Goal: Task Accomplishment & Management: Complete application form

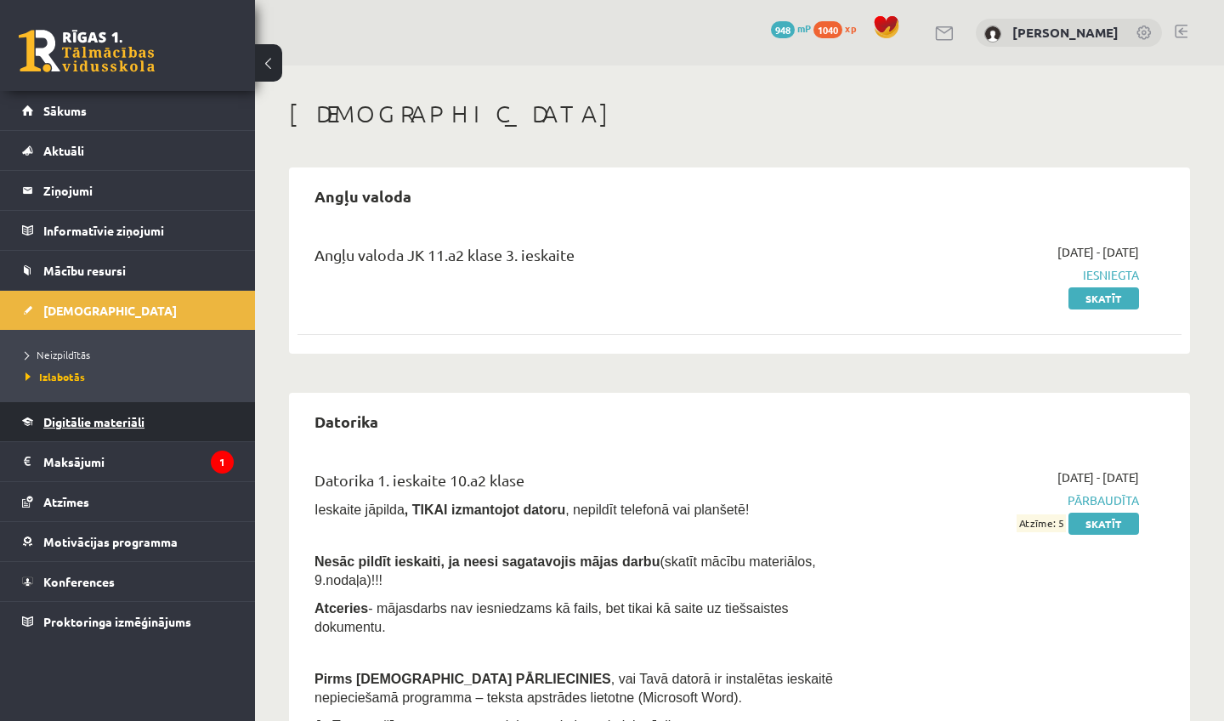
click at [97, 408] on link "Digitālie materiāli" at bounding box center [128, 421] width 212 height 39
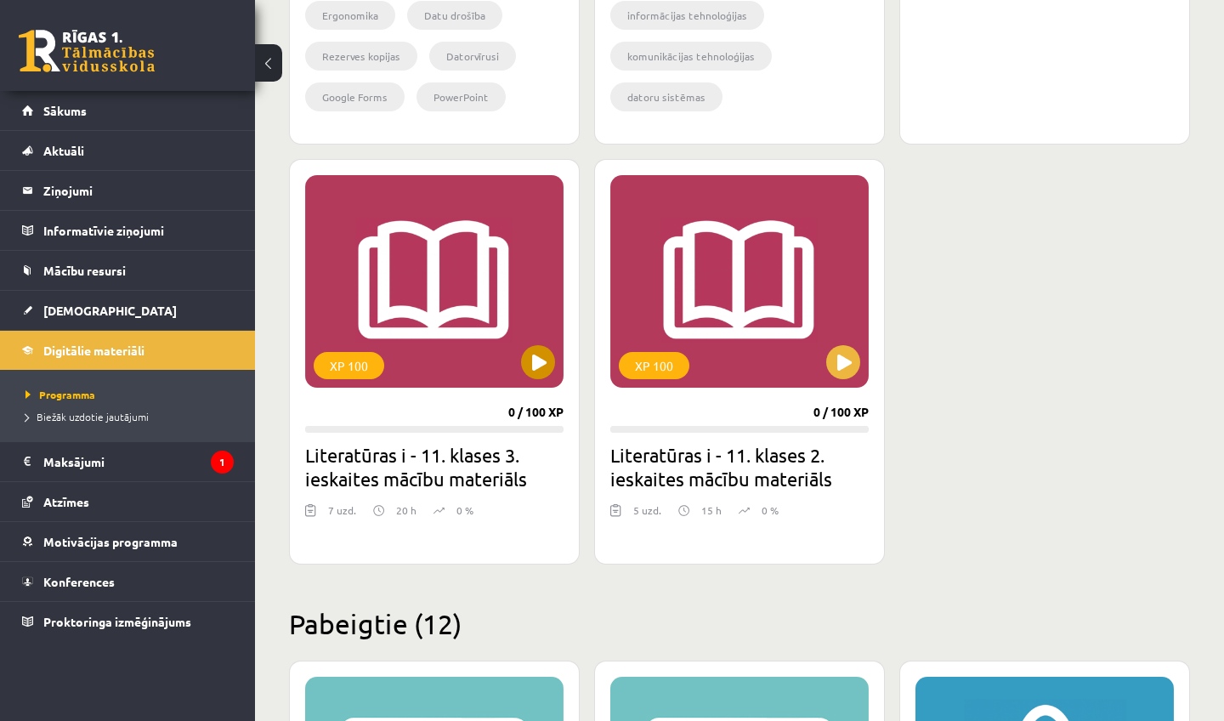
scroll to position [1849, 0]
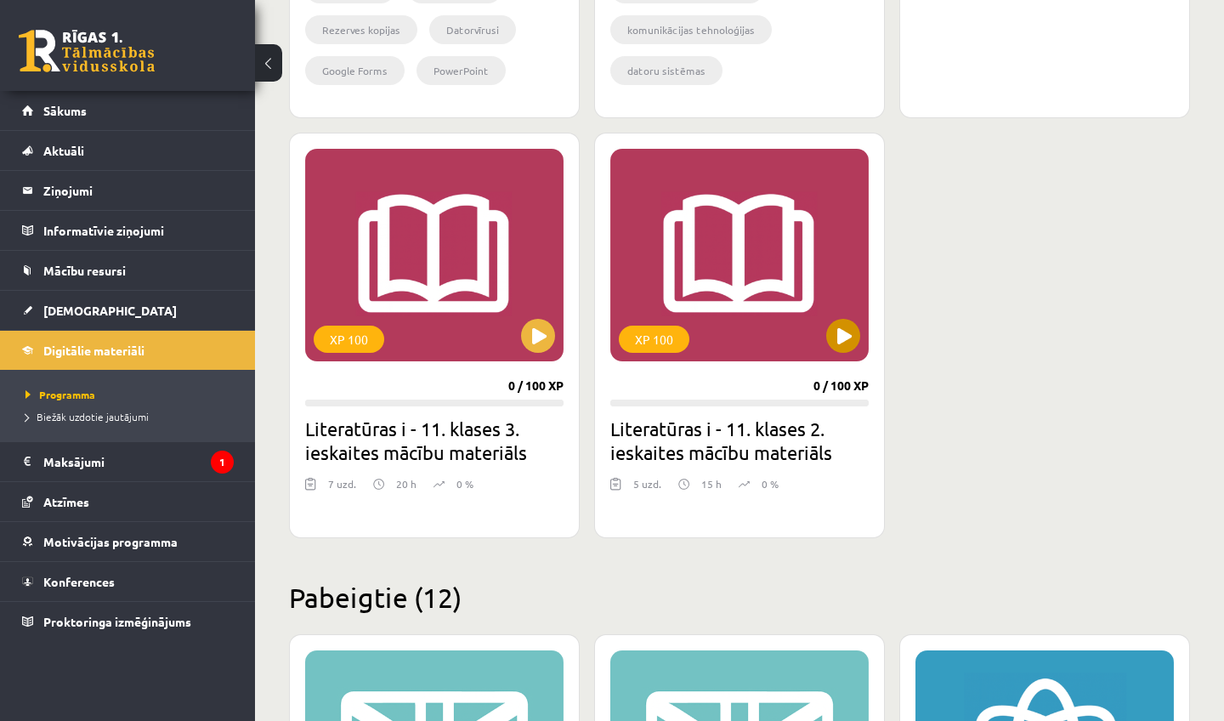
click at [835, 321] on button at bounding box center [843, 336] width 34 height 34
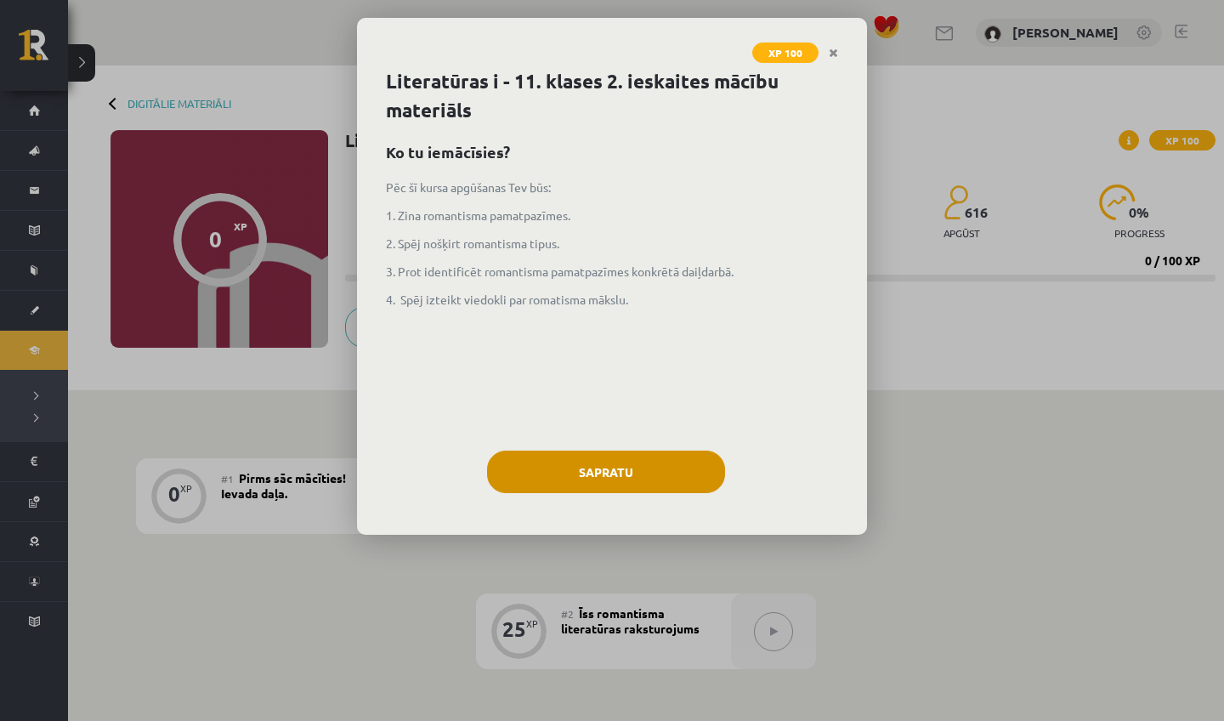
click at [666, 450] on button "Sapratu" at bounding box center [606, 471] width 238 height 42
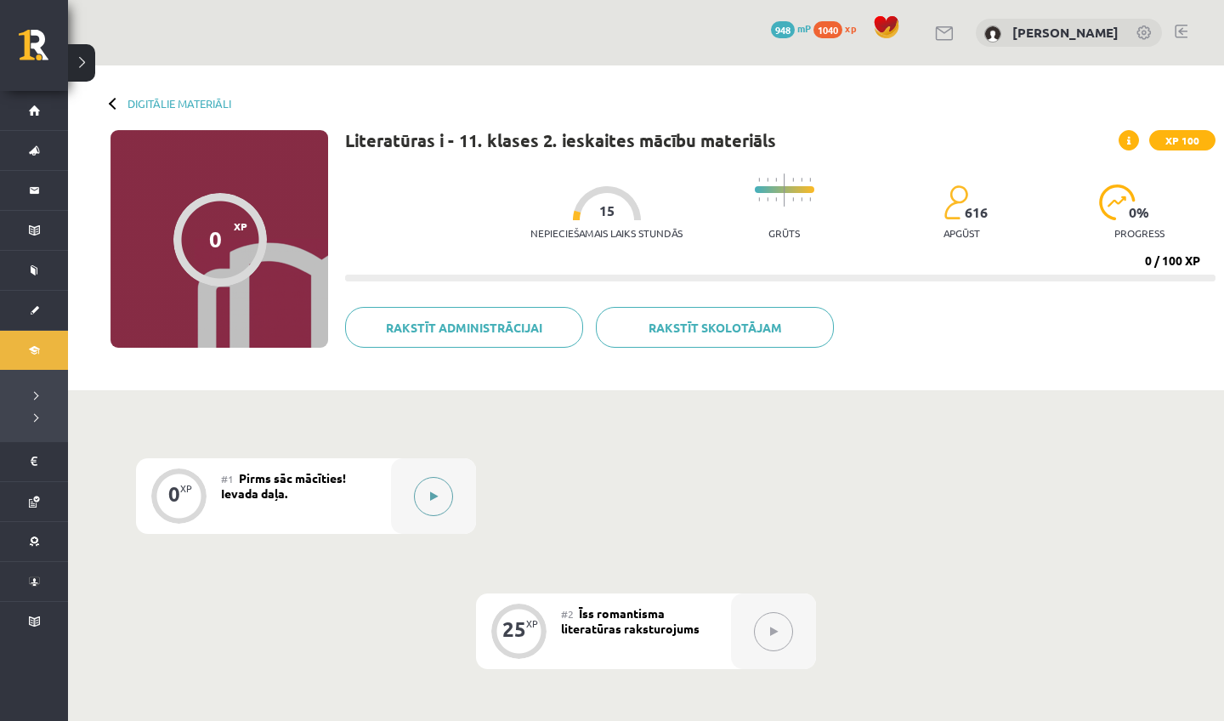
click at [432, 481] on button at bounding box center [433, 496] width 39 height 39
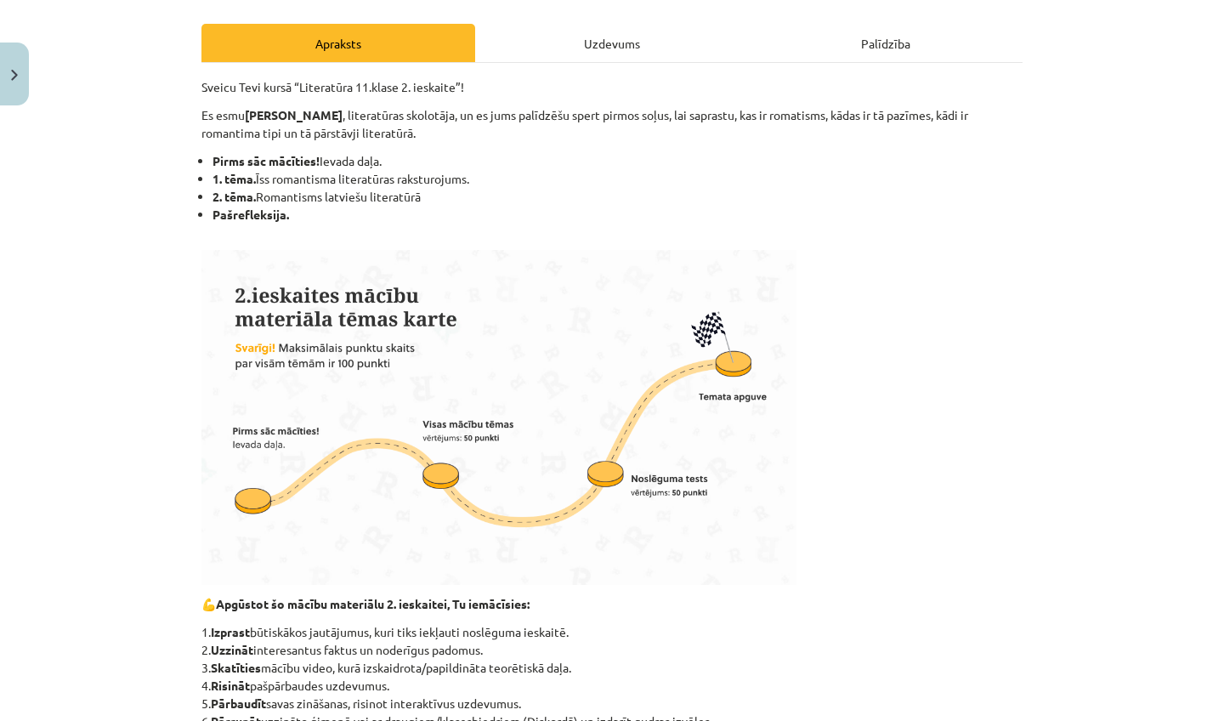
scroll to position [291, 0]
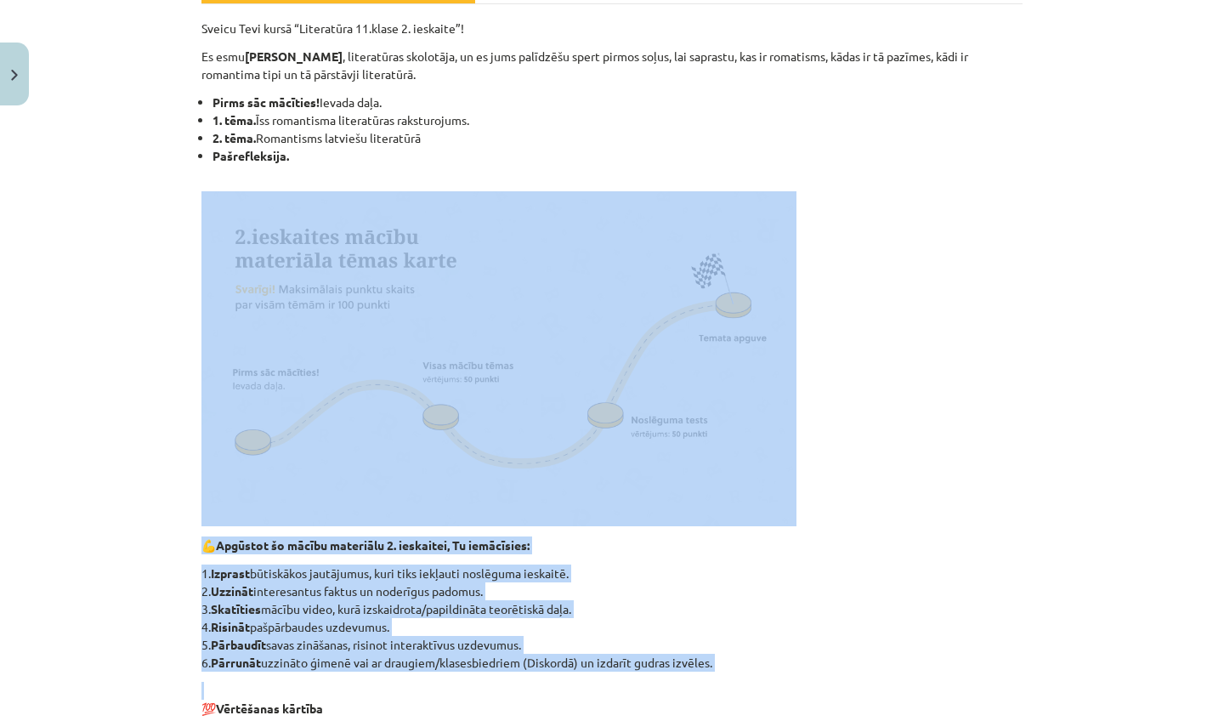
drag, startPoint x: 896, startPoint y: 577, endPoint x: 869, endPoint y: 720, distance: 145.3
click at [869, 720] on div "Sveicu Tevi kursā “Literatūra 11.klase 2. ieskaite”! Es esmu [PERSON_NAME] , li…" at bounding box center [611, 550] width 821 height 1060
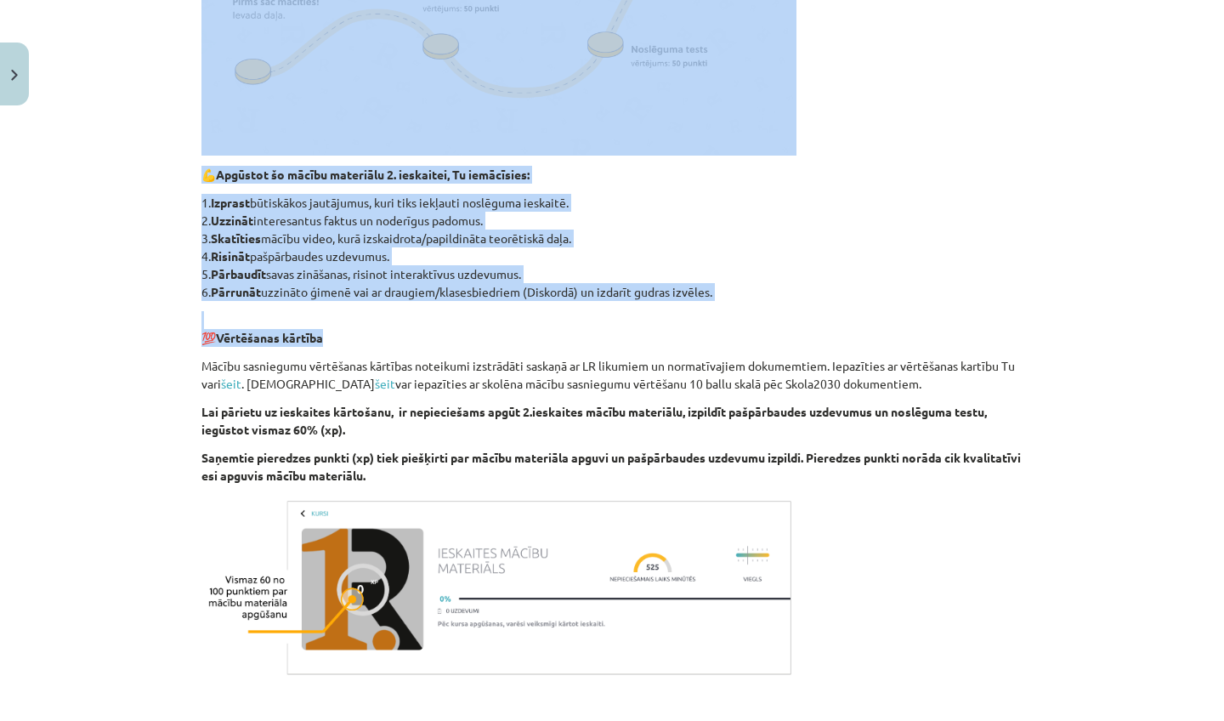
scroll to position [843, 0]
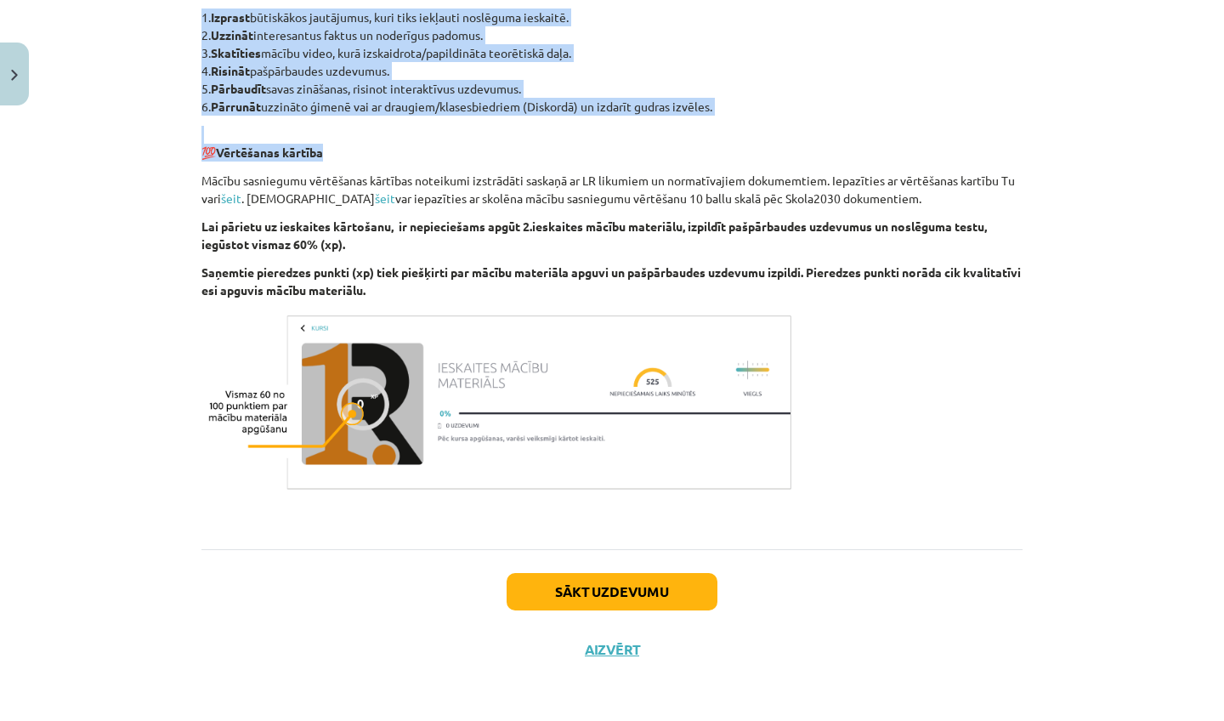
click at [693, 593] on button "Sākt uzdevumu" at bounding box center [611, 591] width 211 height 37
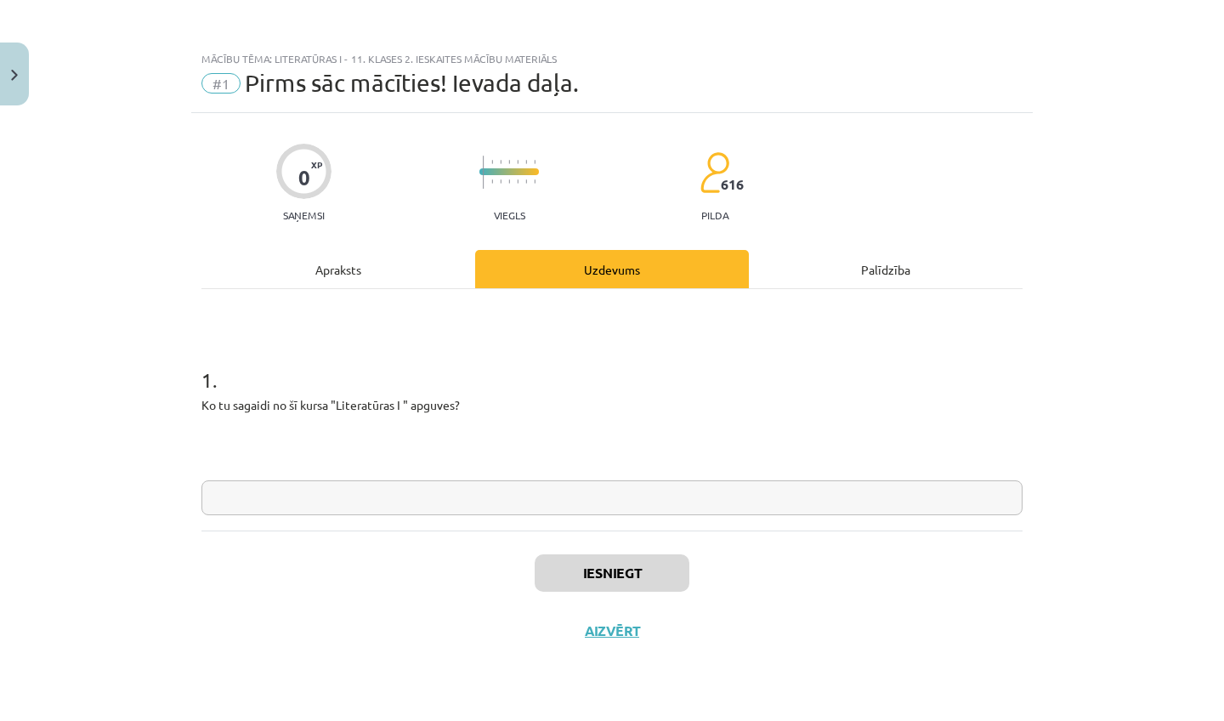
click at [692, 506] on input "text" at bounding box center [611, 497] width 821 height 35
type input "*"
click at [614, 579] on button "Iesniegt" at bounding box center [611, 572] width 155 height 37
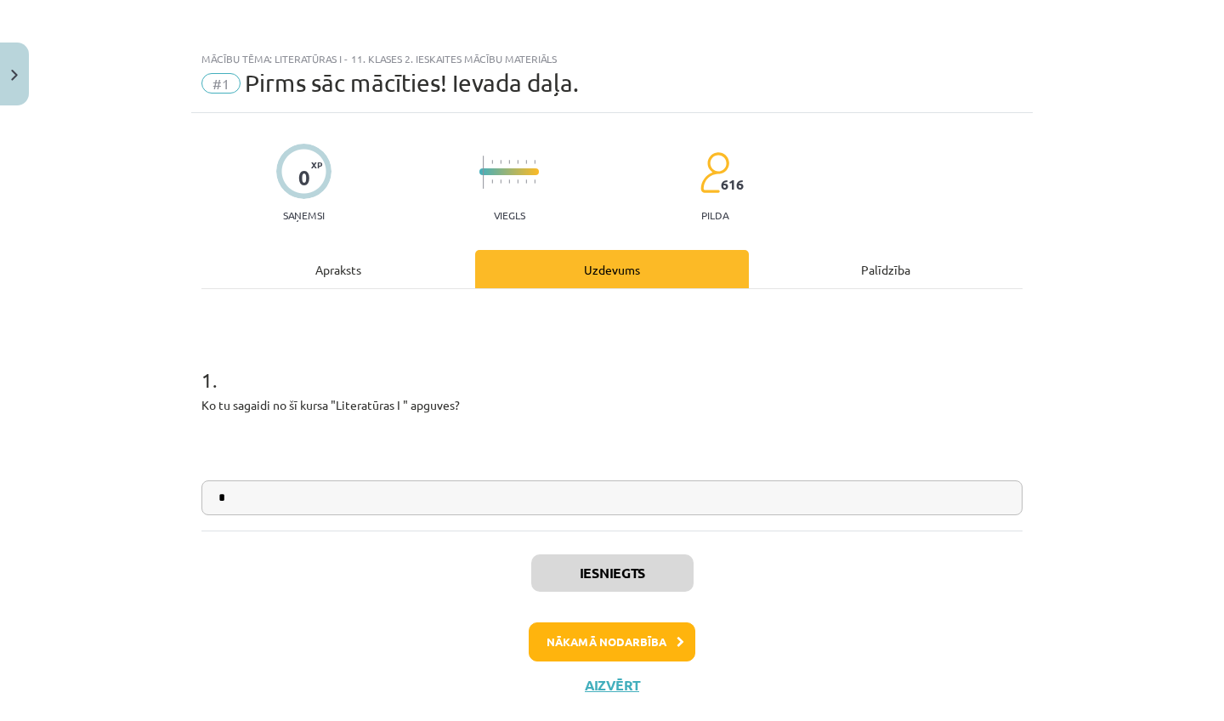
click at [621, 633] on button "Nākamā nodarbība" at bounding box center [612, 641] width 167 height 39
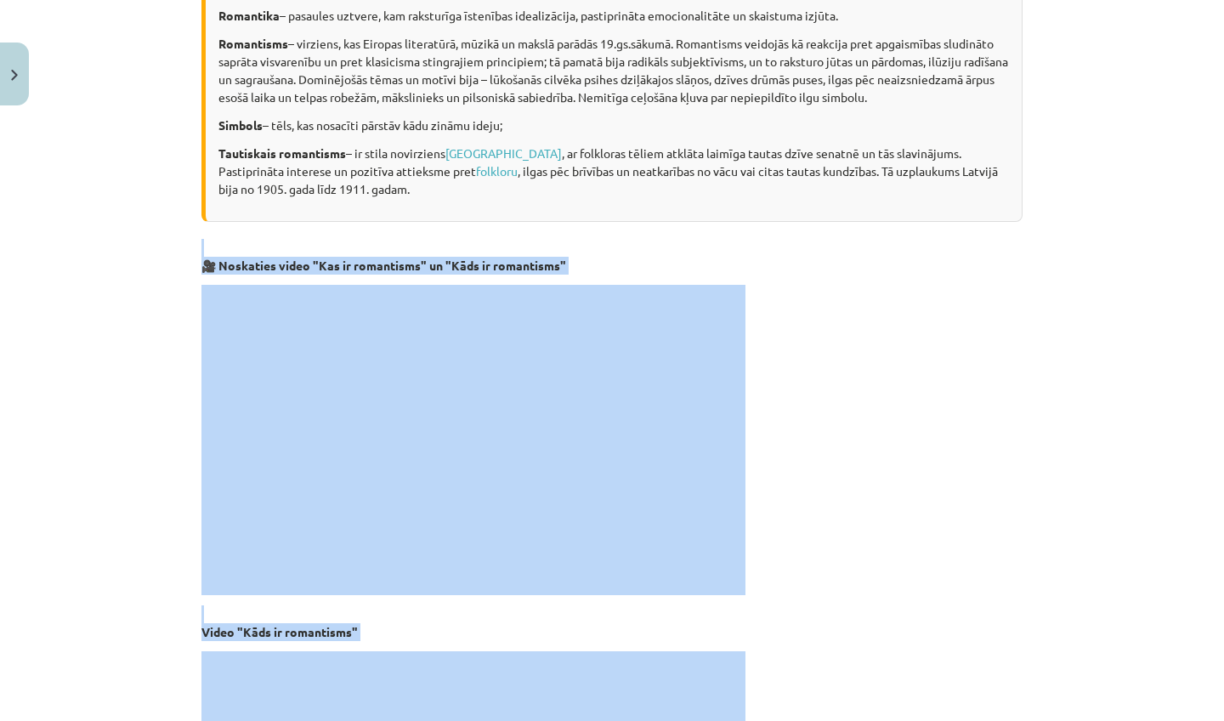
scroll to position [522, 0]
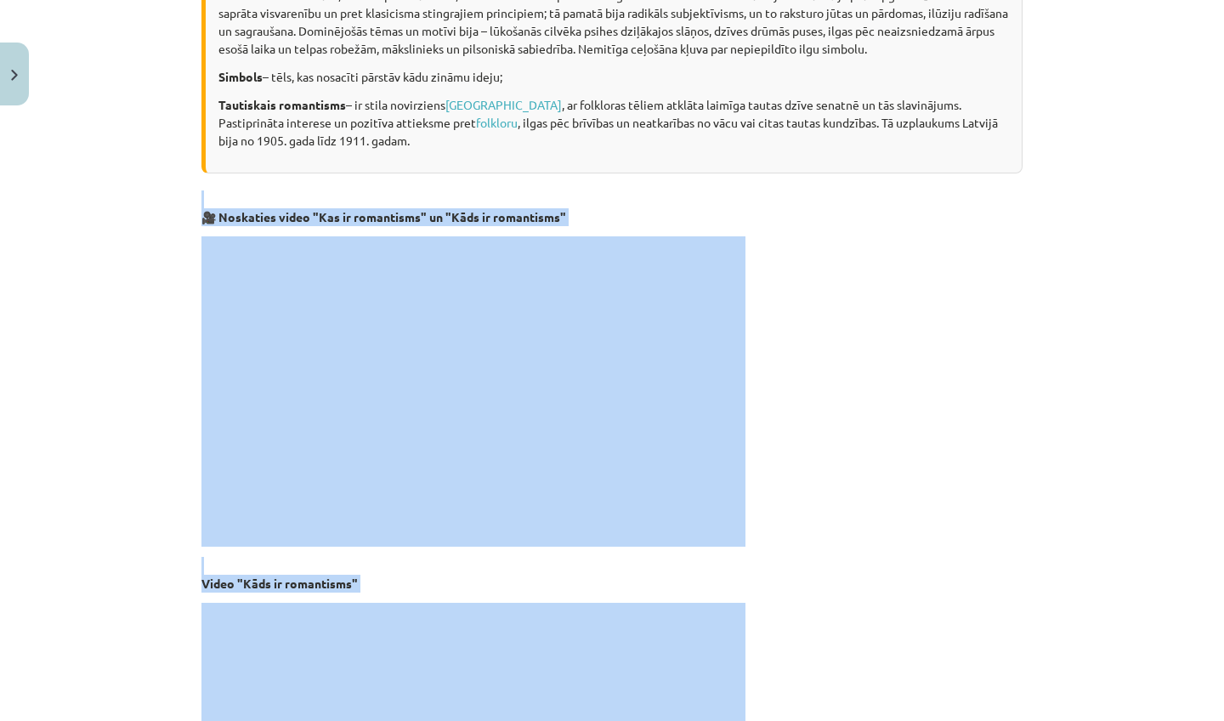
drag, startPoint x: 815, startPoint y: 632, endPoint x: 783, endPoint y: 720, distance: 93.0
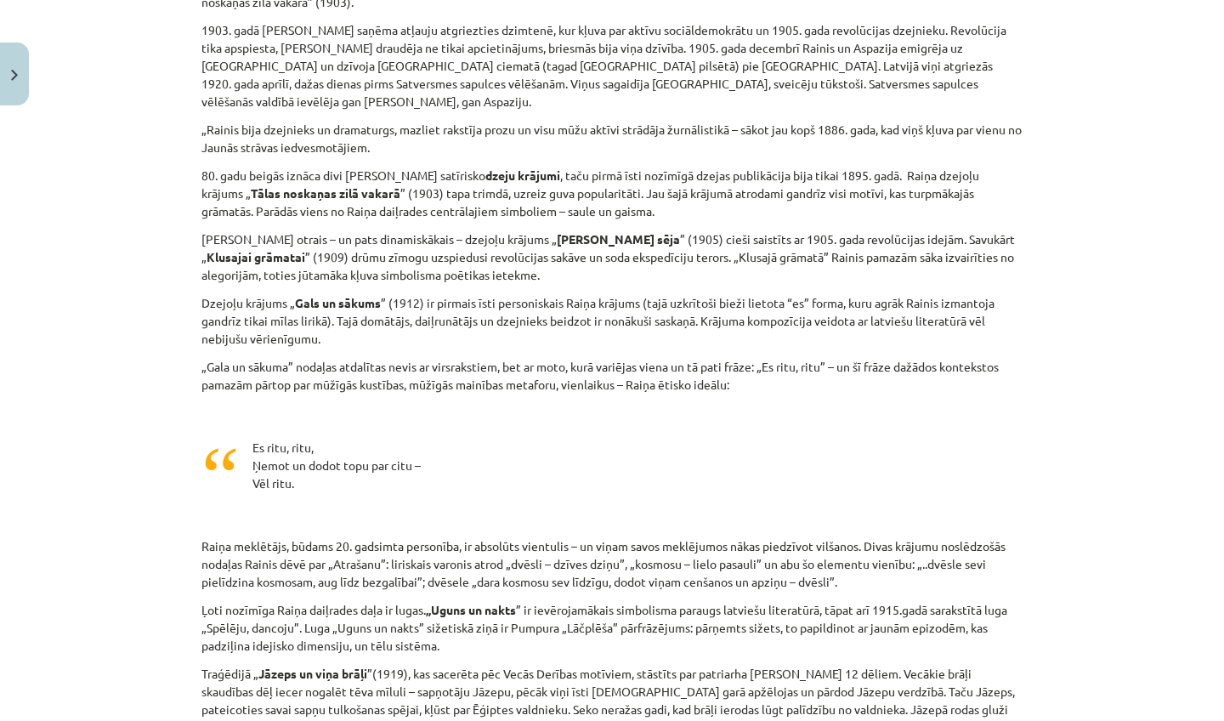
scroll to position [4186, 0]
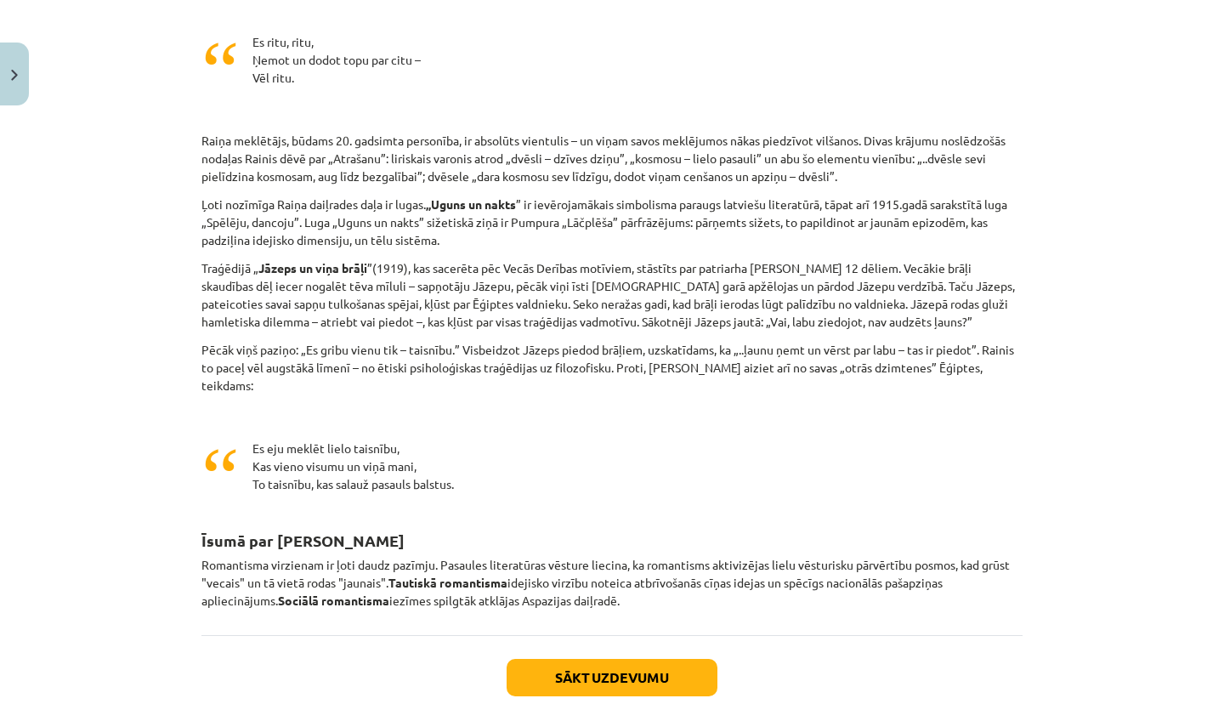
click at [699, 659] on button "Sākt uzdevumu" at bounding box center [611, 677] width 211 height 37
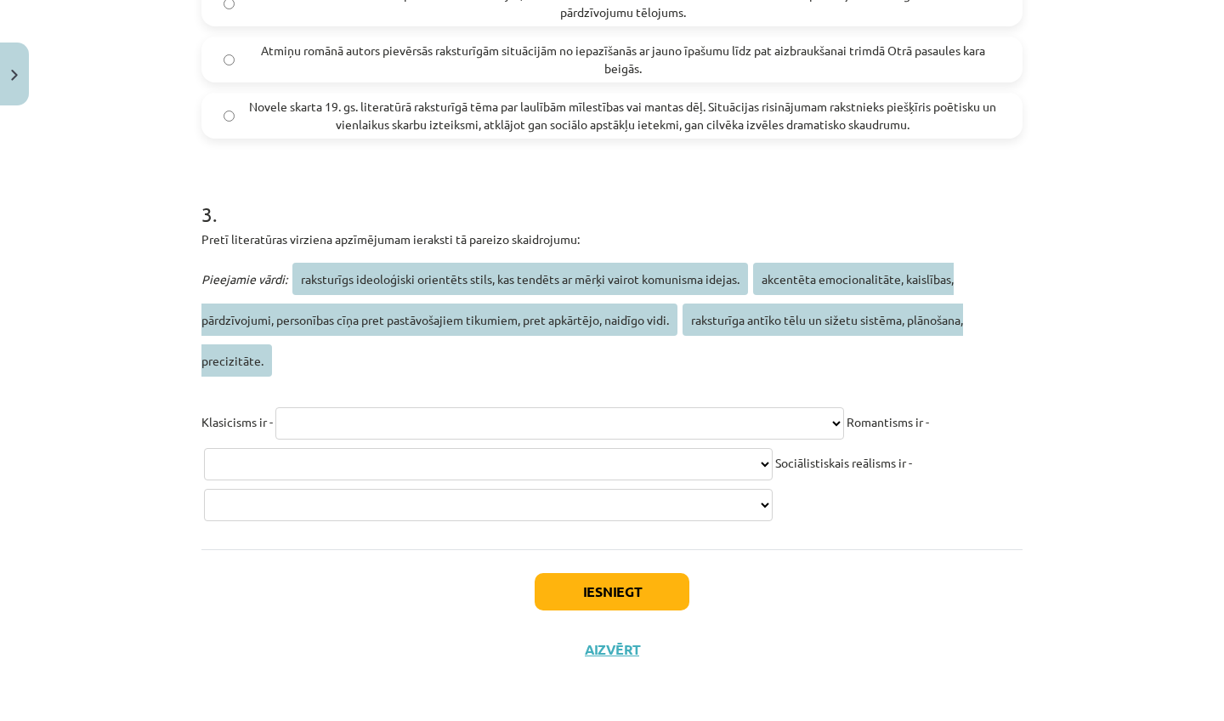
scroll to position [1142, 0]
click at [808, 585] on div "Iesniegt Aizvērt" at bounding box center [611, 608] width 821 height 119
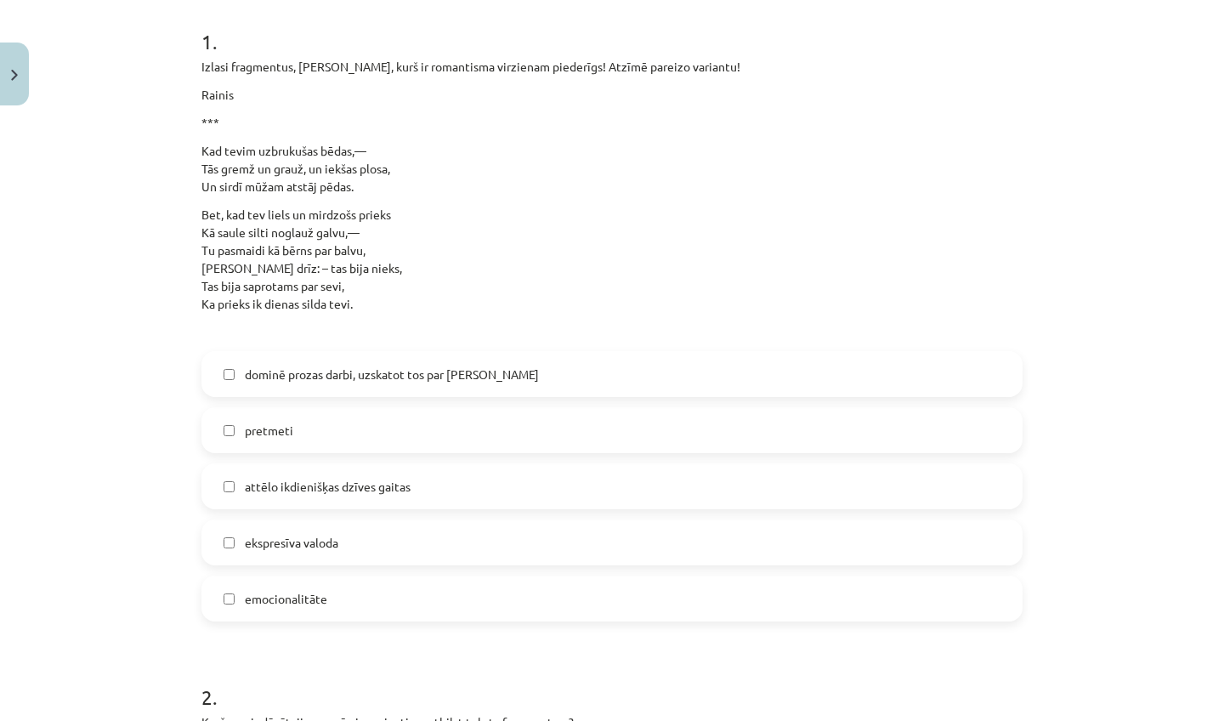
scroll to position [319, 0]
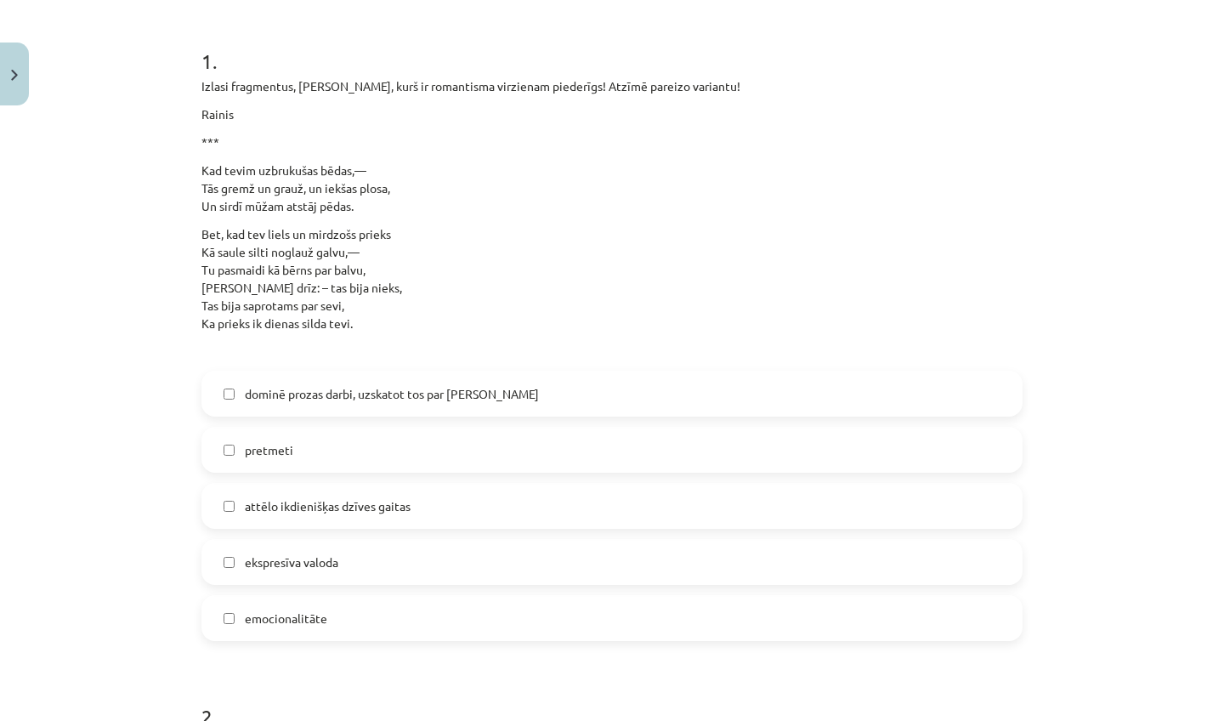
click at [436, 438] on label "pretmeti" at bounding box center [611, 449] width 817 height 42
click at [407, 557] on label "ekspresīva valoda" at bounding box center [611, 561] width 817 height 42
click at [372, 607] on label "emocionalitāte" at bounding box center [611, 617] width 817 height 42
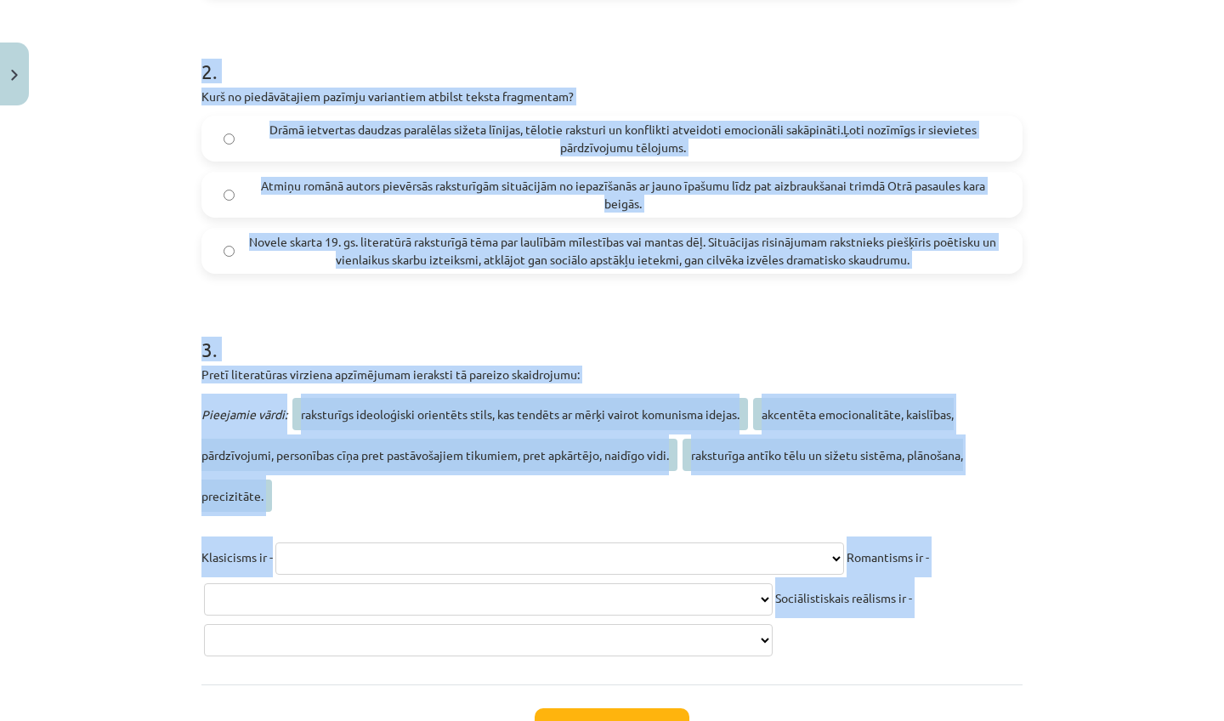
drag, startPoint x: 1030, startPoint y: 674, endPoint x: 1015, endPoint y: 720, distance: 48.1
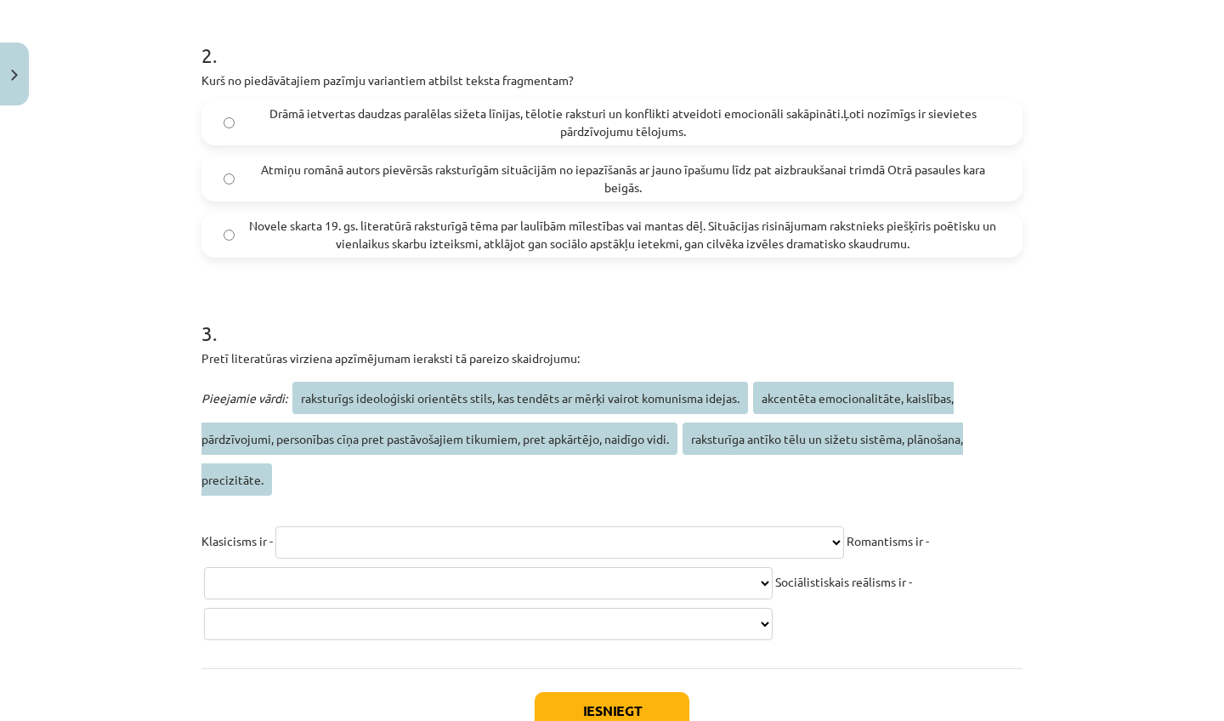
click at [1070, 515] on div "Mācību tēma: Literatūras i - 11. klases 2. ieskaites mācību materiāls #2 Īss ro…" at bounding box center [612, 360] width 1224 height 721
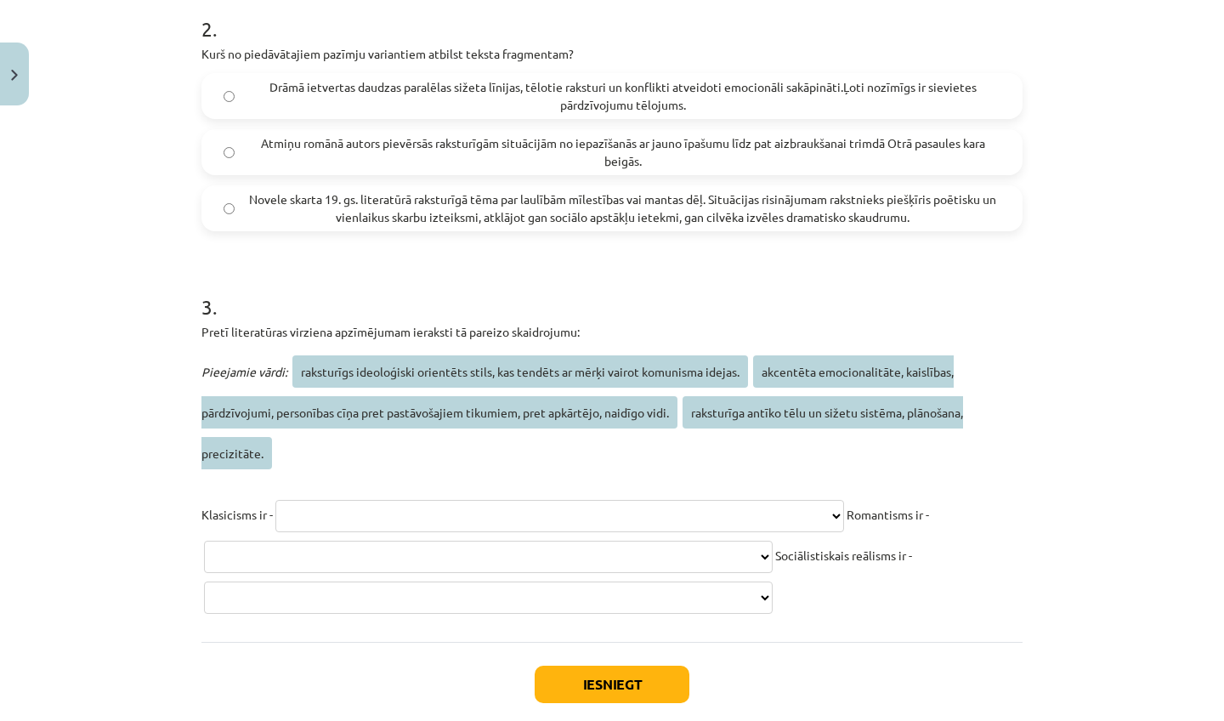
click at [1145, 709] on div "Mācību tēma: Literatūras i - 11. klases 2. ieskaites mācību materiāls #2 Īss ro…" at bounding box center [612, 360] width 1224 height 721
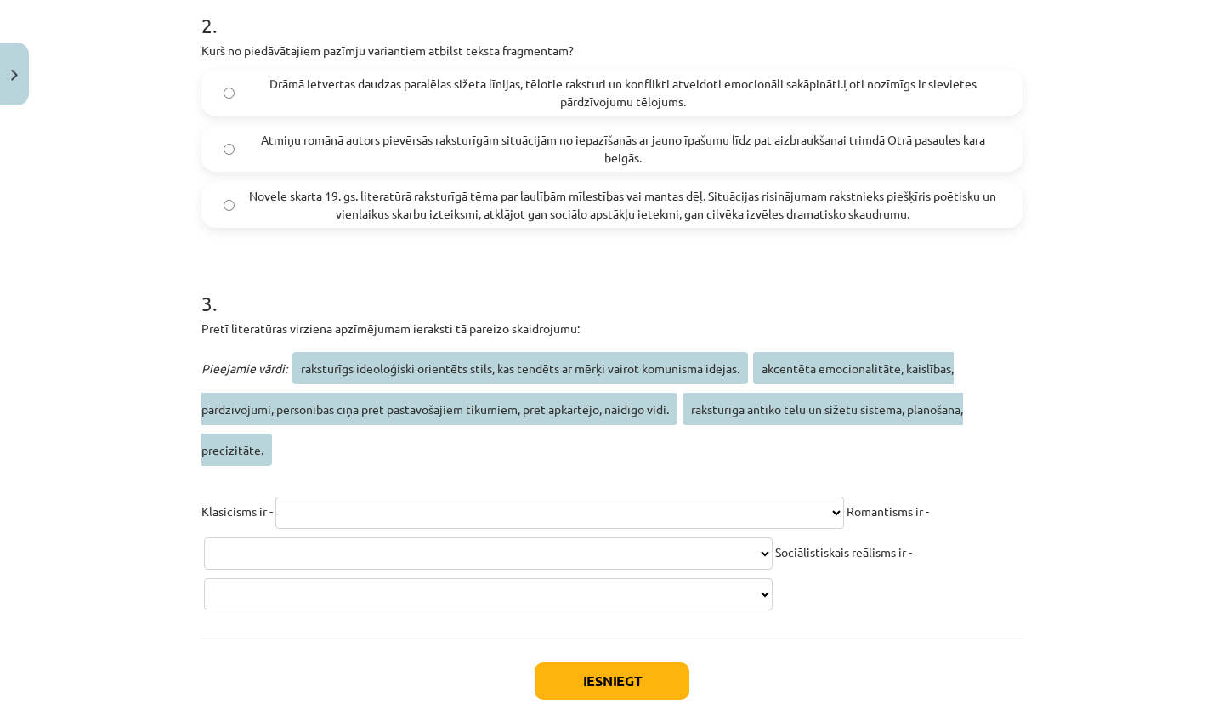
click at [1154, 676] on div "Mācību tēma: Literatūras i - 11. klases 2. ieskaites mācību materiāls #2 Īss ro…" at bounding box center [612, 360] width 1224 height 721
click at [666, 105] on span "Drāmā ietvertas daudzas paralēlas sižeta līnijas, tēlotie raksturi un konflikti…" at bounding box center [622, 93] width 755 height 36
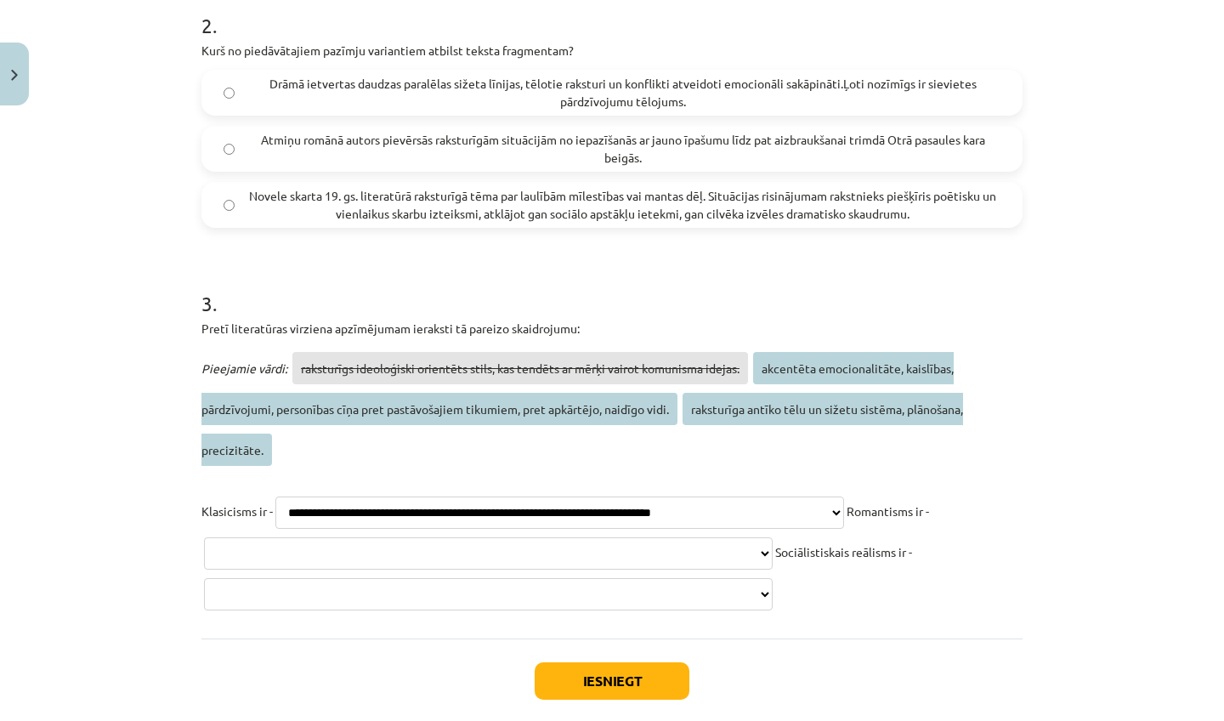
select select "**********"
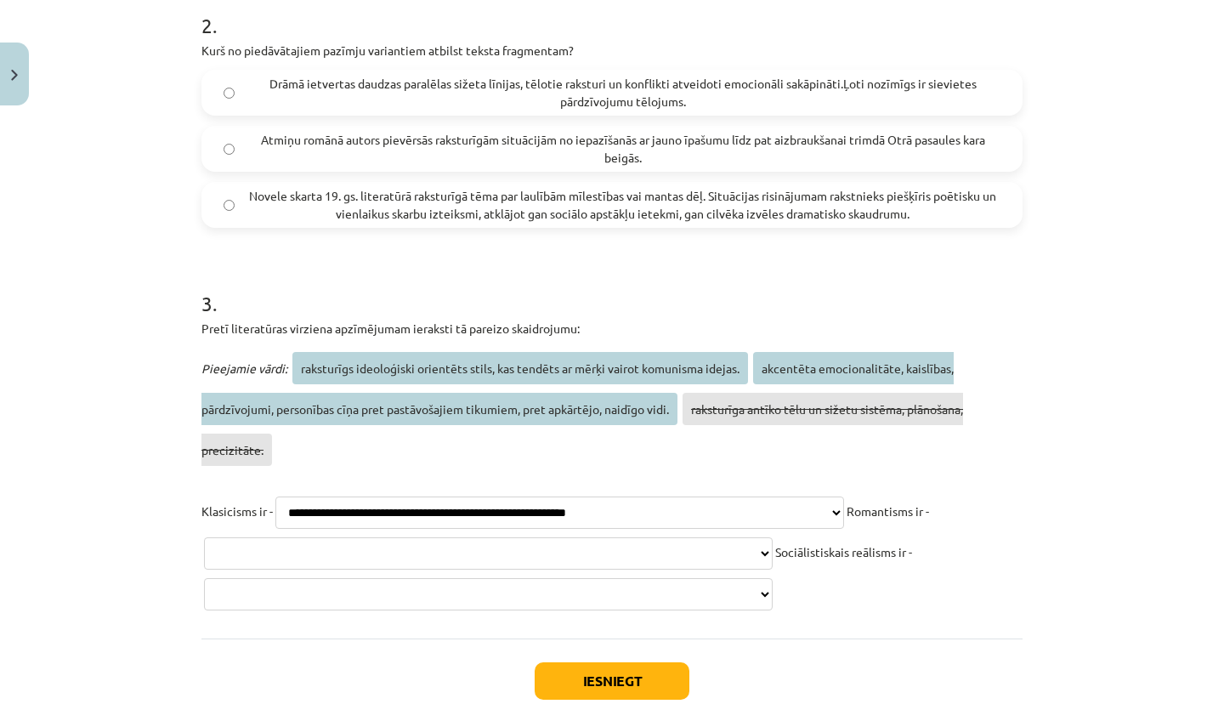
select select "**********"
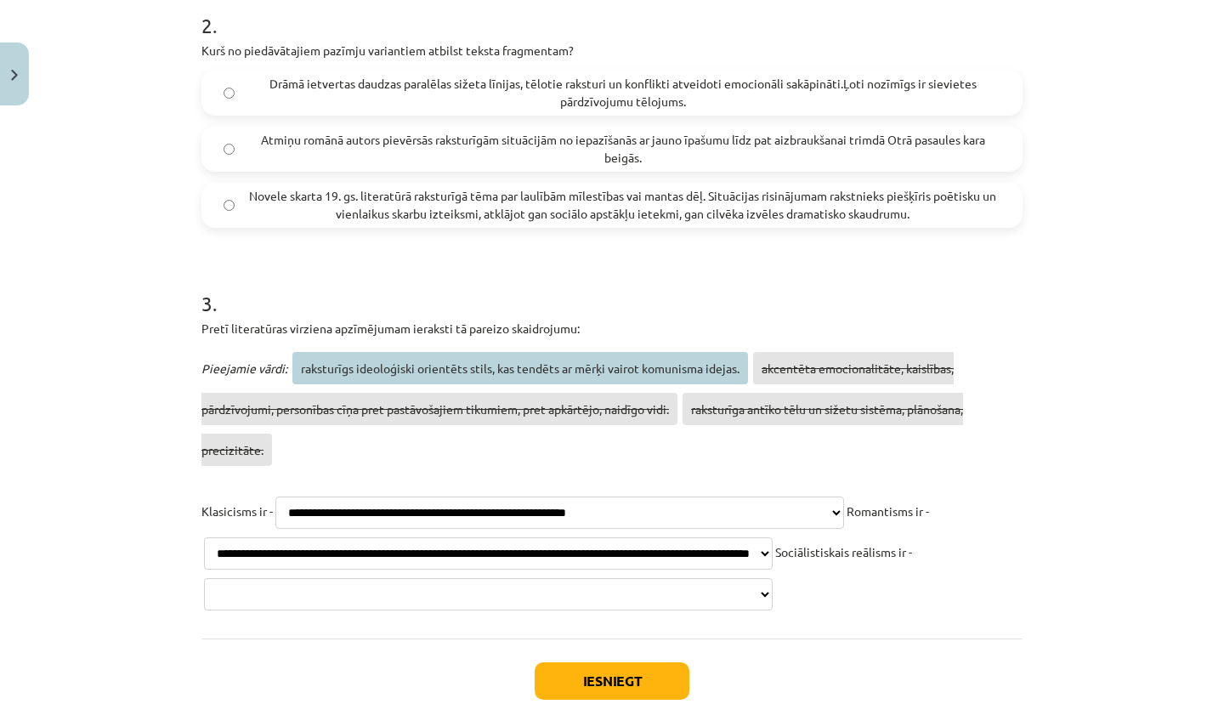
select select "**********"
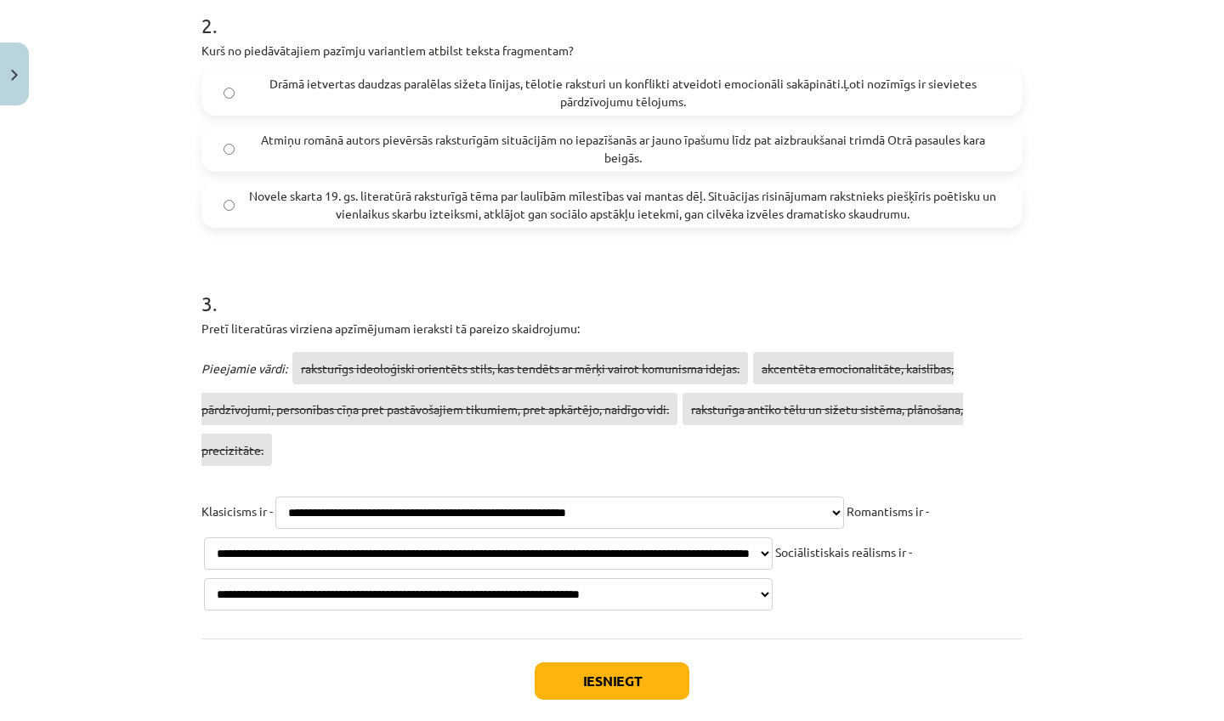
click at [600, 699] on button "Iesniegt" at bounding box center [611, 680] width 155 height 37
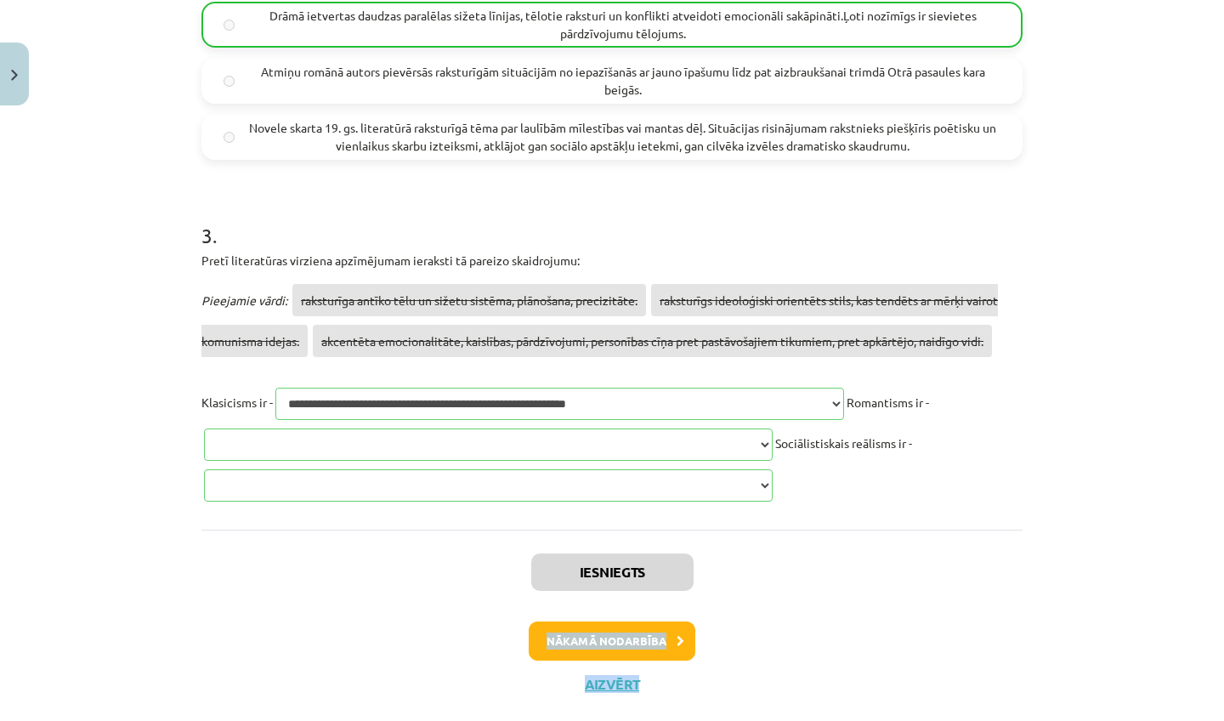
scroll to position [1126, 0]
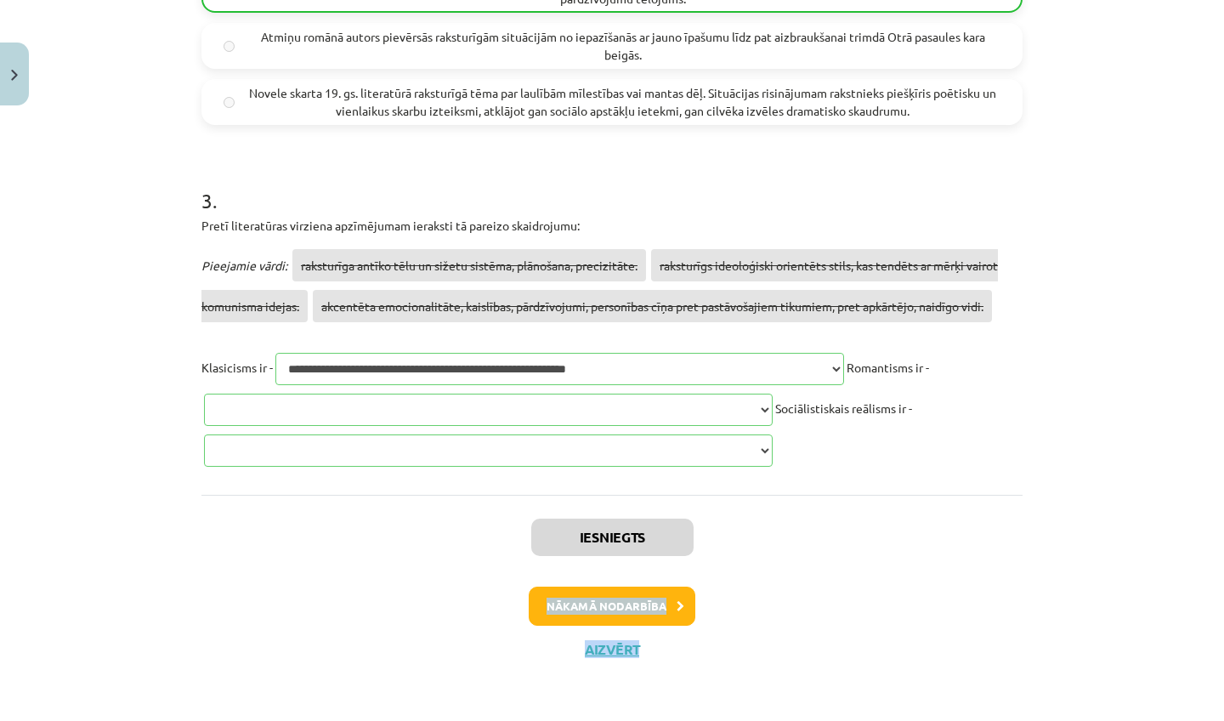
drag, startPoint x: 798, startPoint y: 699, endPoint x: 794, endPoint y: 720, distance: 20.8
click at [794, 720] on div "Mācību tēma: Literatūras i - 11. klases 2. ieskaites mācību materiāls #2 Īss ro…" at bounding box center [612, 360] width 1224 height 721
click at [742, 568] on div "Iesniegts Nākamā nodarbība Aizvērt" at bounding box center [611, 581] width 821 height 173
click at [677, 618] on button "Nākamā nodarbība" at bounding box center [612, 605] width 167 height 39
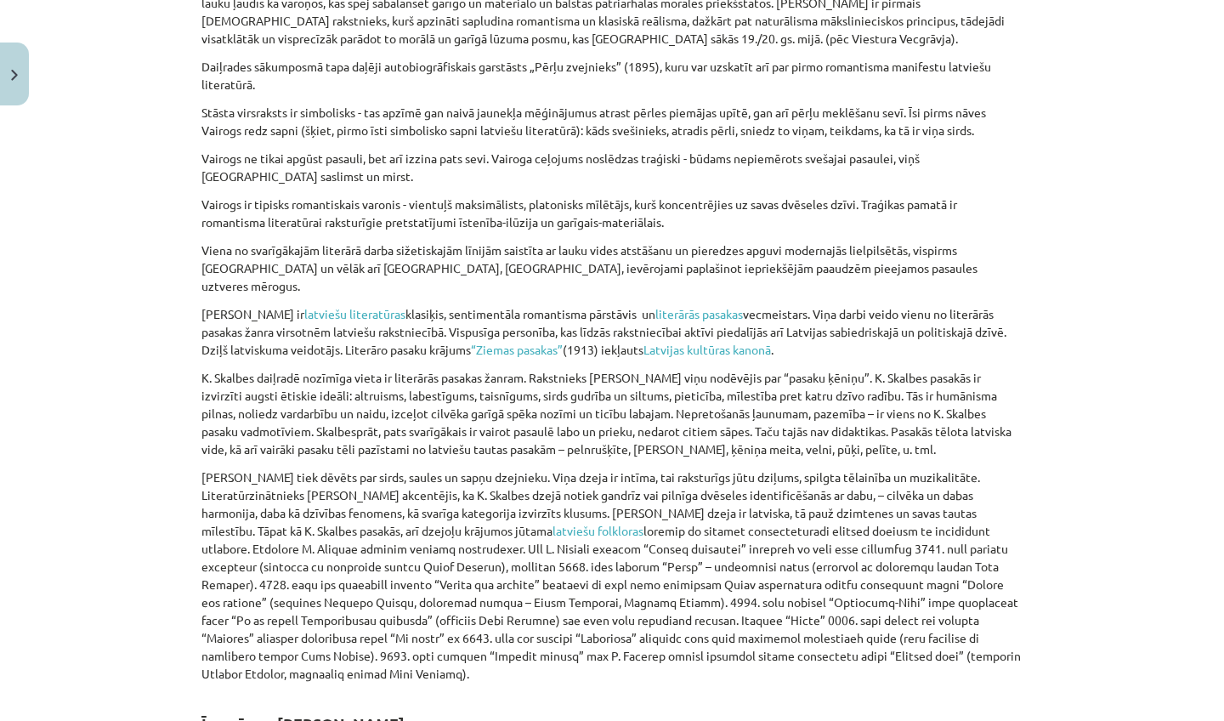
scroll to position [4580, 0]
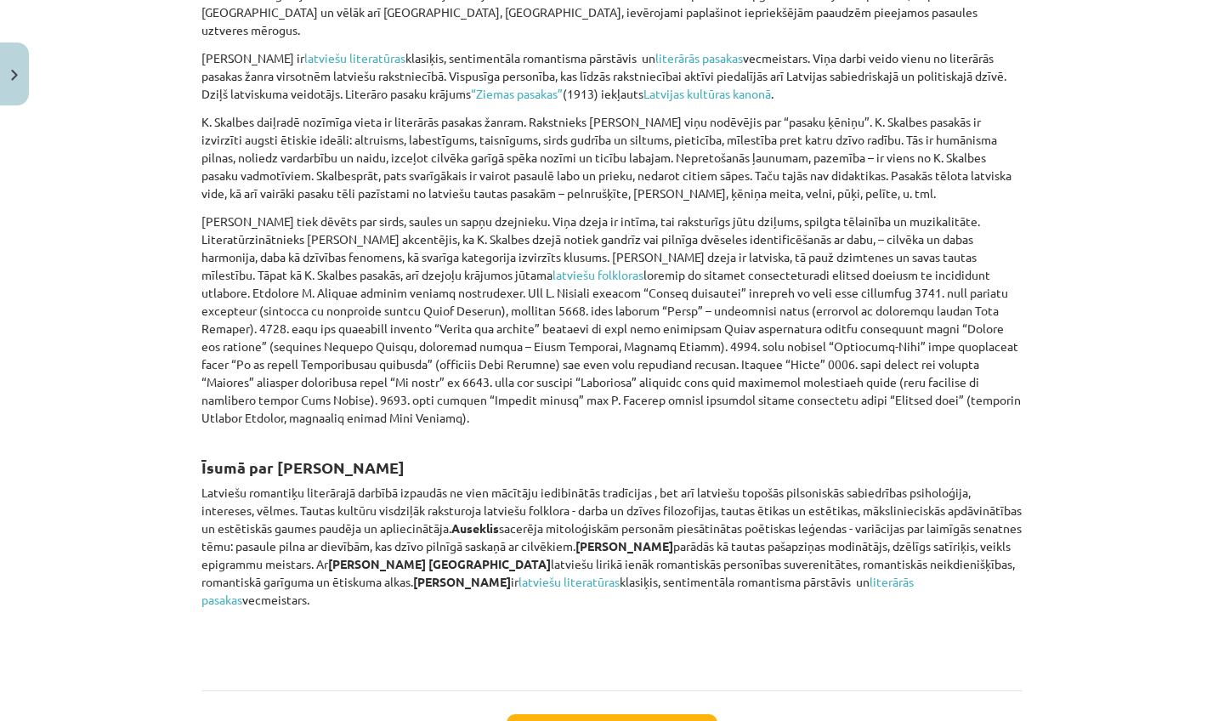
click at [702, 714] on button "Sākt uzdevumu" at bounding box center [611, 732] width 211 height 37
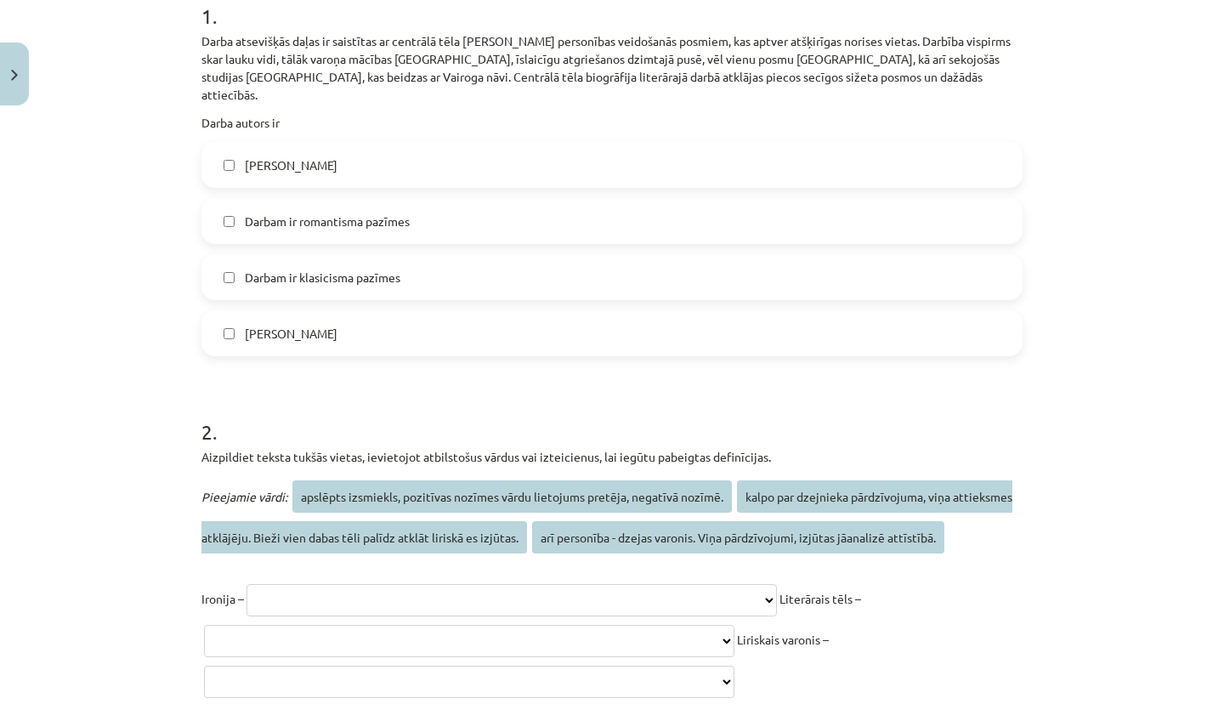
scroll to position [360, 0]
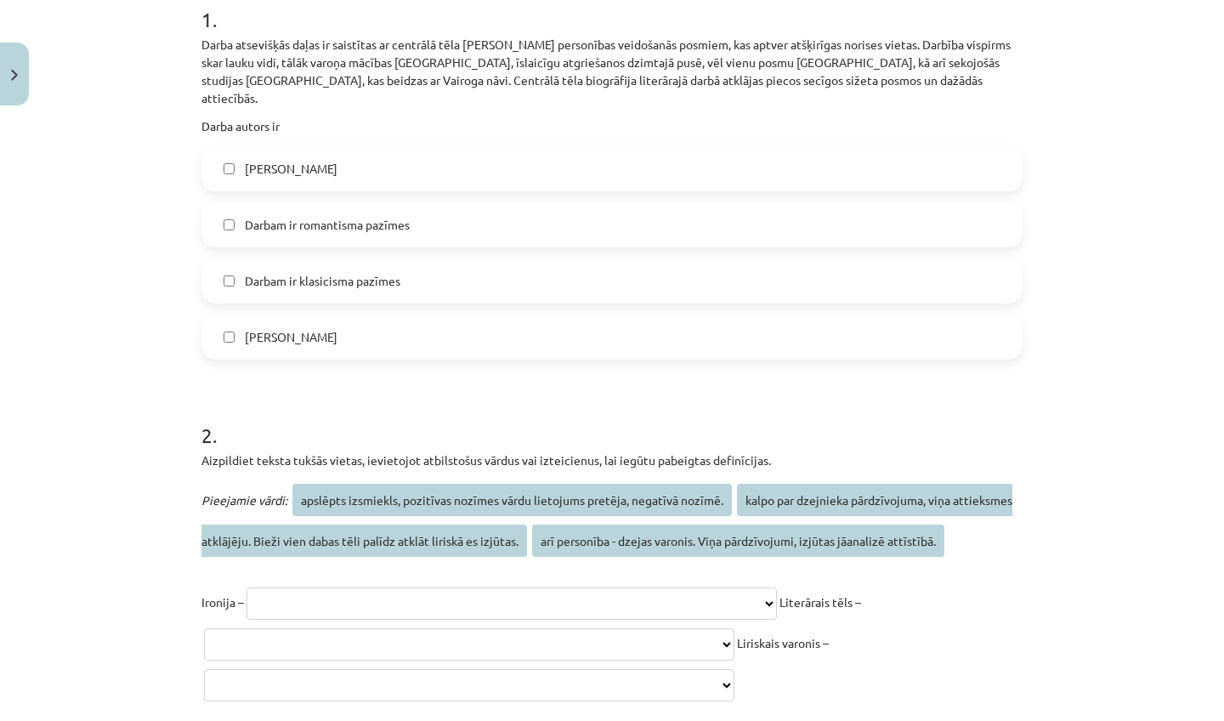
click at [513, 173] on div "Jānis Poruks Darbam ir romantisma pazīmes Darbam ir klasicisma pazīmes Kārlis S…" at bounding box center [611, 252] width 821 height 214
click at [510, 152] on label "Jānis Poruks" at bounding box center [611, 168] width 817 height 42
click at [489, 207] on label "Darbam ir romantisma pazīmes" at bounding box center [611, 224] width 817 height 42
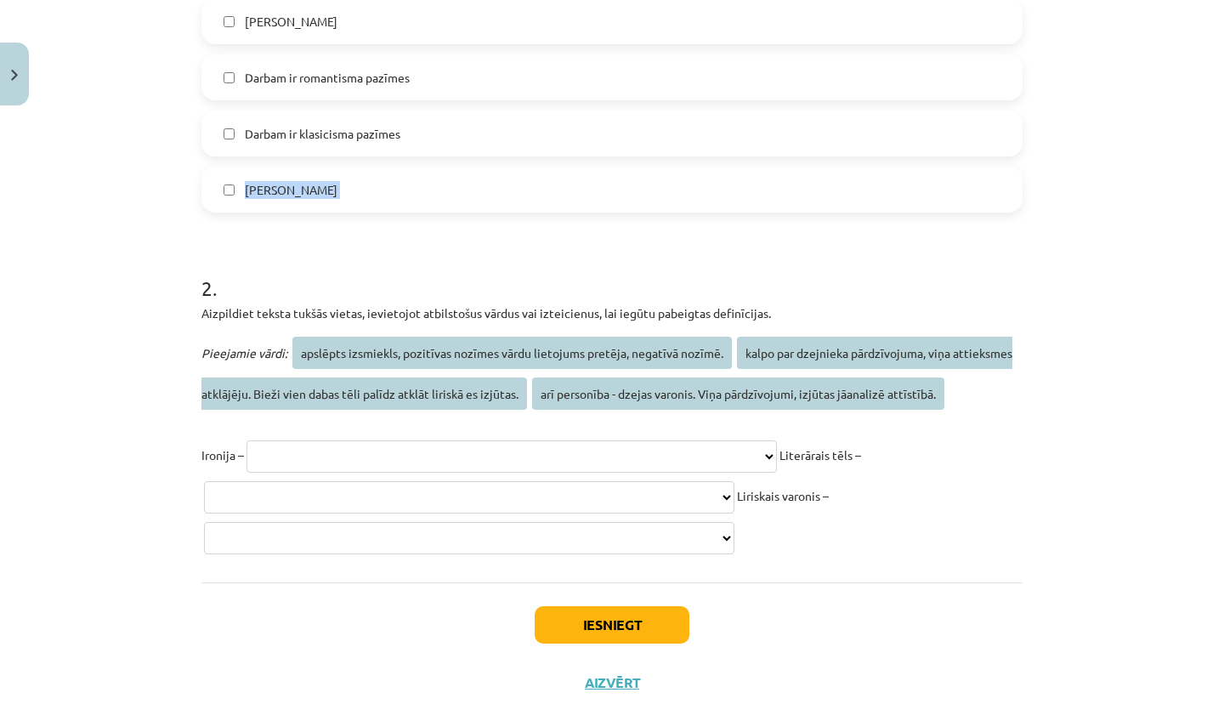
drag, startPoint x: 1119, startPoint y: 654, endPoint x: 1100, endPoint y: 720, distance: 68.0
click at [1100, 720] on div "Mācību tēma: Literatūras i - 11. klases 2. ieskaites mācību materiāls #3 Romant…" at bounding box center [612, 360] width 1224 height 721
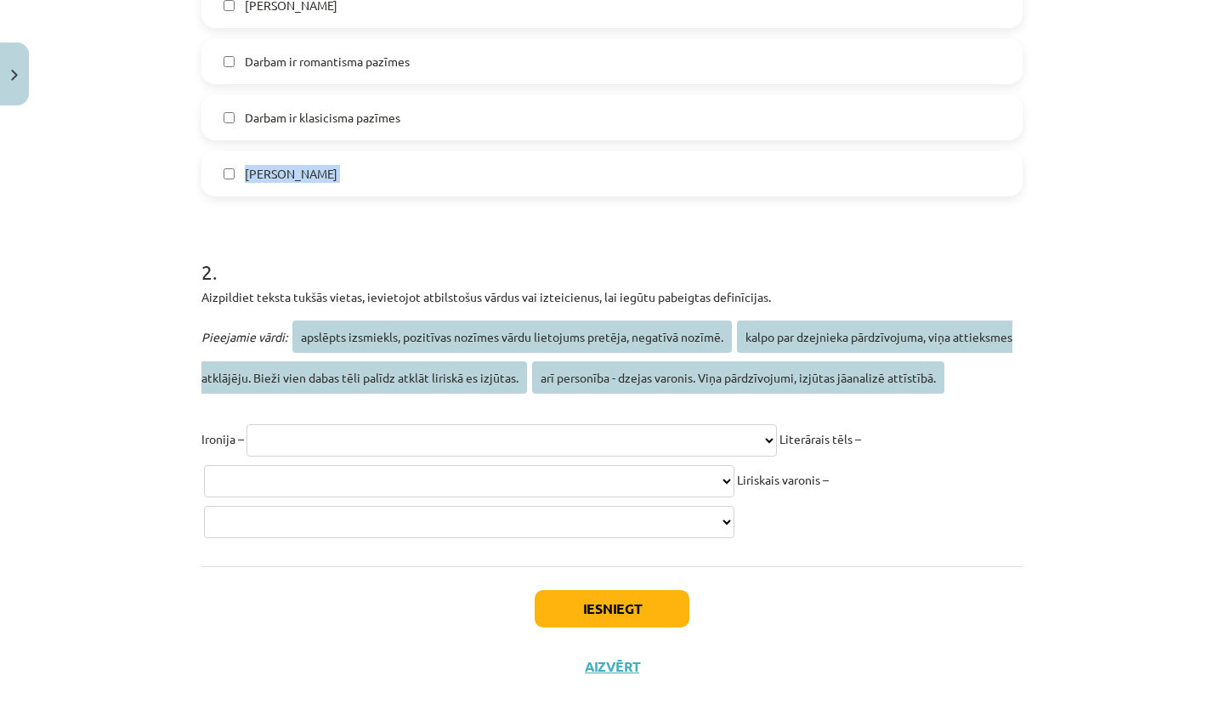
select select "**********"
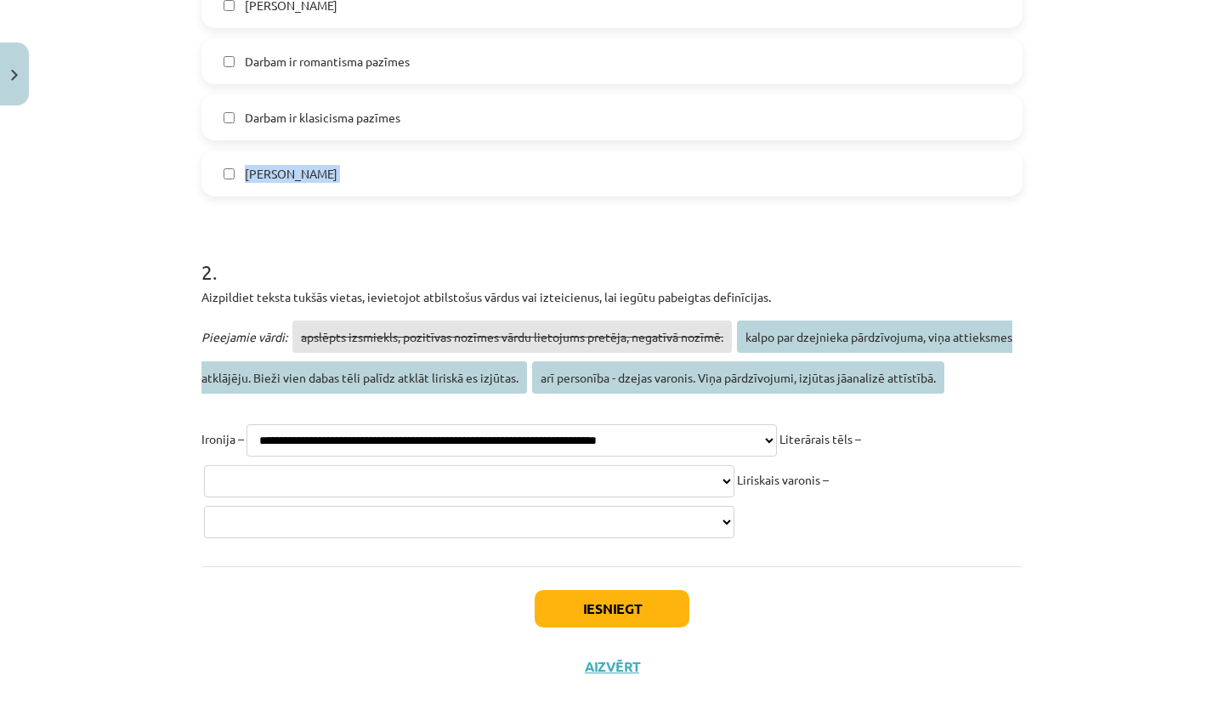
select select "**********"
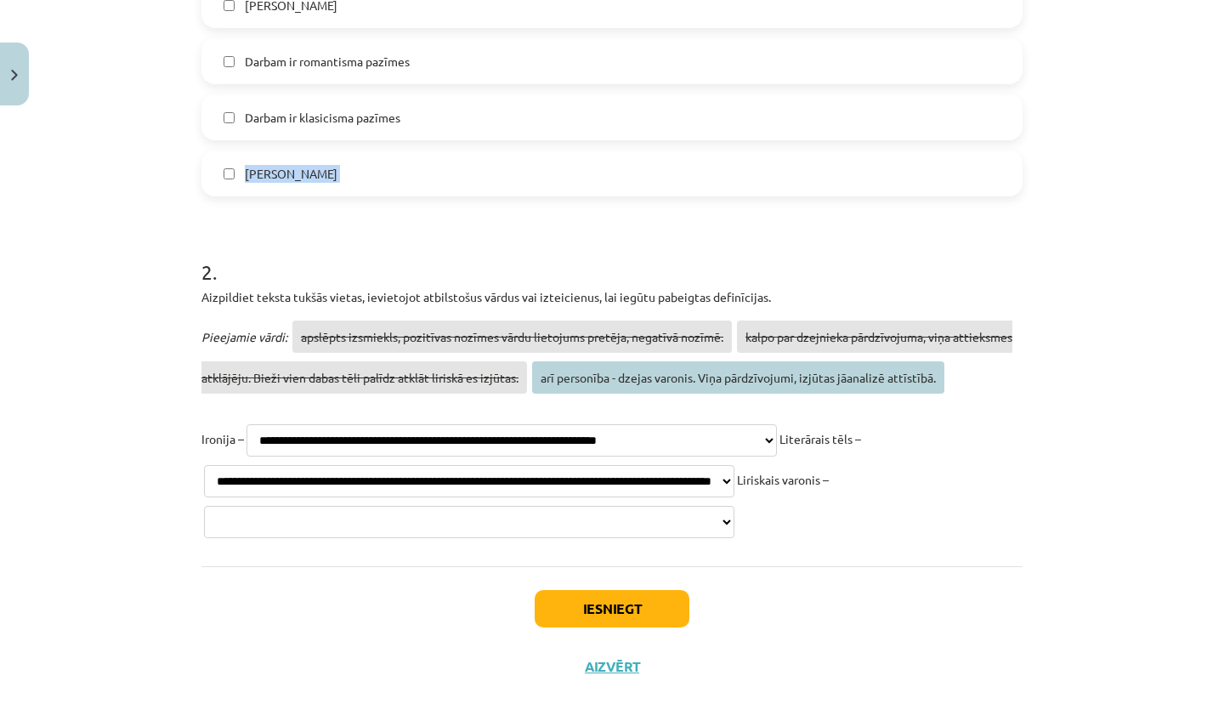
select select "**********"
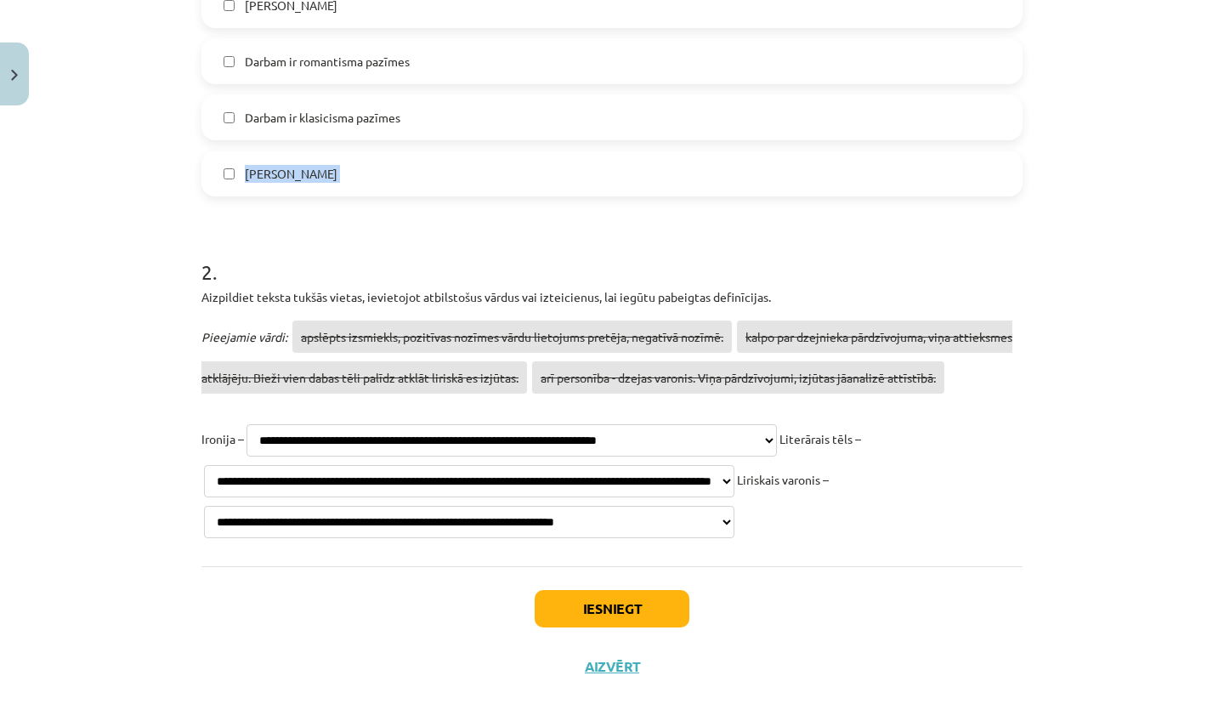
click at [597, 590] on button "Iesniegt" at bounding box center [611, 608] width 155 height 37
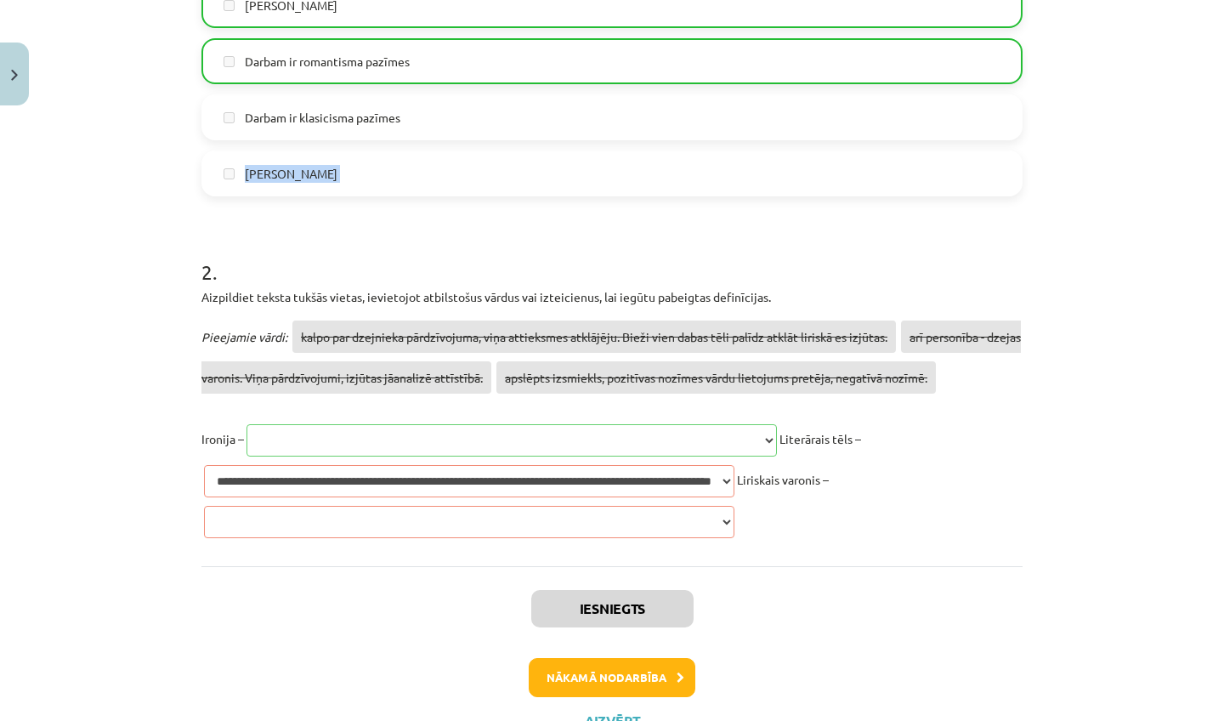
click at [585, 658] on button "Nākamā nodarbība" at bounding box center [612, 677] width 167 height 39
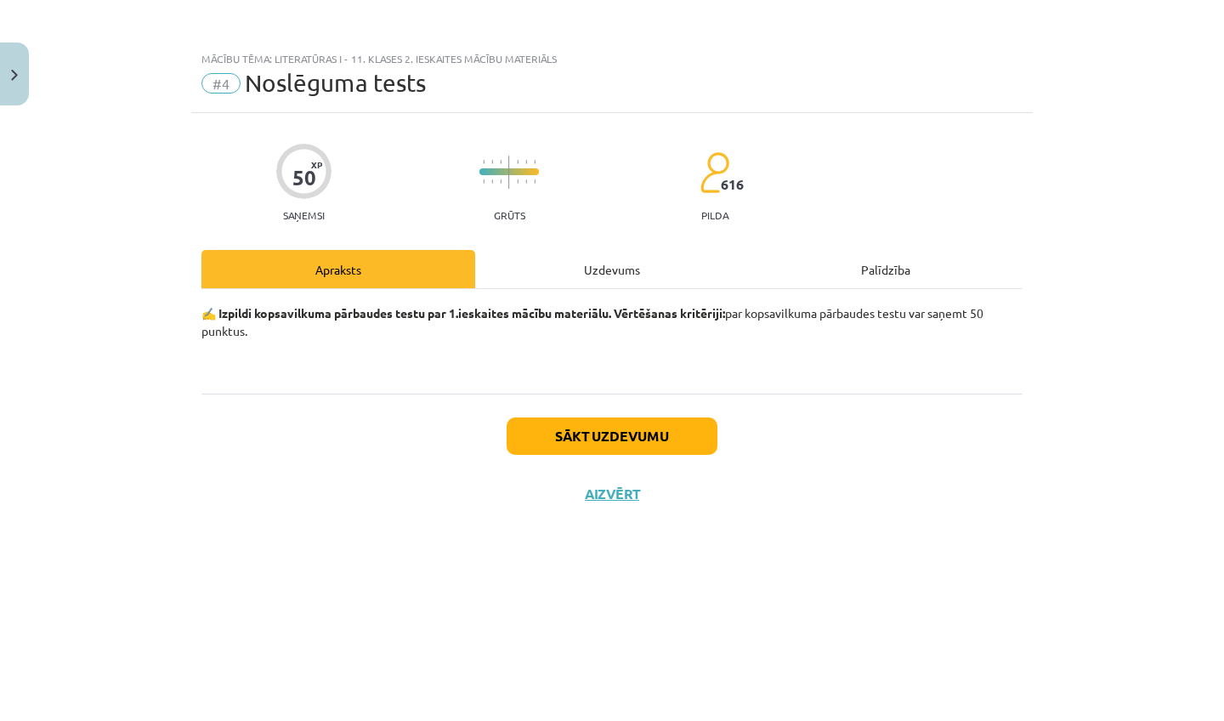
click at [647, 429] on button "Sākt uzdevumu" at bounding box center [611, 435] width 211 height 37
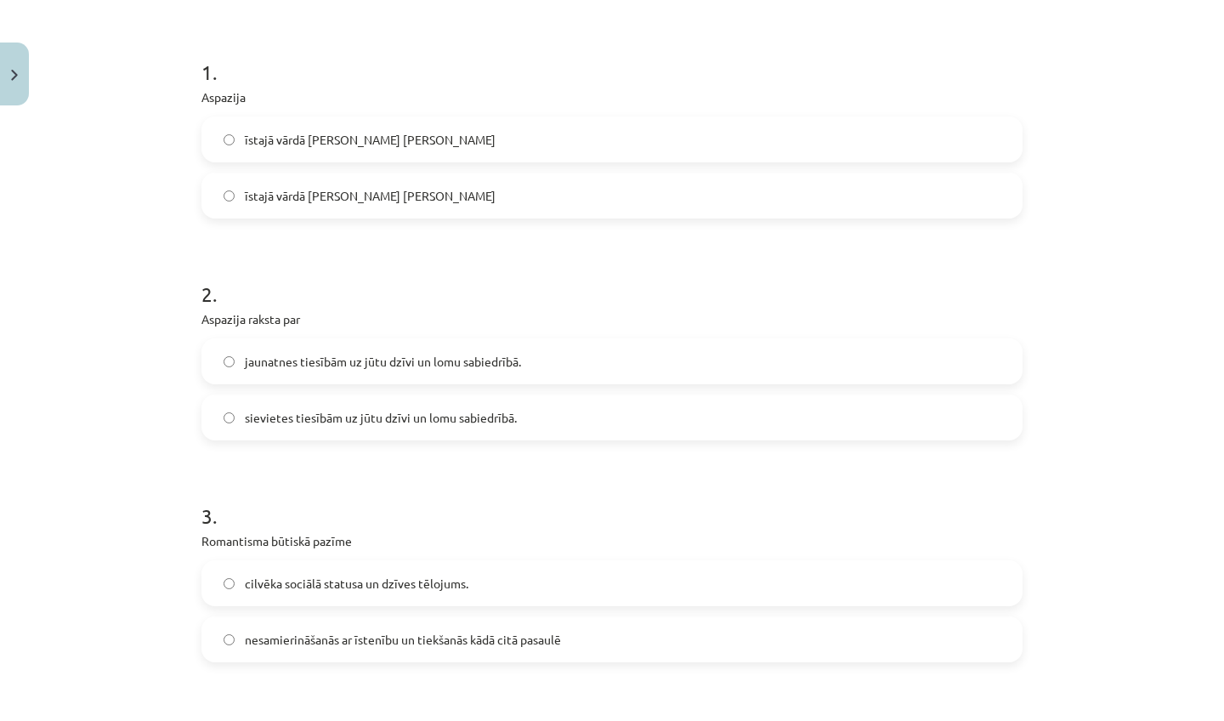
drag, startPoint x: 1156, startPoint y: 665, endPoint x: 1145, endPoint y: 720, distance: 55.3
click at [1145, 720] on div "Mācību tēma: Literatūras i - 11. klases 2. ieskaites mācību materiāls #4 Noslēg…" at bounding box center [612, 360] width 1224 height 721
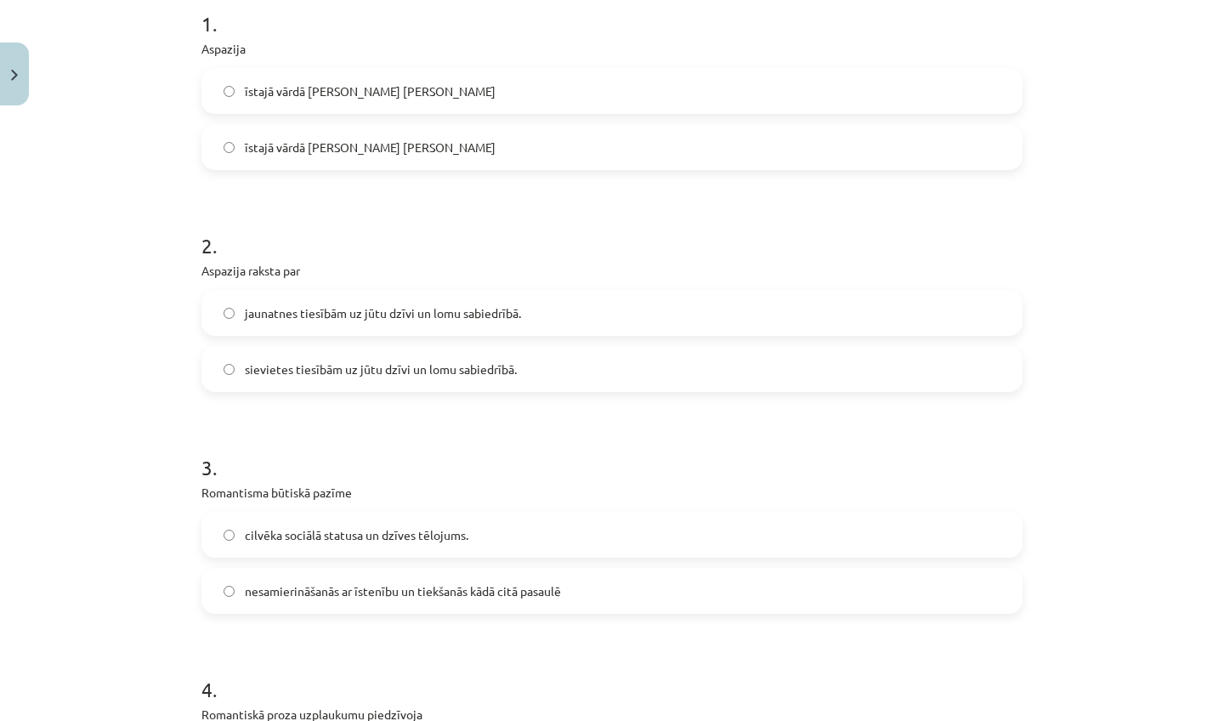
click at [1142, 630] on div "Mācību tēma: Literatūras i - 11. klases 2. ieskaites mācību materiāls #4 Noslēg…" at bounding box center [612, 360] width 1224 height 721
click at [509, 139] on label "īstajā vārdā Johanna Emīlija Lizete Rozenberga" at bounding box center [611, 147] width 817 height 42
click at [439, 357] on label "sievietes tiesībām uz jūtu dzīvi un lomu sabiedrībā." at bounding box center [611, 369] width 817 height 42
click at [378, 579] on label "nesamierināšanās ar īstenību un tiekšanās kādā citā pasaulē" at bounding box center [611, 590] width 817 height 42
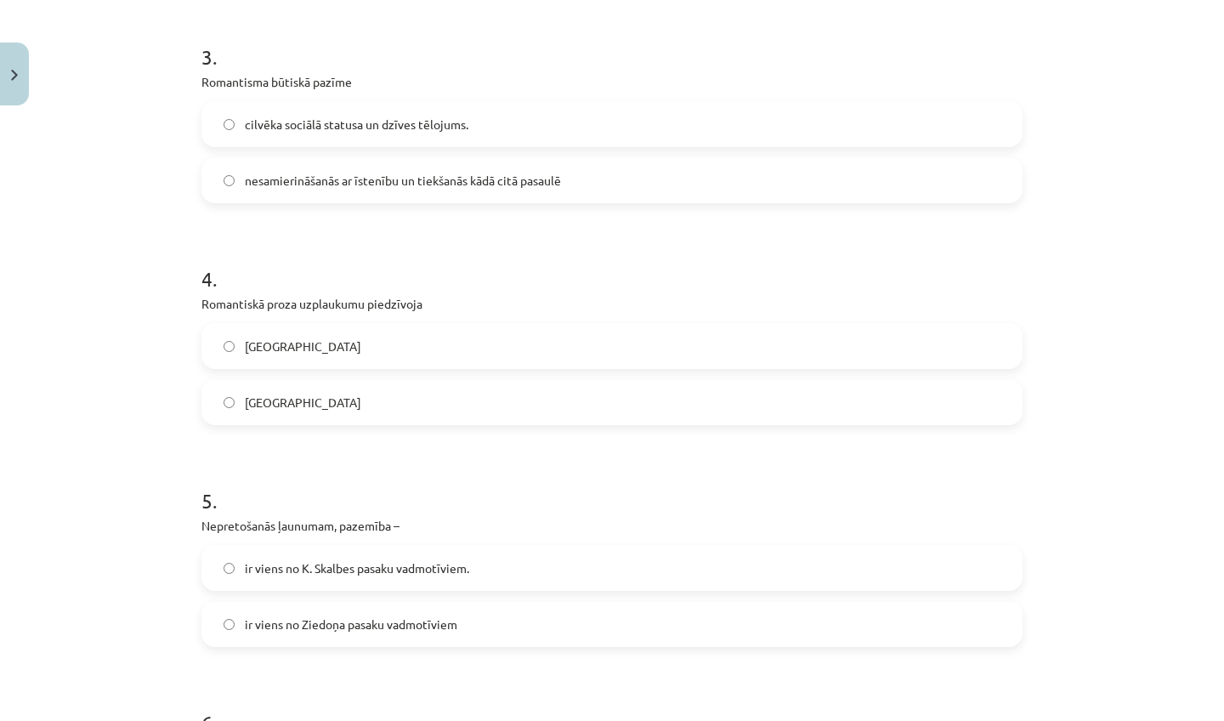
drag, startPoint x: 1094, startPoint y: 696, endPoint x: 1088, endPoint y: 720, distance: 24.3
click at [1088, 720] on div "Mācību tēma: Literatūras i - 11. klases 2. ieskaites mācību materiāls #4 Noslēg…" at bounding box center [612, 360] width 1224 height 721
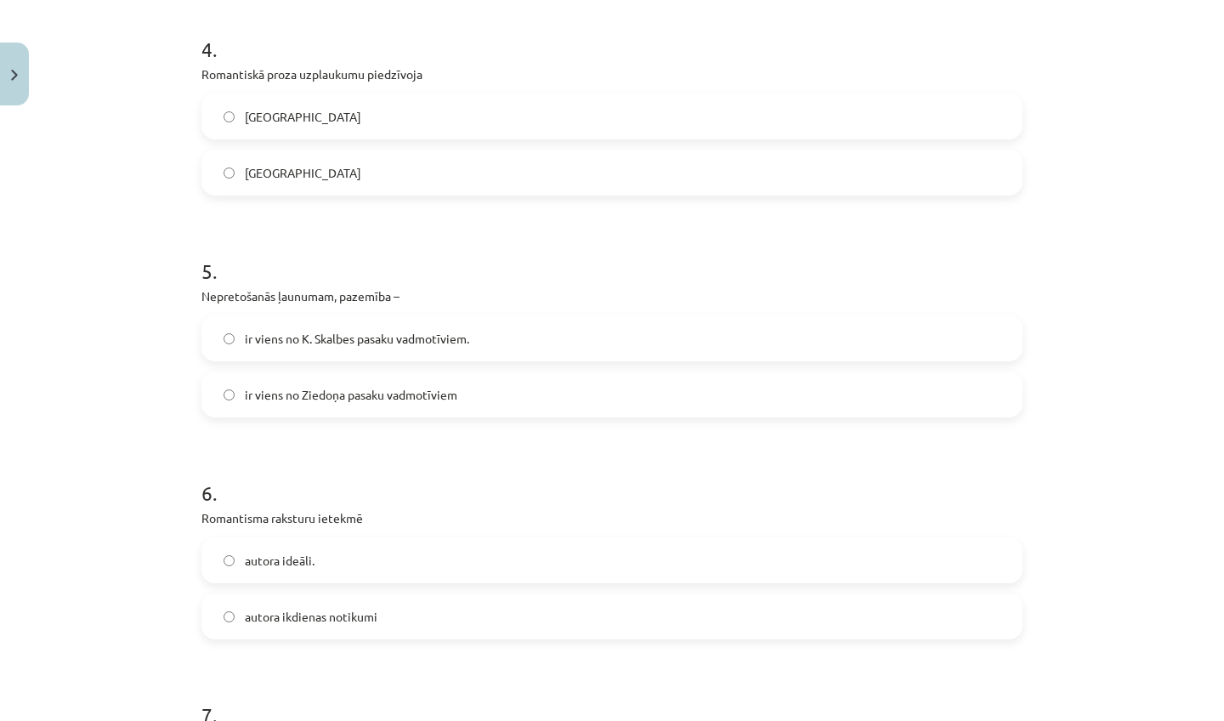
scroll to position [992, 0]
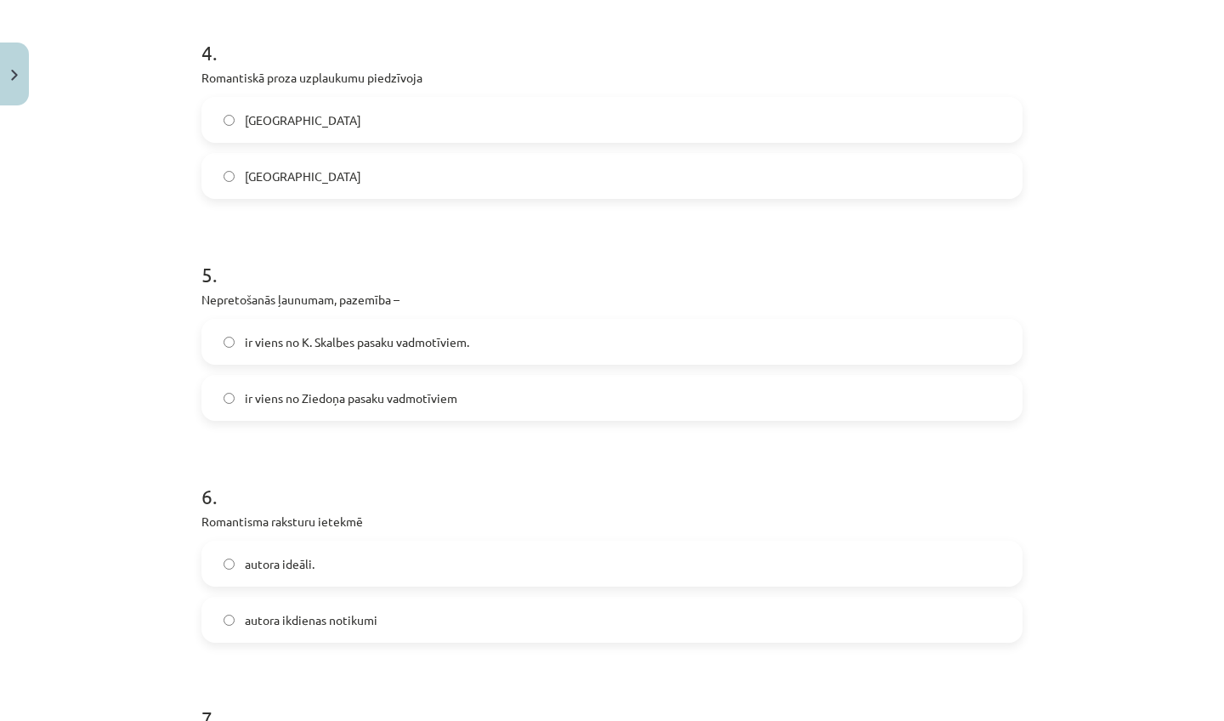
click at [334, 132] on label "Vācijā" at bounding box center [611, 120] width 817 height 42
click at [291, 344] on span "ir viens no K. Skalbes pasaku vadmotīviem." at bounding box center [357, 342] width 224 height 18
click at [297, 580] on label "autora ideāli." at bounding box center [611, 563] width 817 height 42
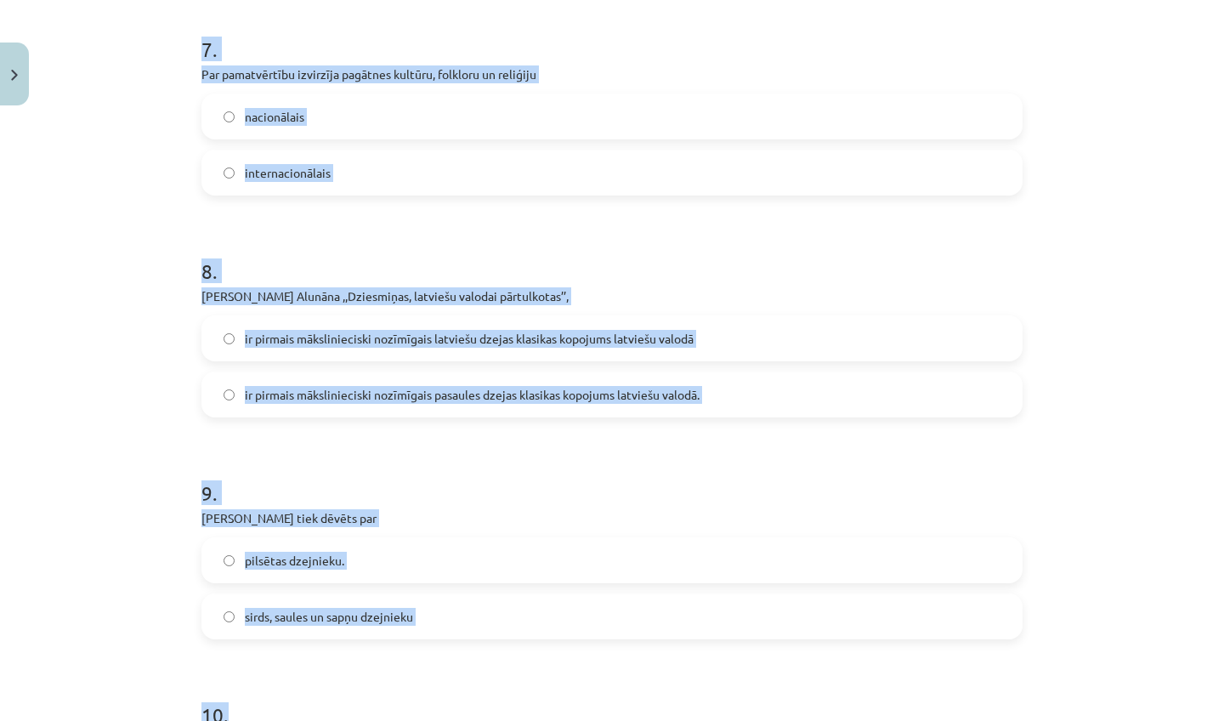
scroll to position [1710, 0]
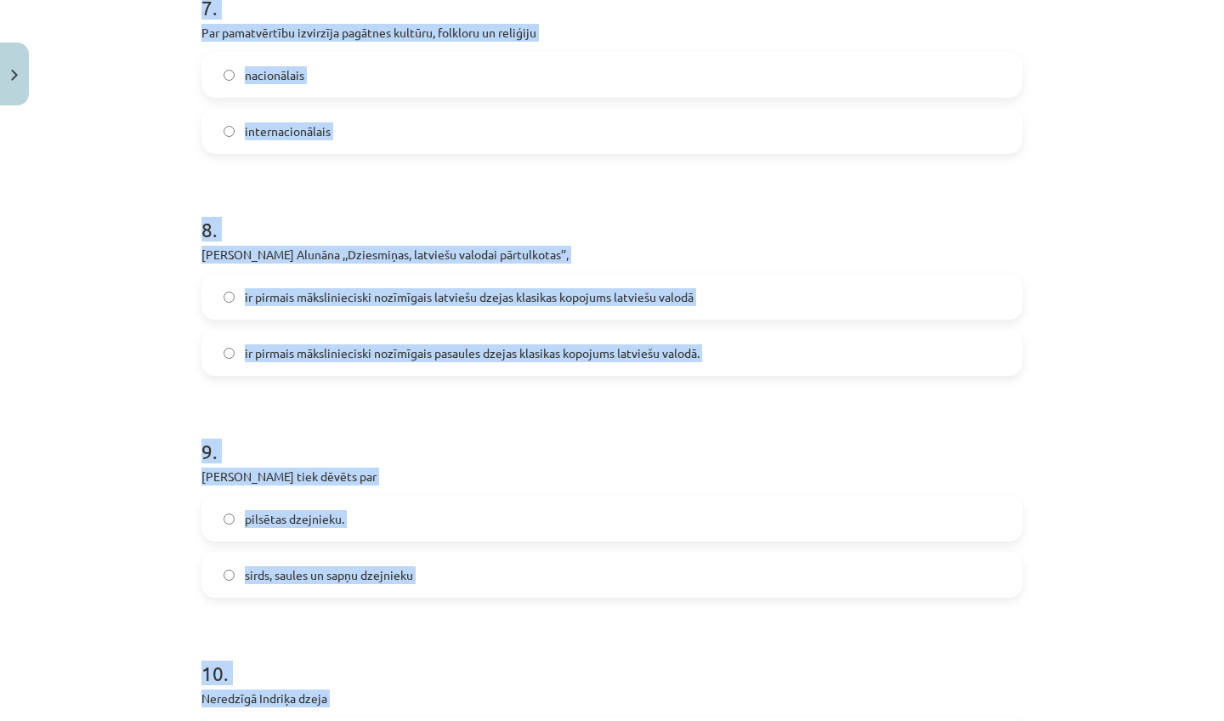
drag, startPoint x: 524, startPoint y: 693, endPoint x: 500, endPoint y: 720, distance: 36.1
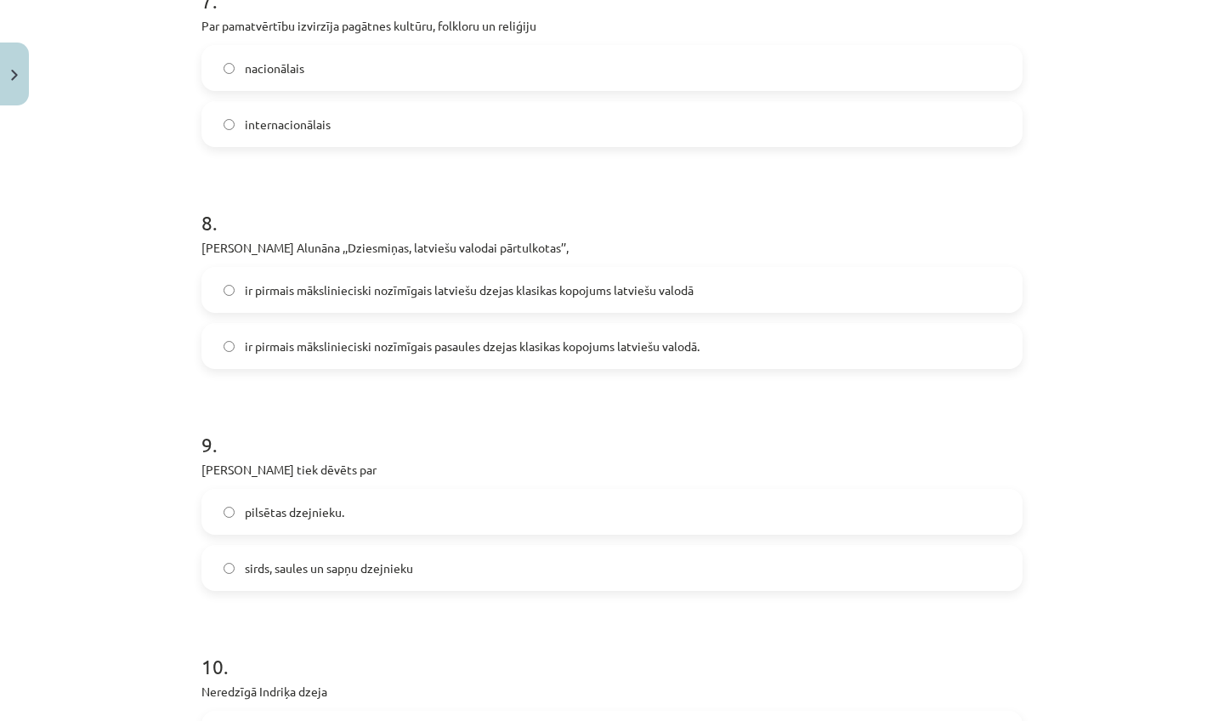
click at [68, 546] on div "Mācību tēma: Literatūras i - 11. klases 2. ieskaites mācību materiāls #4 Noslēg…" at bounding box center [612, 360] width 1224 height 721
click at [274, 59] on span "nacionālais" at bounding box center [274, 68] width 59 height 18
click at [290, 340] on span "ir pirmais mākslinieciski nozīmīgais pasaules dzejas klasikas kopojums latviešu…" at bounding box center [472, 346] width 455 height 18
click at [282, 563] on span "sirds, saules un sapņu dzejnieku" at bounding box center [329, 568] width 168 height 18
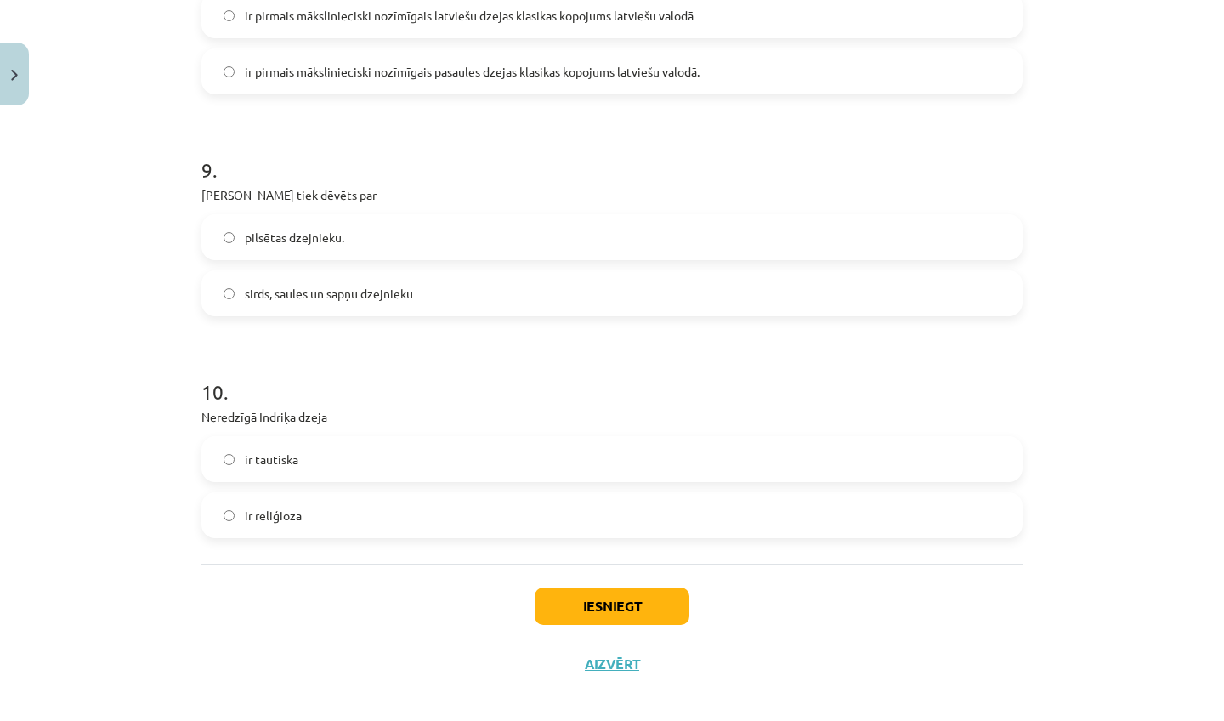
drag, startPoint x: 1051, startPoint y: 689, endPoint x: 1031, endPoint y: 720, distance: 36.8
click at [1031, 720] on div "Mācību tēma: Literatūras i - 11. klases 2. ieskaites mācību materiāls #4 Noslēg…" at bounding box center [612, 360] width 1224 height 721
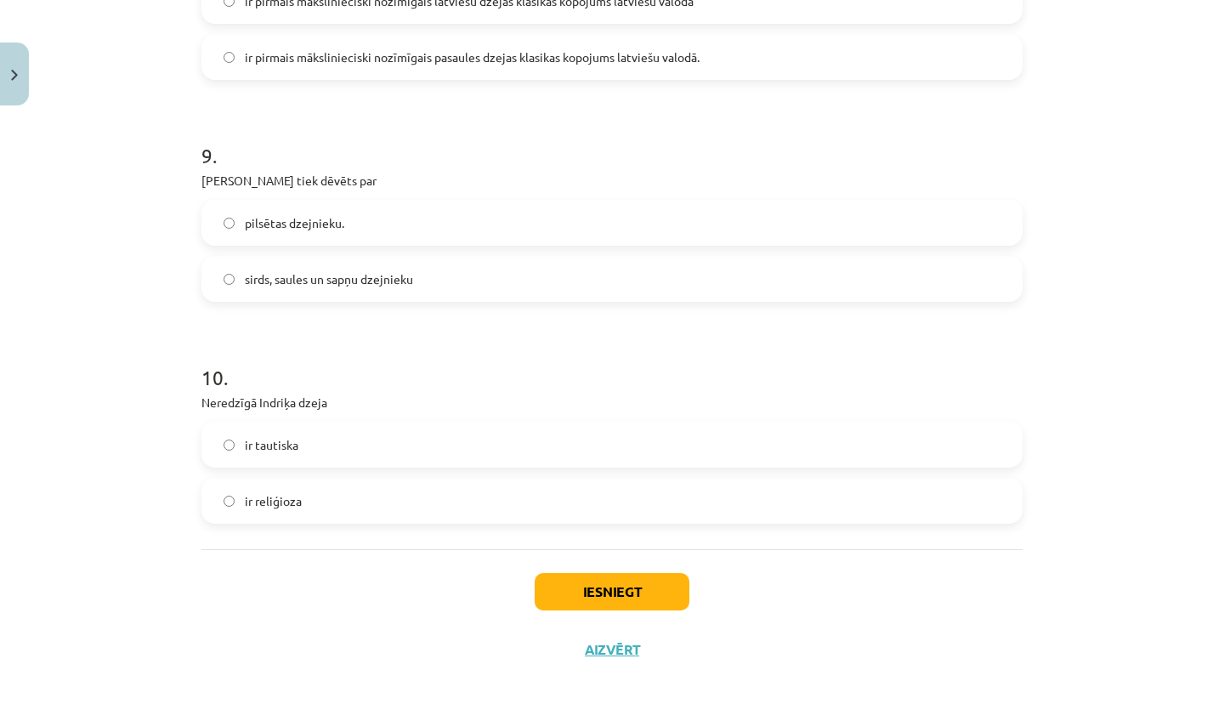
click at [1043, 663] on div "Mācību tēma: Literatūras i - 11. klases 2. ieskaites mācību materiāls #4 Noslēg…" at bounding box center [612, 360] width 1224 height 721
click at [496, 449] on label "ir tautiska" at bounding box center [611, 444] width 817 height 42
click at [592, 573] on button "Iesniegt" at bounding box center [611, 591] width 155 height 37
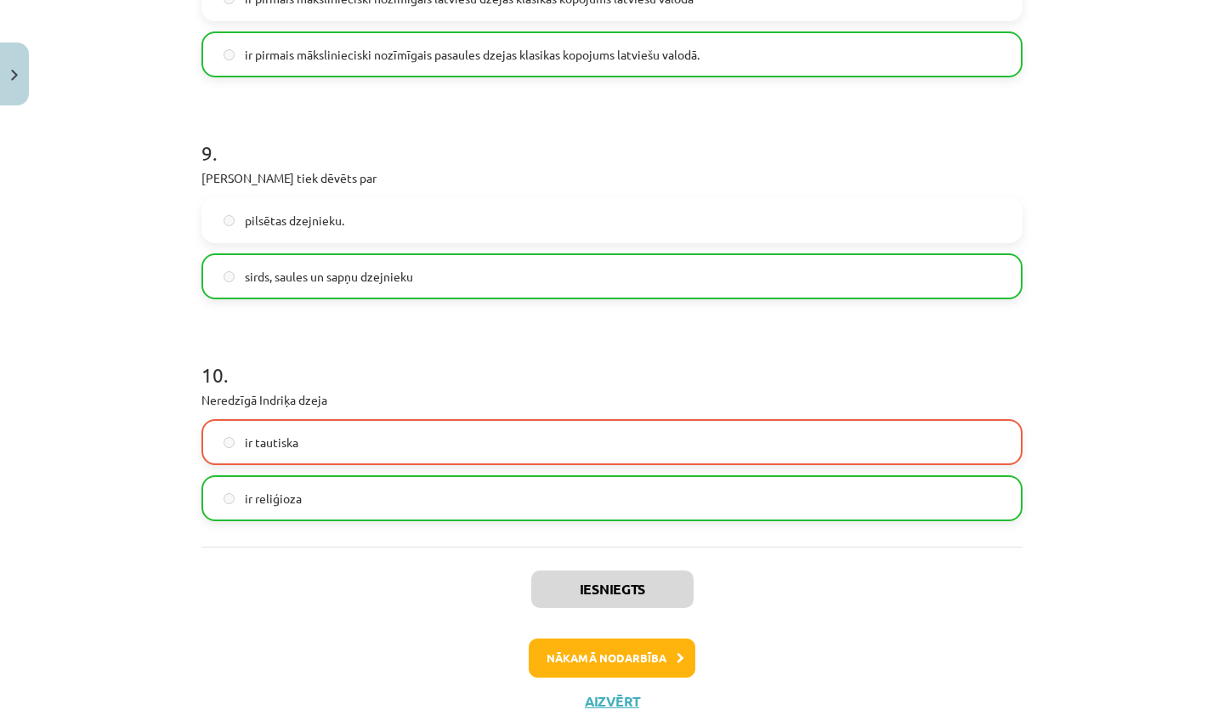
click at [565, 649] on button "Nākamā nodarbība" at bounding box center [612, 657] width 167 height 39
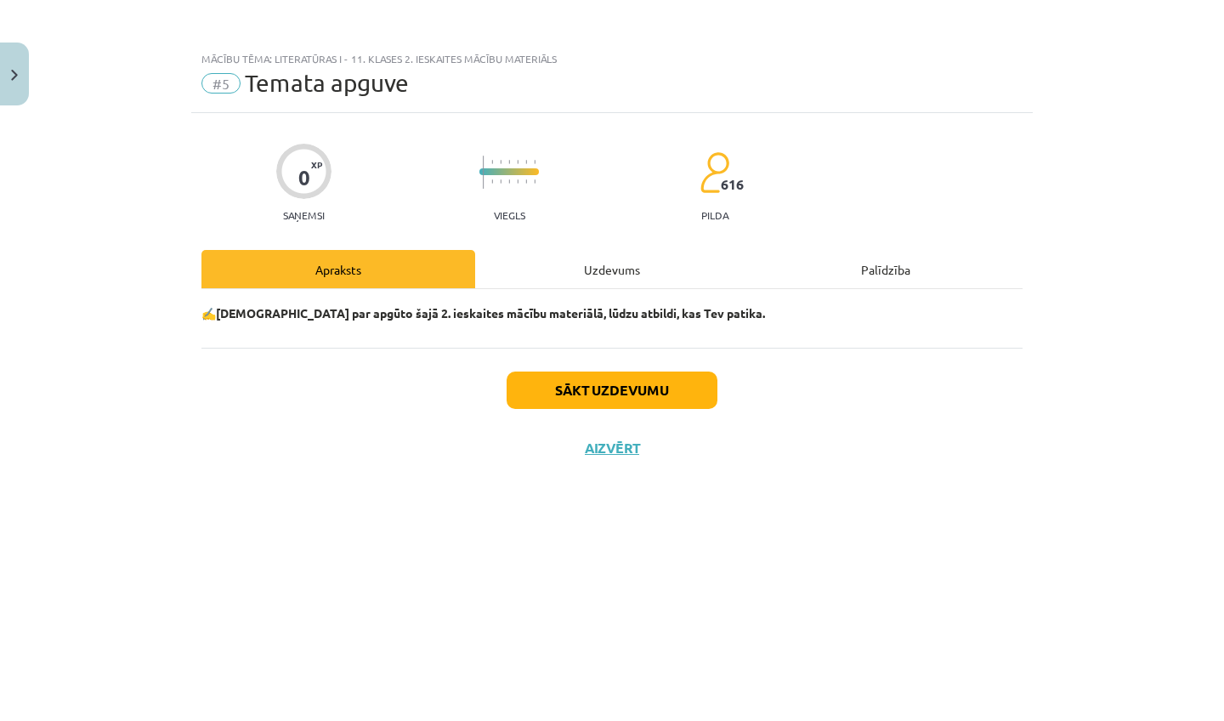
click at [636, 384] on button "Sākt uzdevumu" at bounding box center [611, 389] width 211 height 37
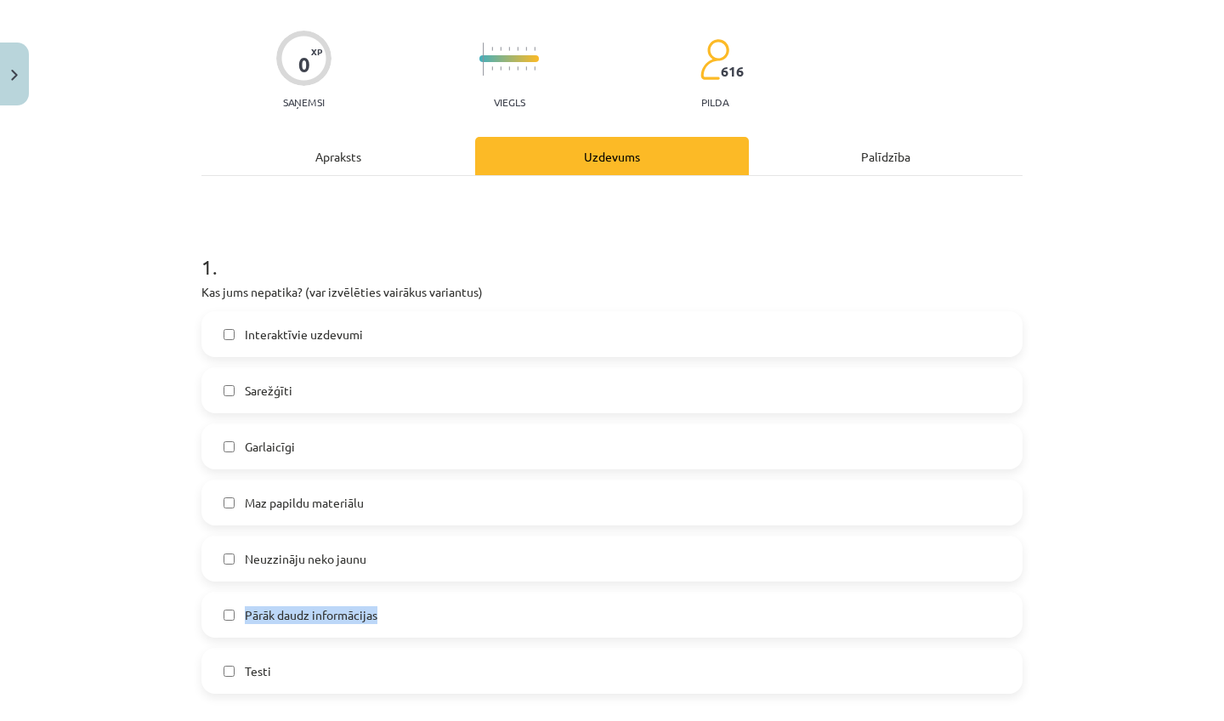
scroll to position [161, 0]
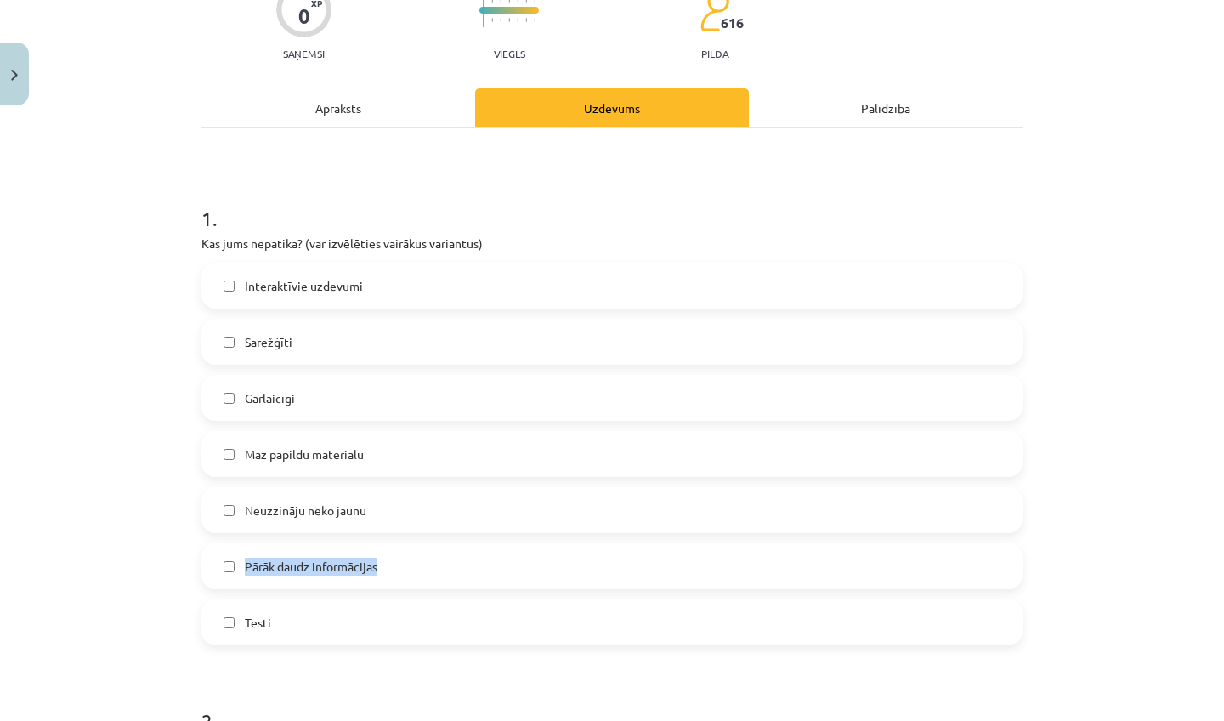
drag, startPoint x: 1149, startPoint y: 682, endPoint x: 1124, endPoint y: 720, distance: 44.8
click at [1124, 720] on div "Mācību tēma: Literatūras i - 11. klases 2. ieskaites mācību materiāls #5 Temata…" at bounding box center [612, 360] width 1224 height 721
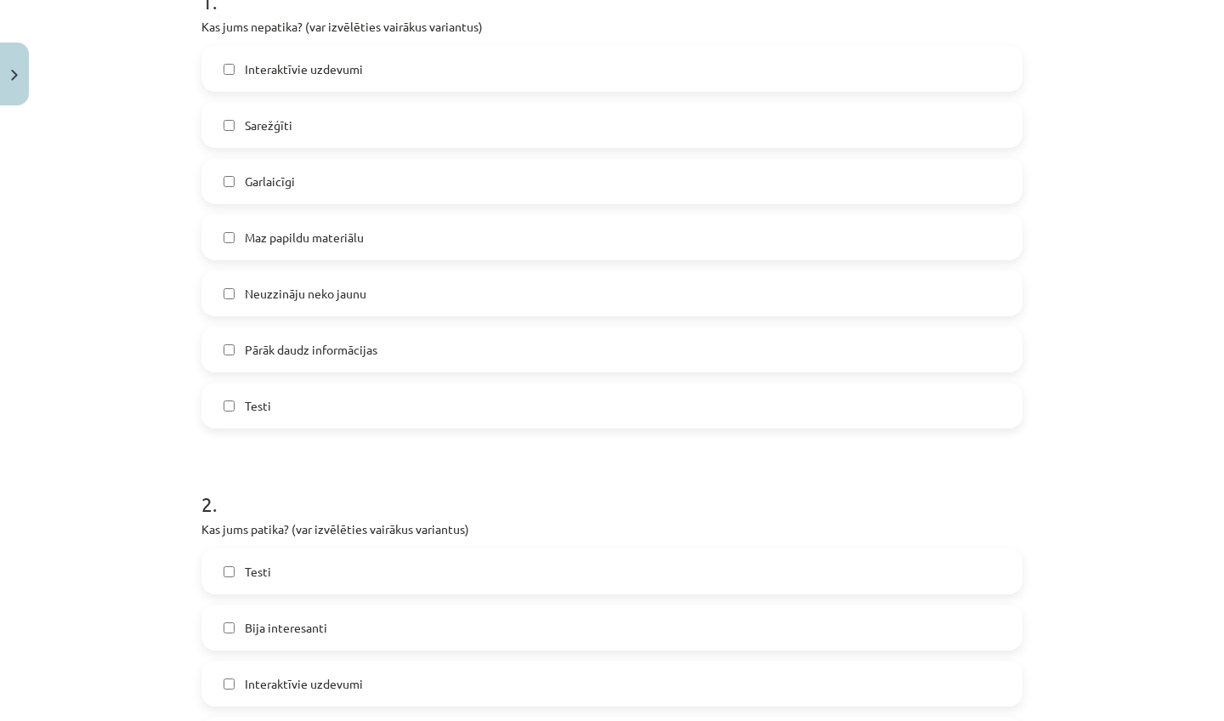
scroll to position [414, 0]
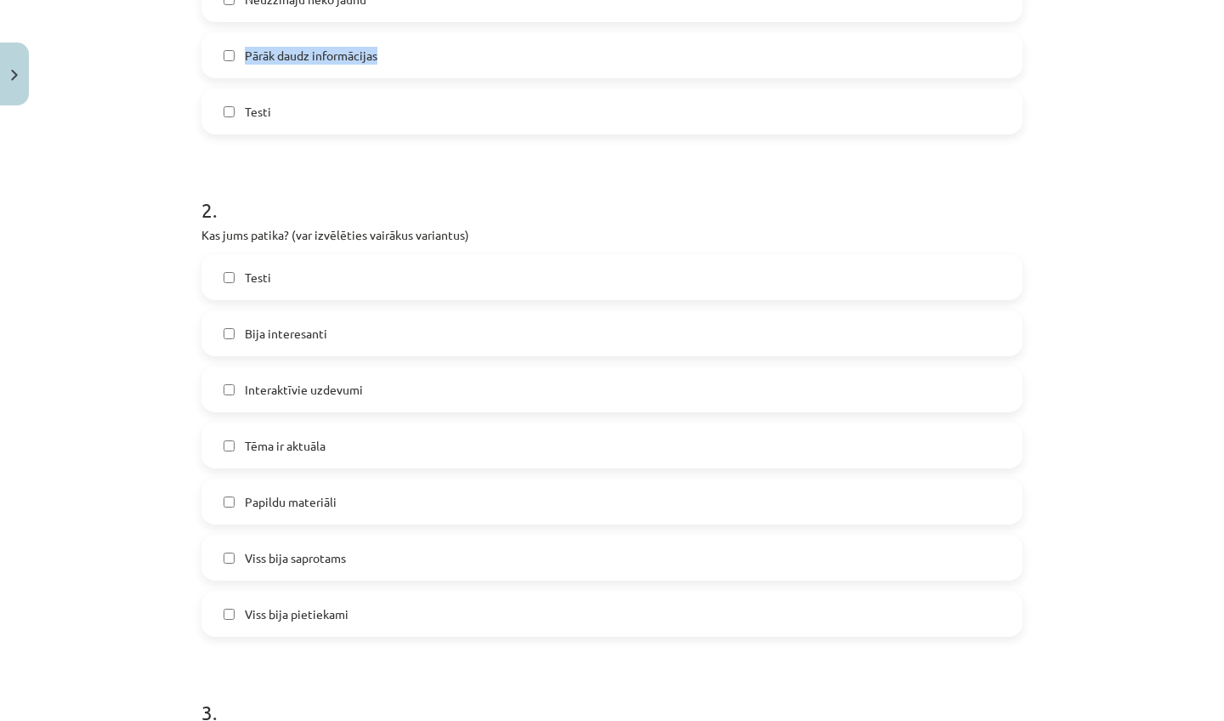
drag, startPoint x: 1081, startPoint y: 695, endPoint x: 1077, endPoint y: 720, distance: 24.9
click at [1077, 720] on div "Mācību tēma: Literatūras i - 11. klases 2. ieskaites mācību materiāls #5 Temata…" at bounding box center [612, 360] width 1224 height 721
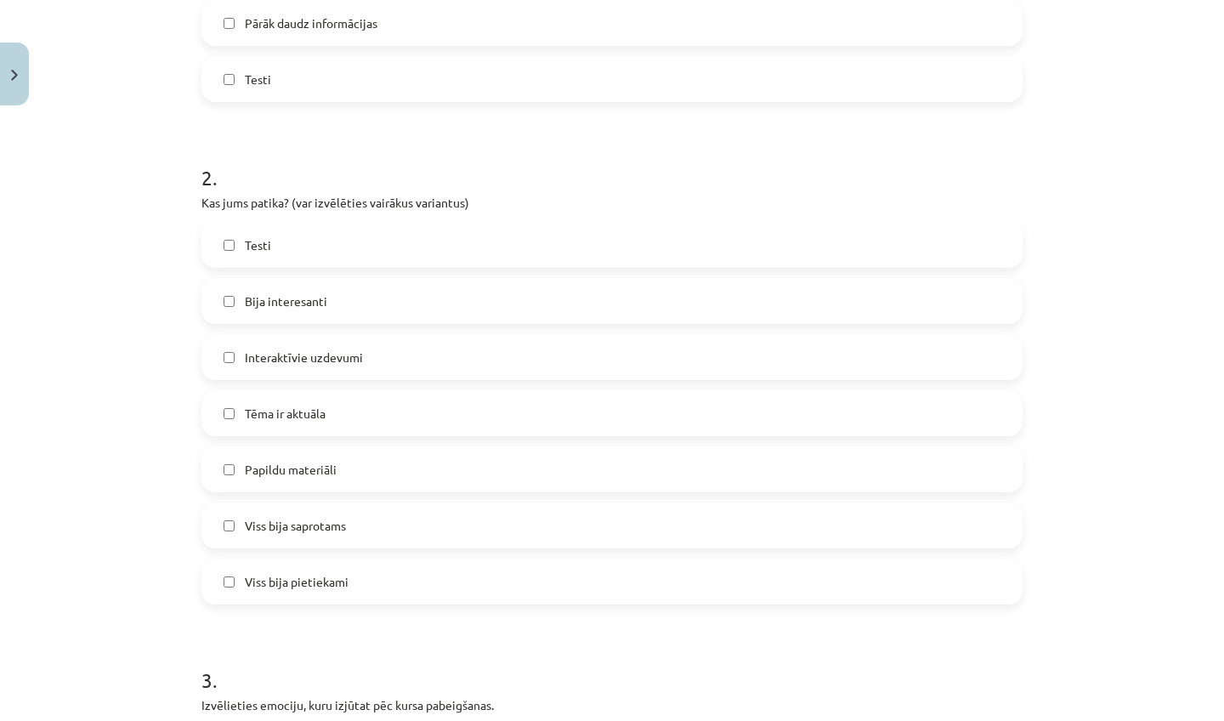
click at [661, 248] on label "Testi" at bounding box center [611, 244] width 817 height 42
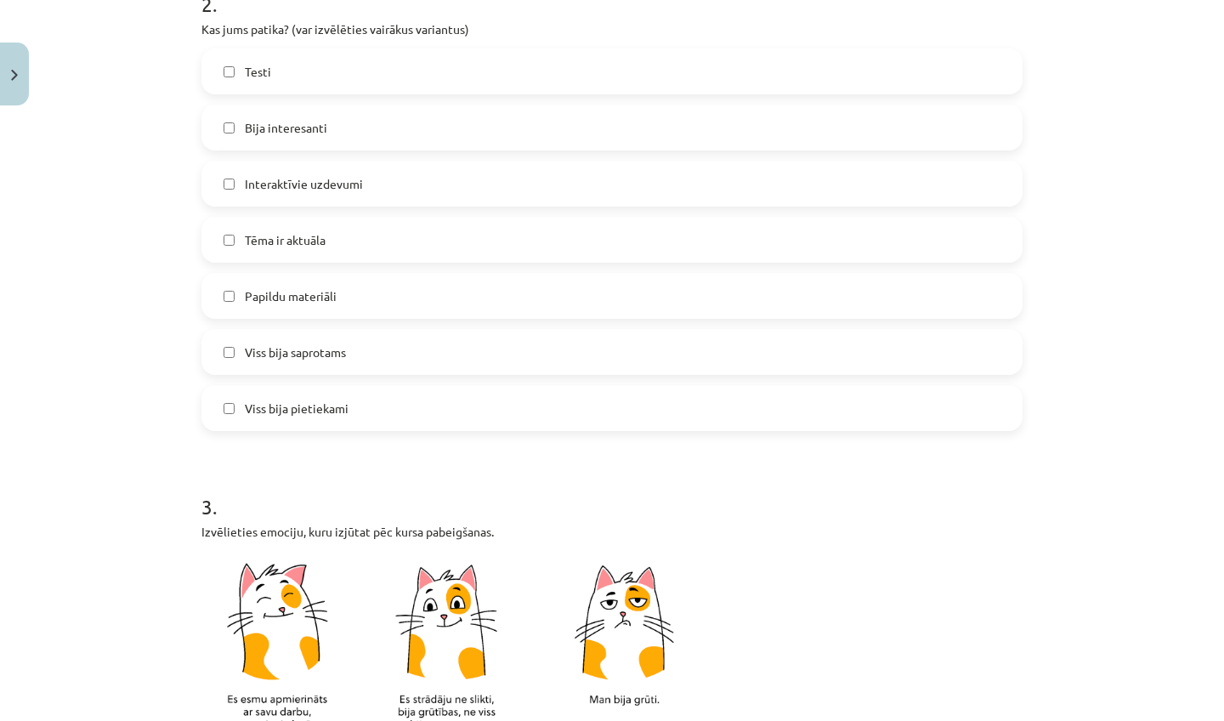
scroll to position [910, 0]
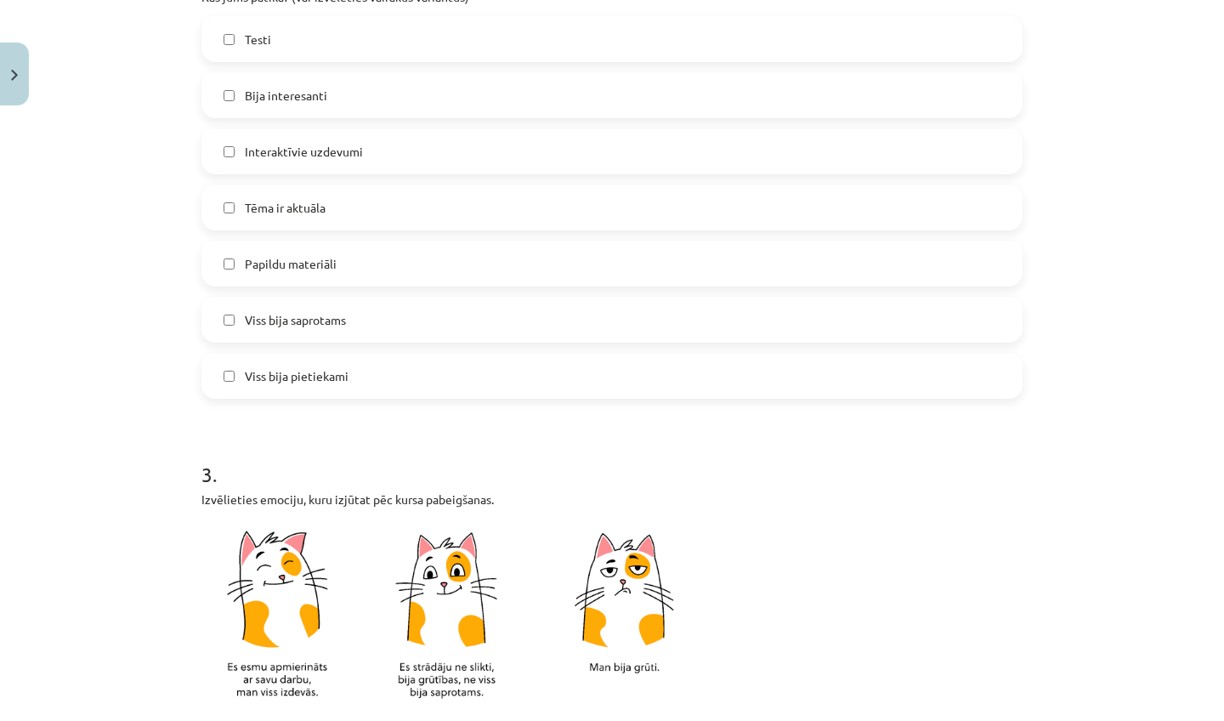
drag, startPoint x: 1160, startPoint y: 666, endPoint x: 1151, endPoint y: 720, distance: 54.2
click at [1151, 720] on div "Mācību tēma: Literatūras i - 11. klases 2. ieskaites mācību materiāls #5 Temata…" at bounding box center [612, 360] width 1224 height 721
click at [470, 161] on label "Interaktīvie uzdevumi" at bounding box center [611, 151] width 817 height 42
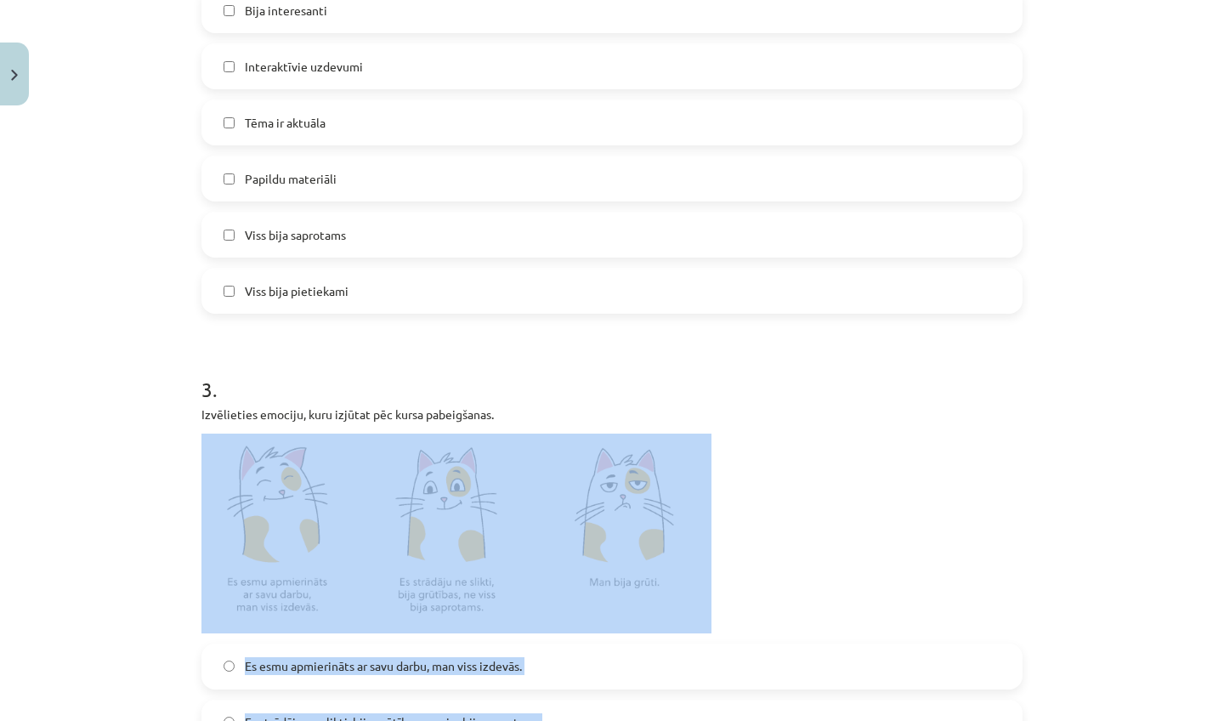
scroll to position [1043, 0]
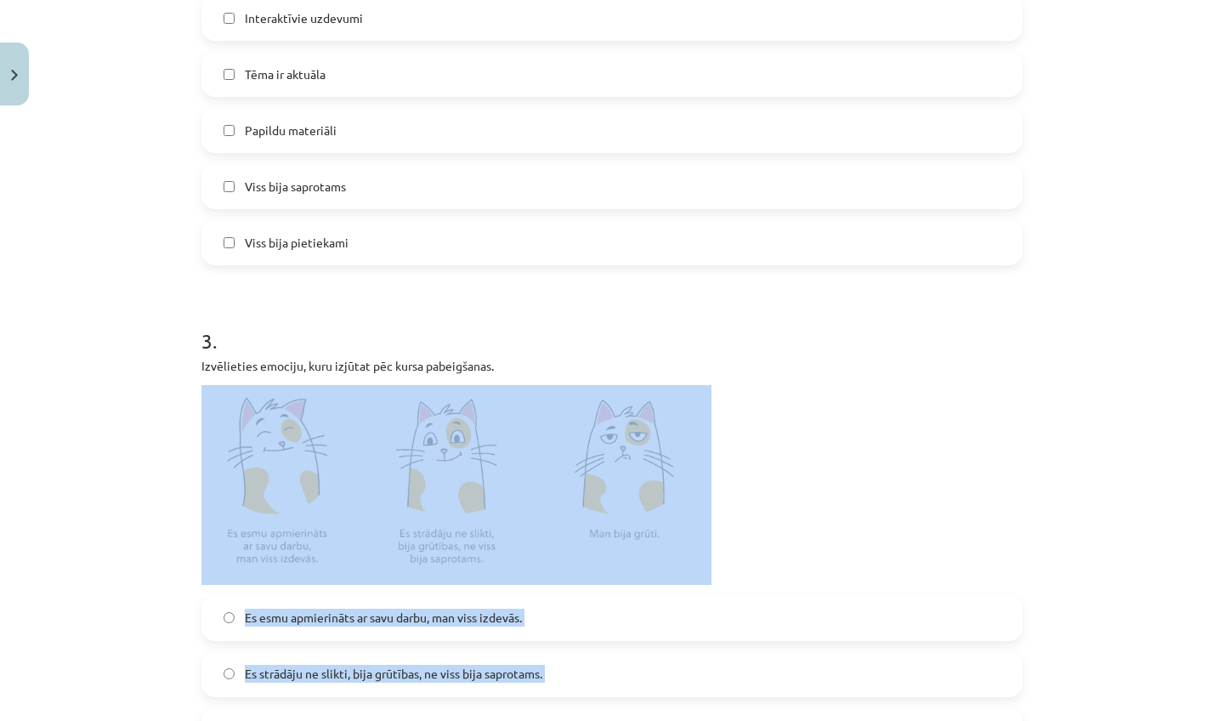
drag, startPoint x: 997, startPoint y: 603, endPoint x: 992, endPoint y: 720, distance: 116.5
click at [992, 720] on div "3 . Izvēlieties emociju, kuru izjūtat pēc kursa pabeigšanas. Es esmu apmierināt…" at bounding box center [611, 526] width 821 height 454
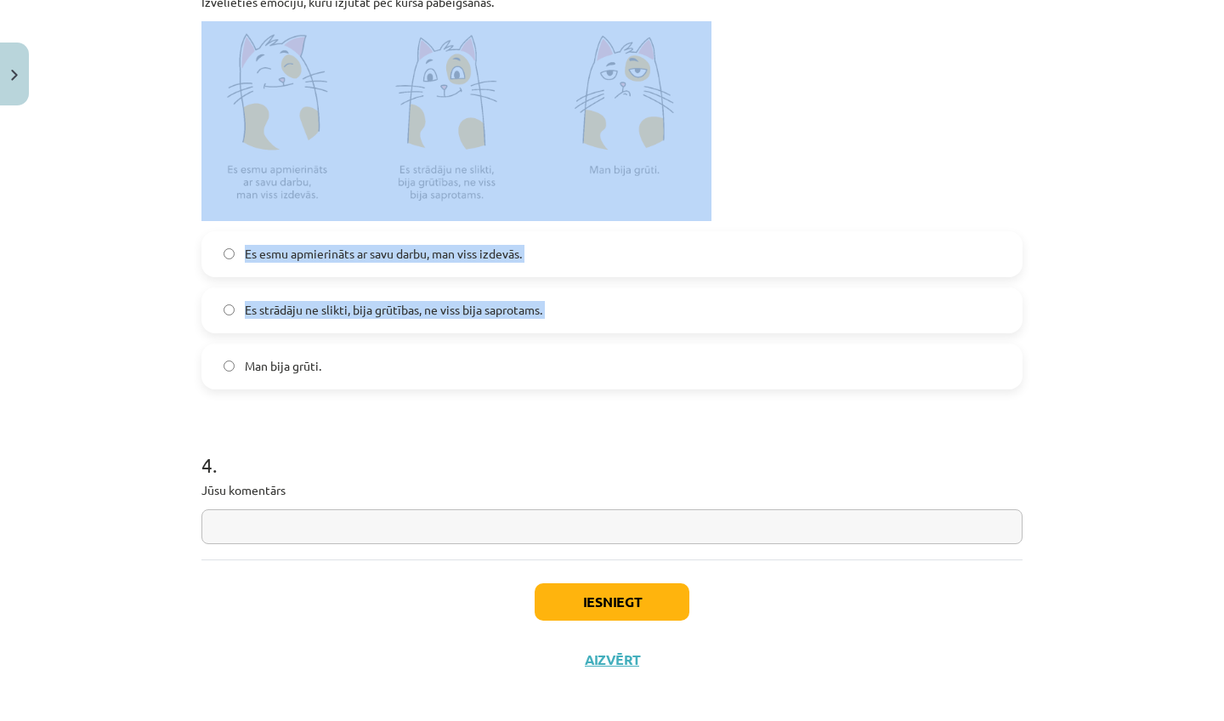
click at [524, 297] on label "Es strādāju ne slikti, bija grūtības, ne viss bija saprotams." at bounding box center [611, 310] width 817 height 42
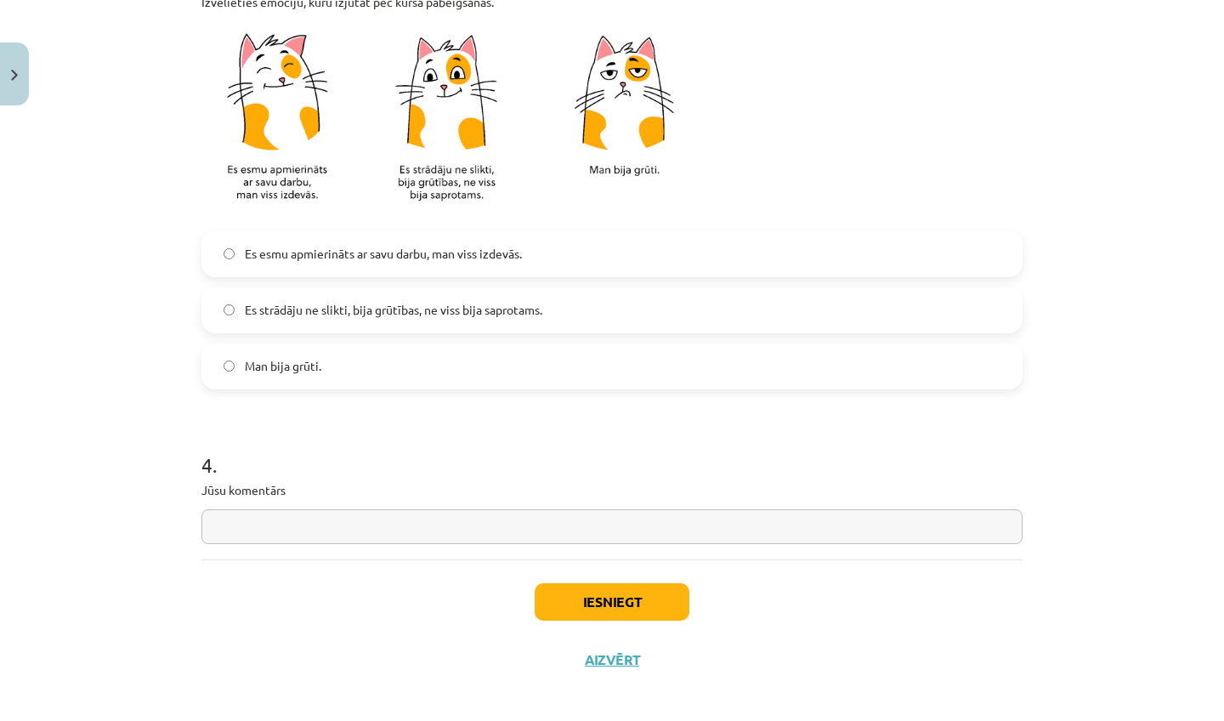
click at [439, 527] on input "text" at bounding box center [611, 526] width 821 height 35
click at [575, 595] on button "Iesniegt" at bounding box center [611, 601] width 155 height 37
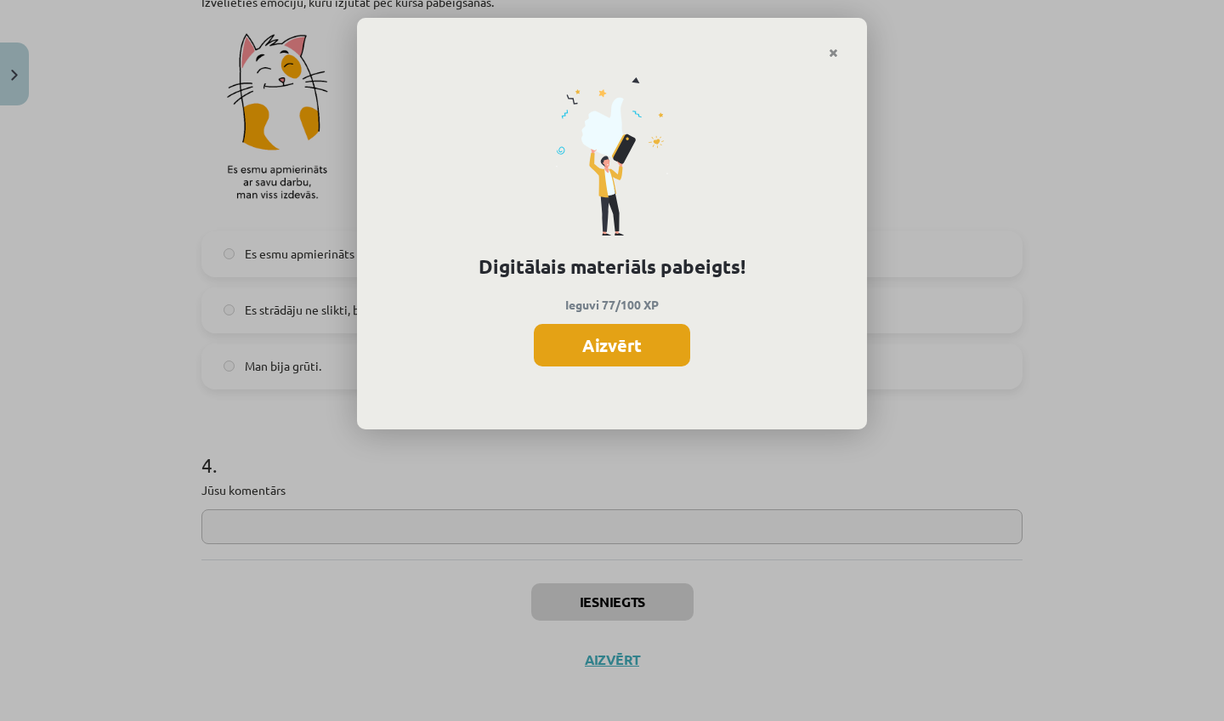
click at [616, 347] on button "Aizvērt" at bounding box center [612, 345] width 156 height 42
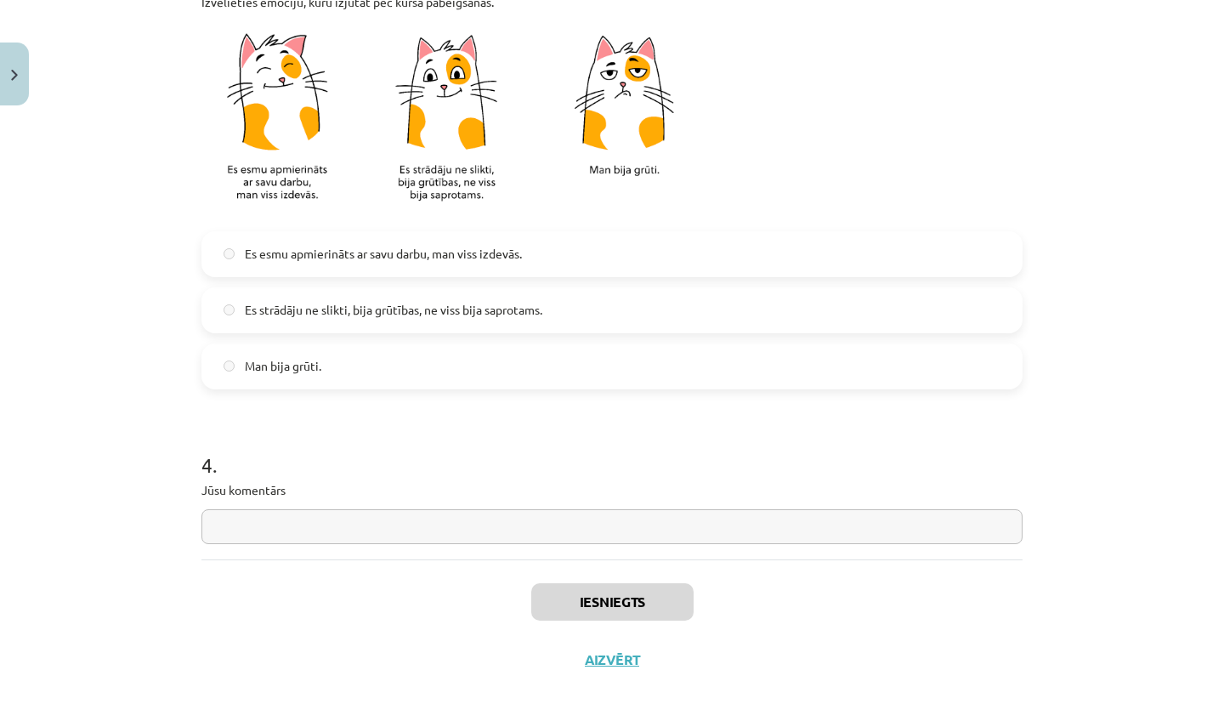
click at [616, 652] on button "Aizvērt" at bounding box center [611, 659] width 65 height 17
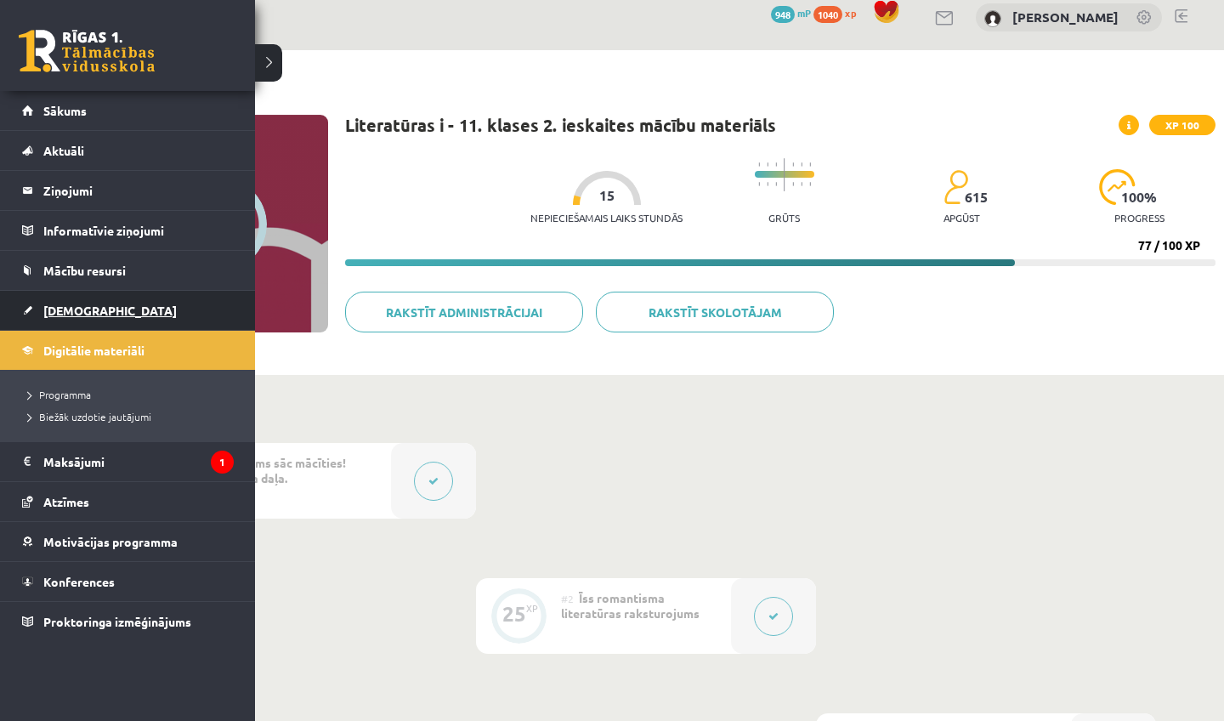
click at [56, 300] on link "[DEMOGRAPHIC_DATA]" at bounding box center [128, 310] width 212 height 39
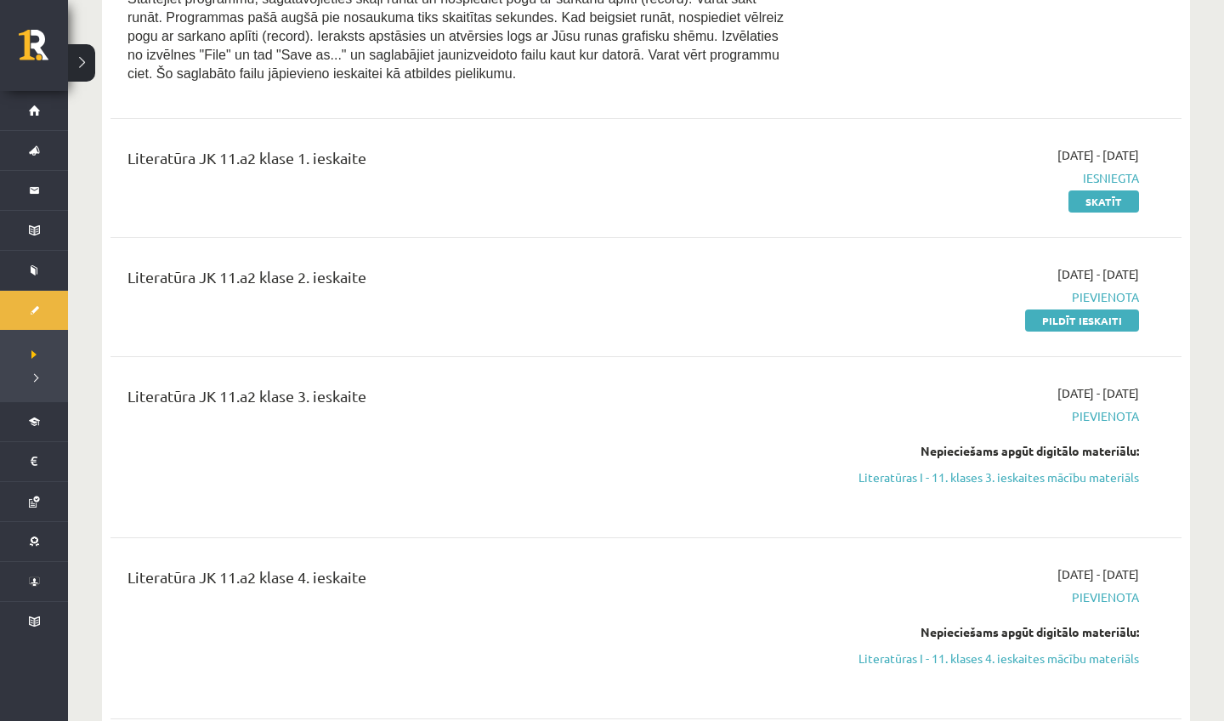
scroll to position [1431, 0]
click at [1047, 328] on link "Pildīt ieskaiti" at bounding box center [1082, 319] width 114 height 22
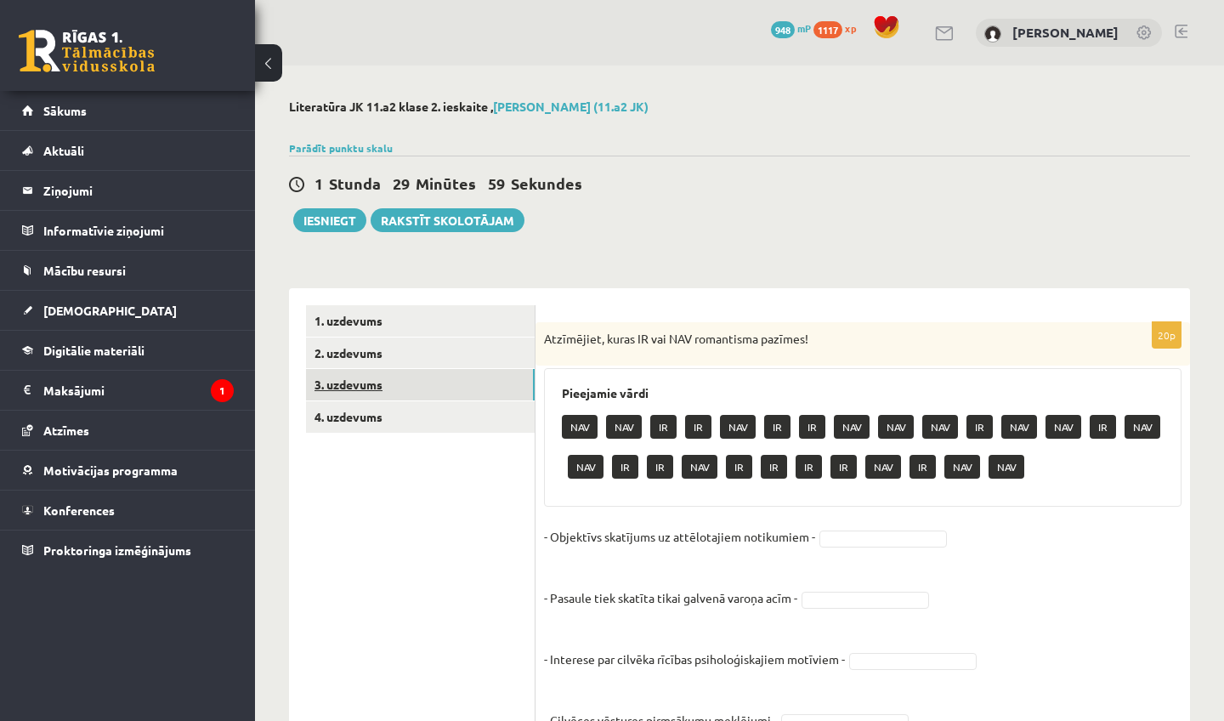
click at [441, 393] on link "3. uzdevums" at bounding box center [420, 384] width 229 height 31
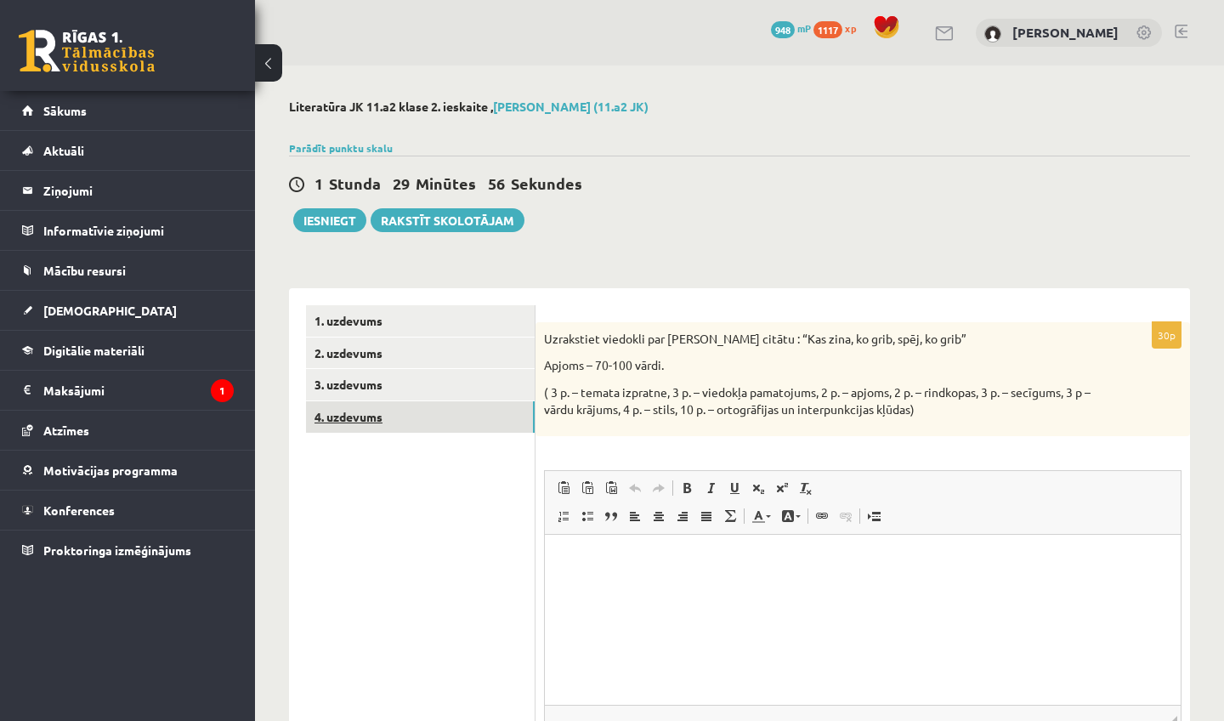
click at [442, 409] on link "4. uzdevums" at bounding box center [420, 416] width 229 height 31
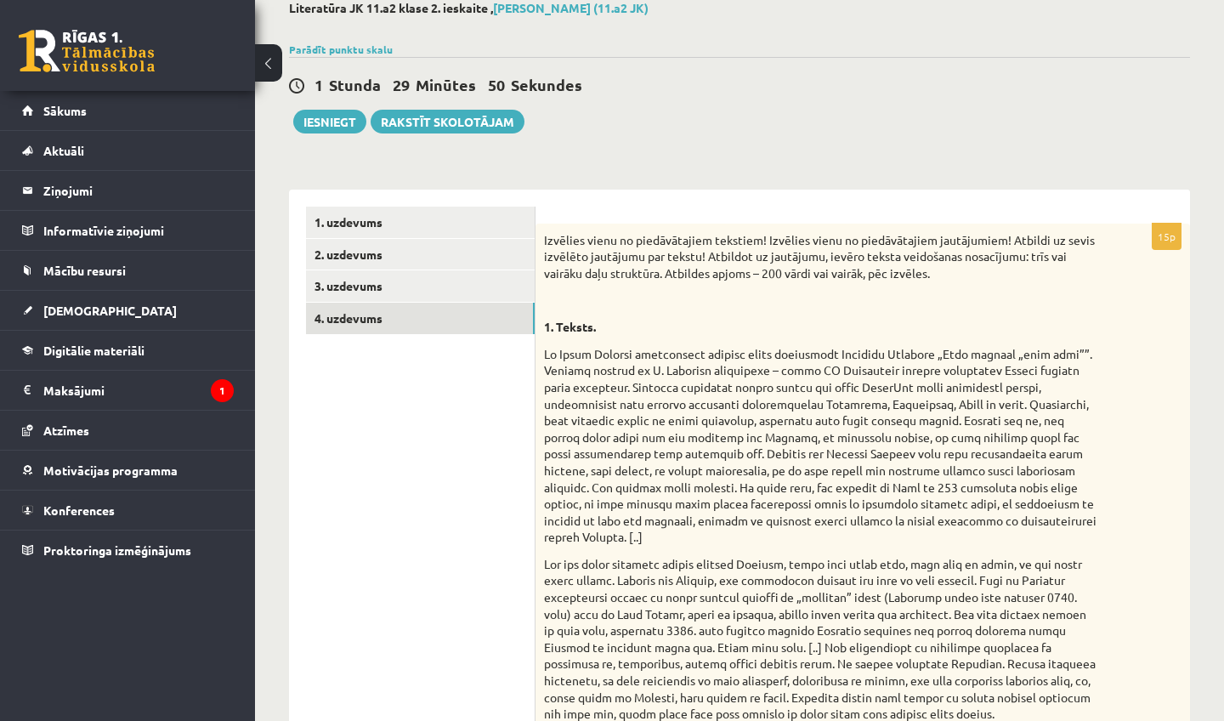
scroll to position [71, 0]
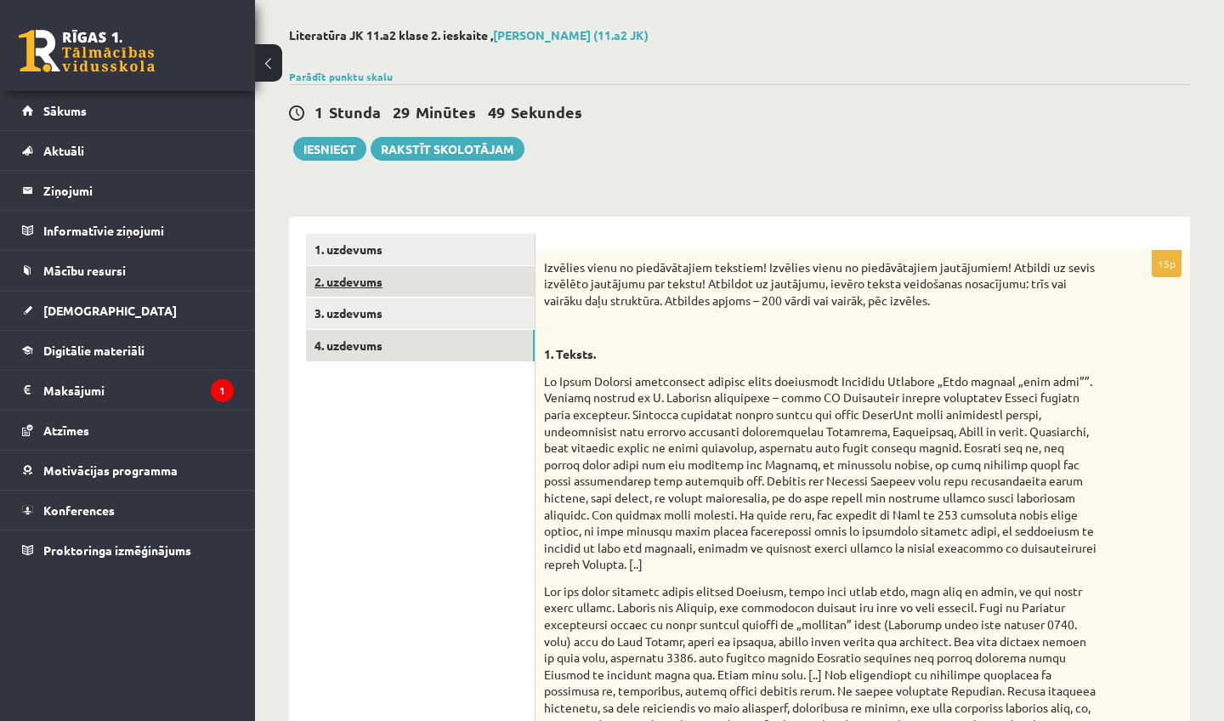
click at [514, 283] on link "2. uzdevums" at bounding box center [420, 281] width 229 height 31
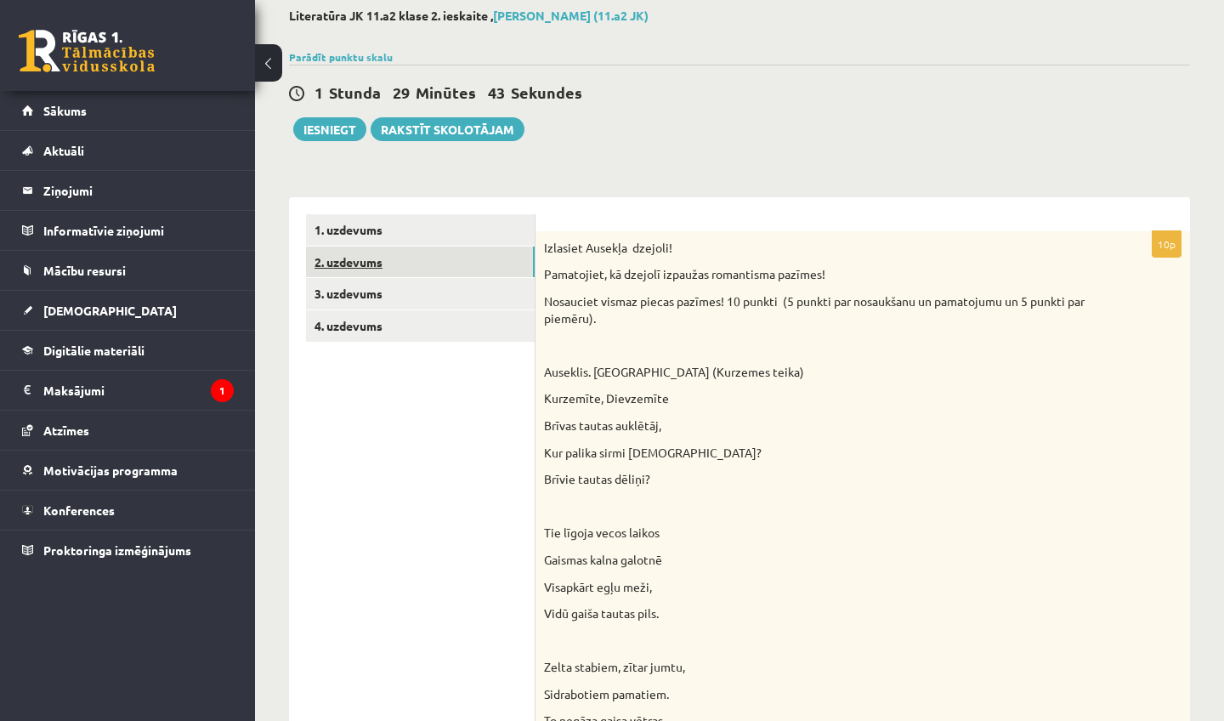
scroll to position [87, 0]
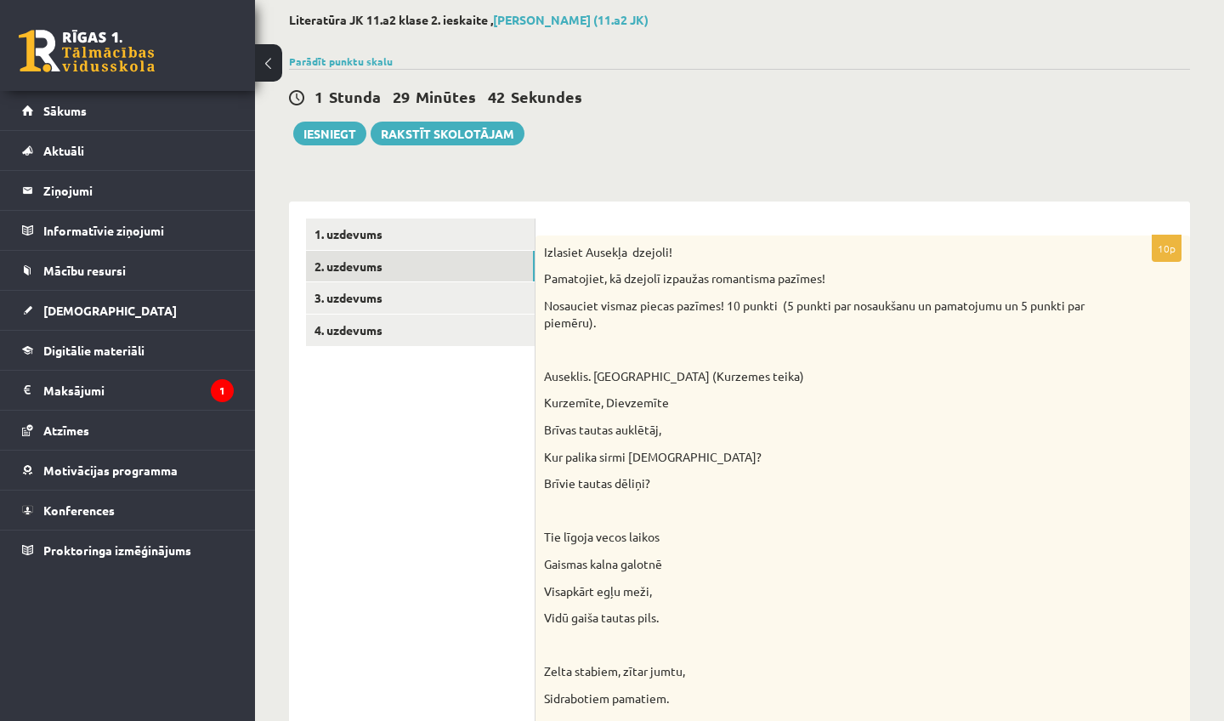
click at [505, 240] on link "1. uzdevums" at bounding box center [420, 233] width 229 height 31
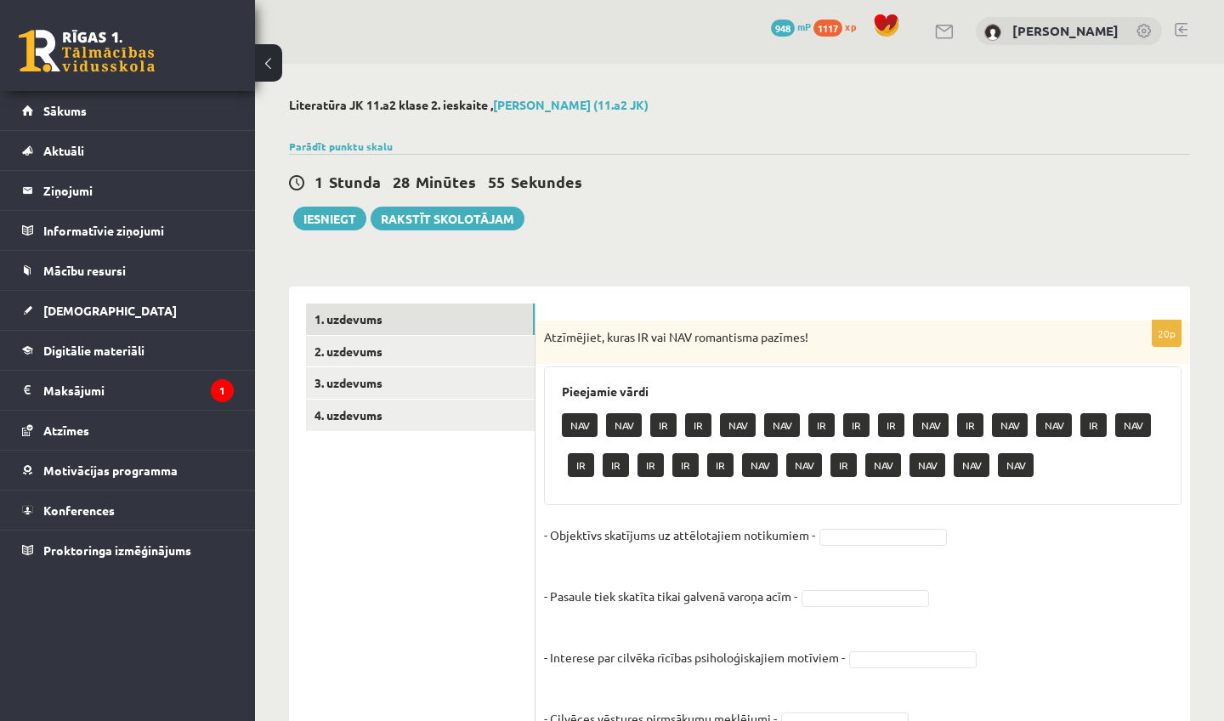
scroll to position [-1, 0]
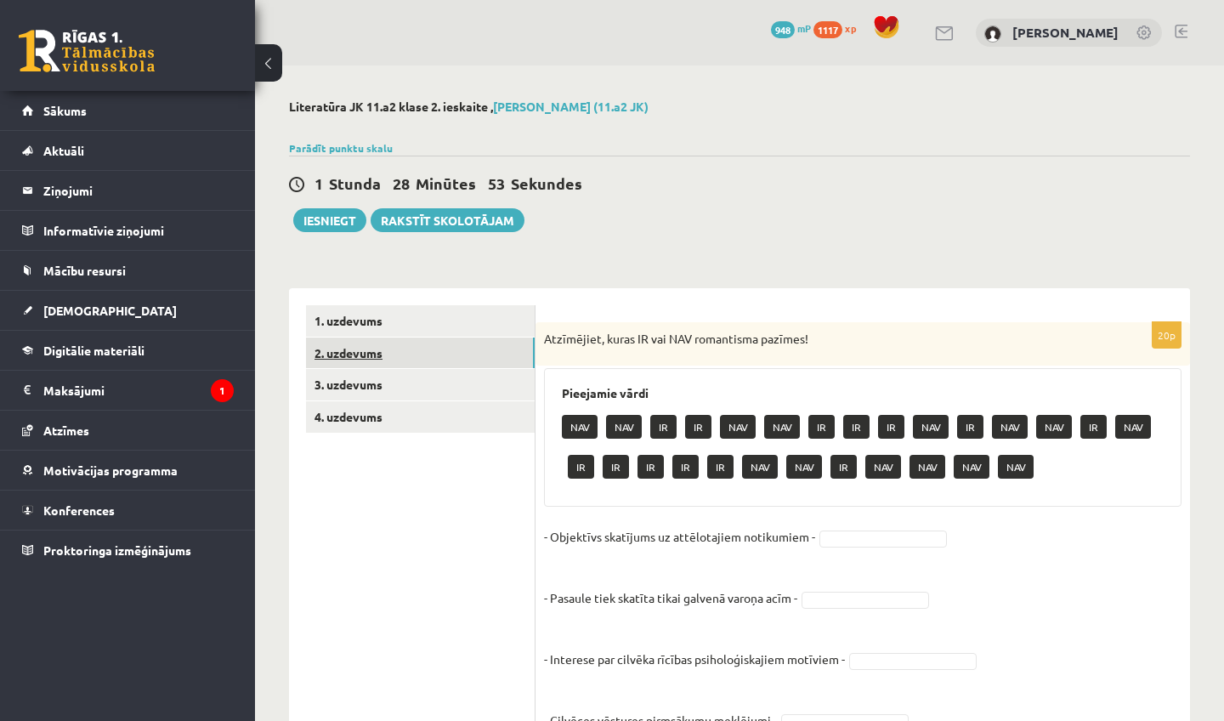
click at [341, 363] on link "2. uzdevums" at bounding box center [420, 352] width 229 height 31
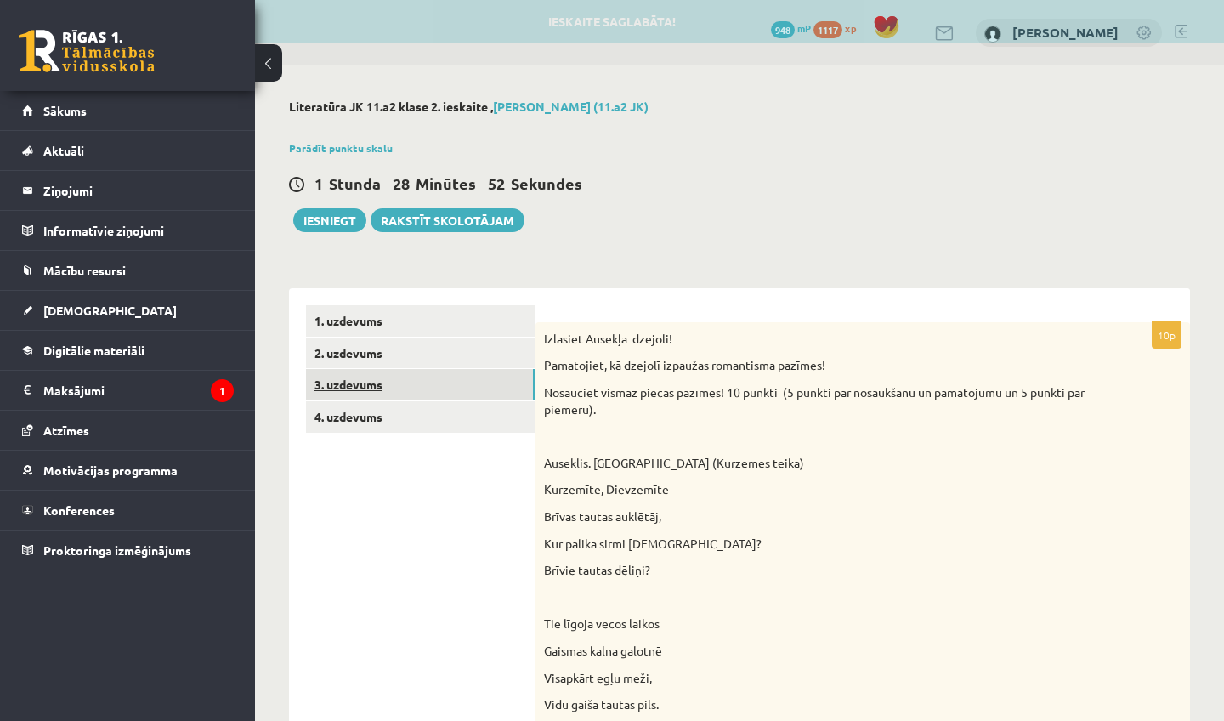
click at [348, 377] on link "3. uzdevums" at bounding box center [420, 384] width 229 height 31
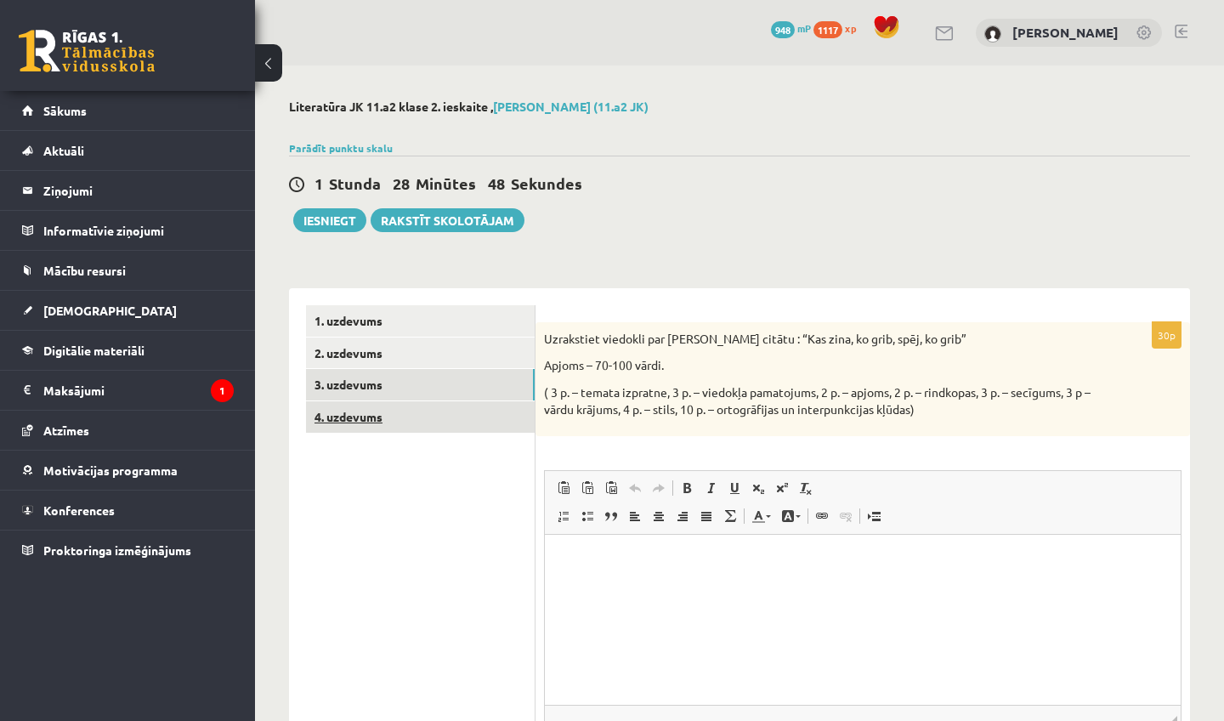
click at [357, 404] on link "4. uzdevums" at bounding box center [420, 416] width 229 height 31
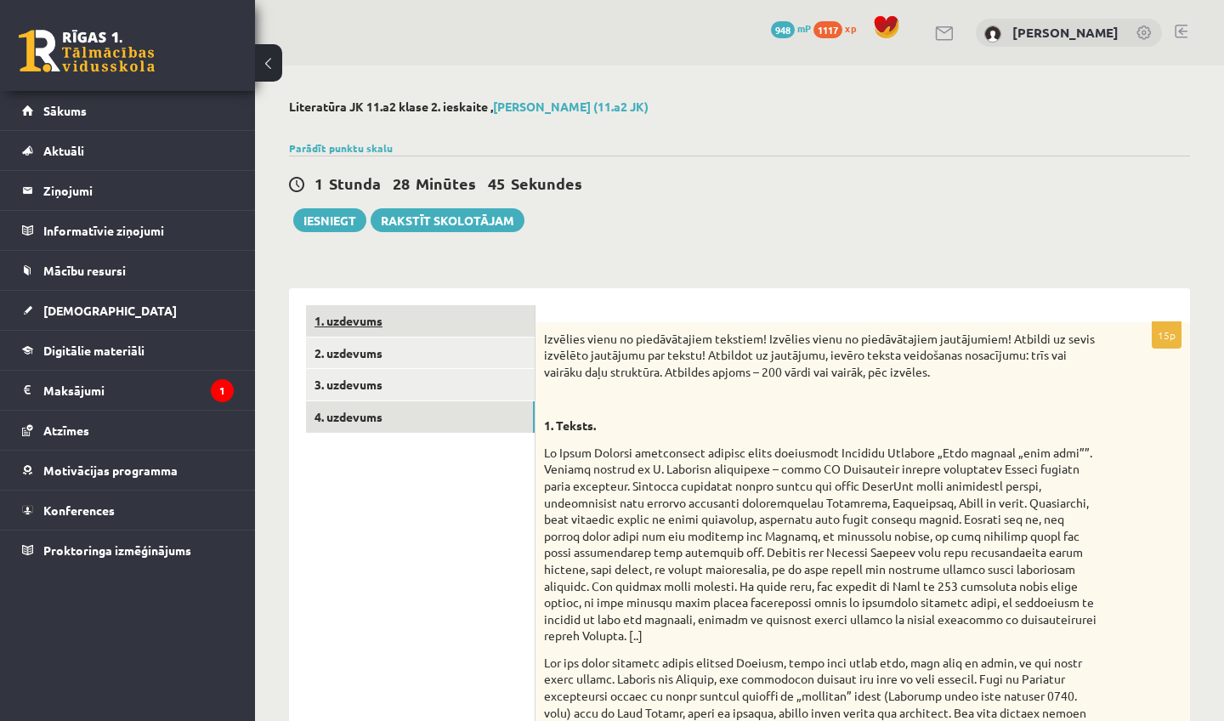
click at [358, 335] on link "1. uzdevums" at bounding box center [420, 320] width 229 height 31
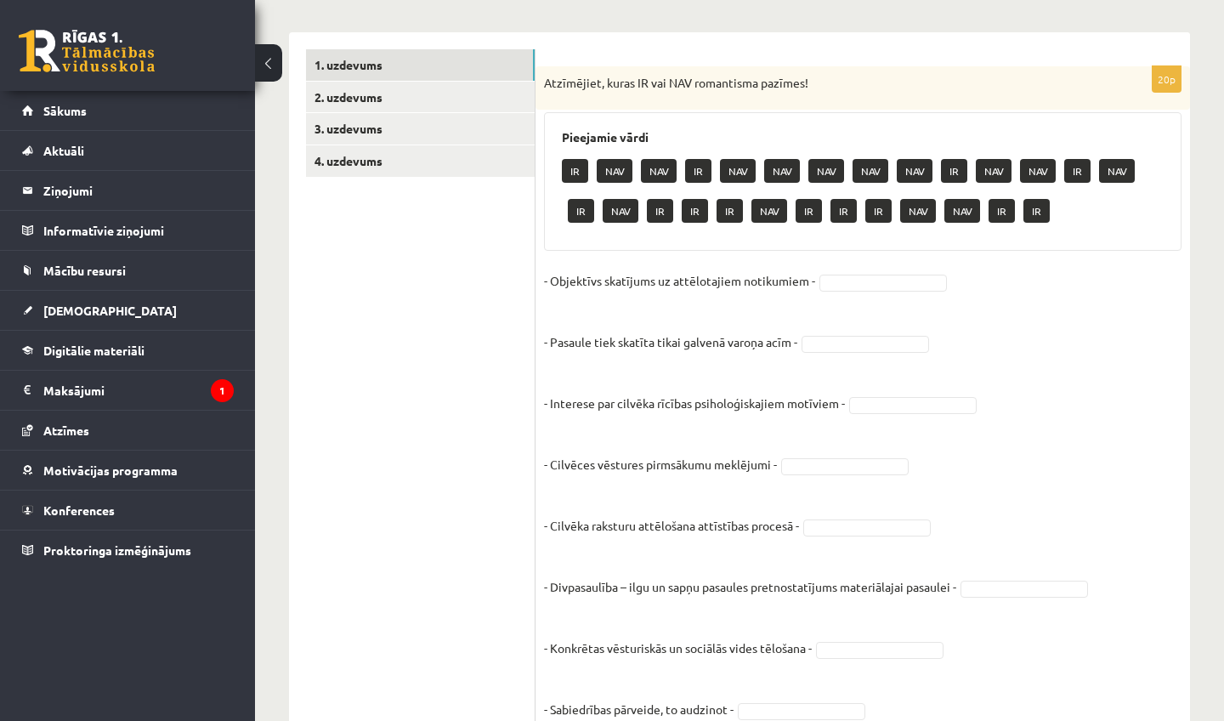
scroll to position [268, 0]
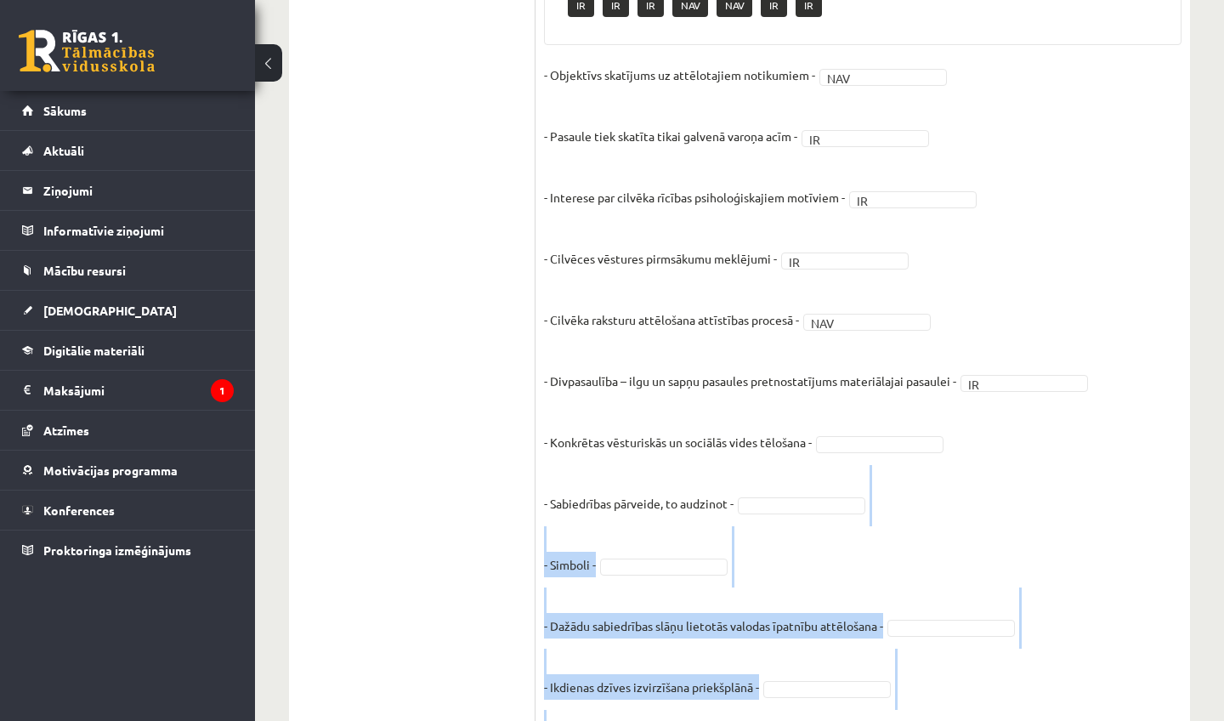
scroll to position [508, 0]
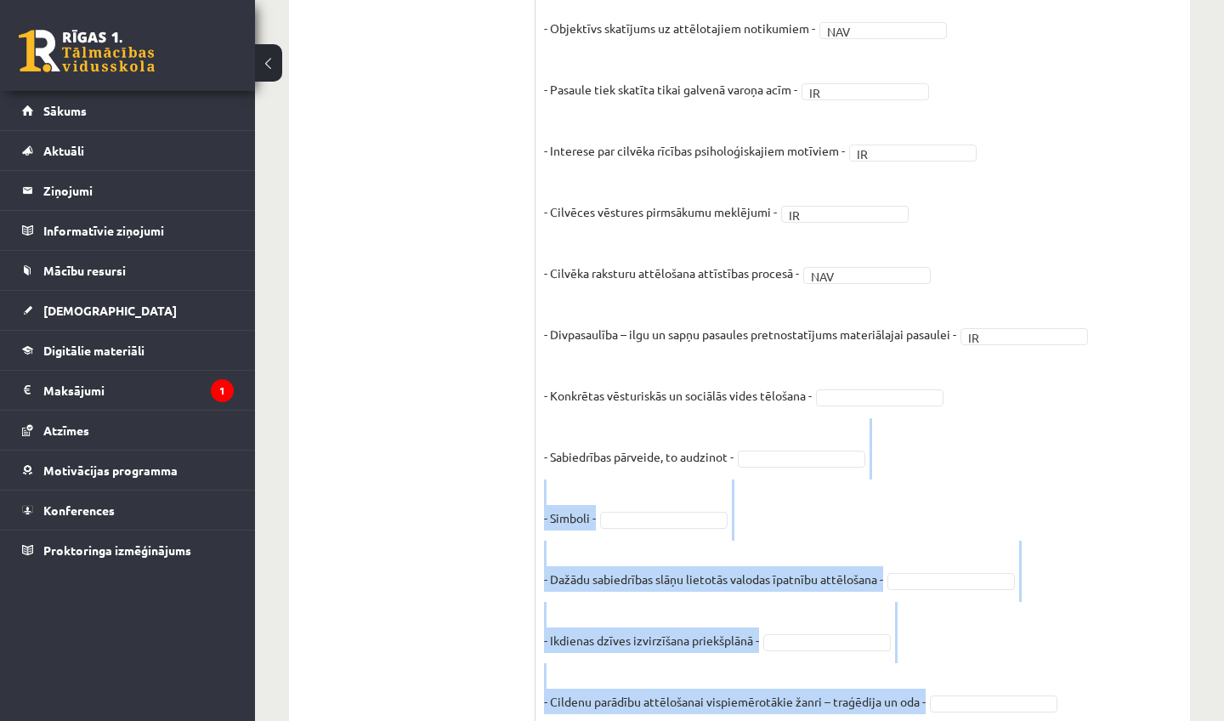
drag, startPoint x: 1019, startPoint y: 708, endPoint x: 1015, endPoint y: 719, distance: 11.6
click at [1015, 719] on fieldset "- Objektīvs skatījums uz attēlotajiem notikumiem - NAV *** - Pasaule tiek skatī…" at bounding box center [862, 665] width 637 height 1300
click at [1020, 592] on fieldset "- Objektīvs skatījums uz attēlotajiem notikumiem - NAV *** - Pasaule tiek skatī…" at bounding box center [862, 665] width 637 height 1300
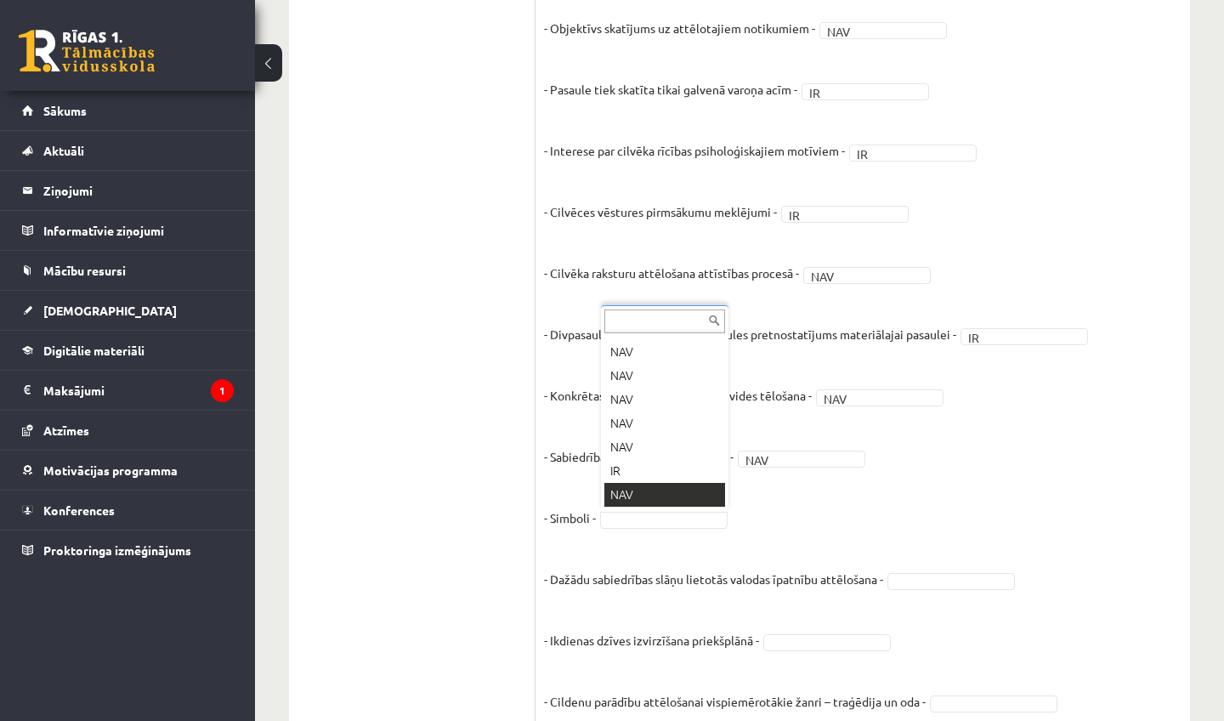
scroll to position [68, 0]
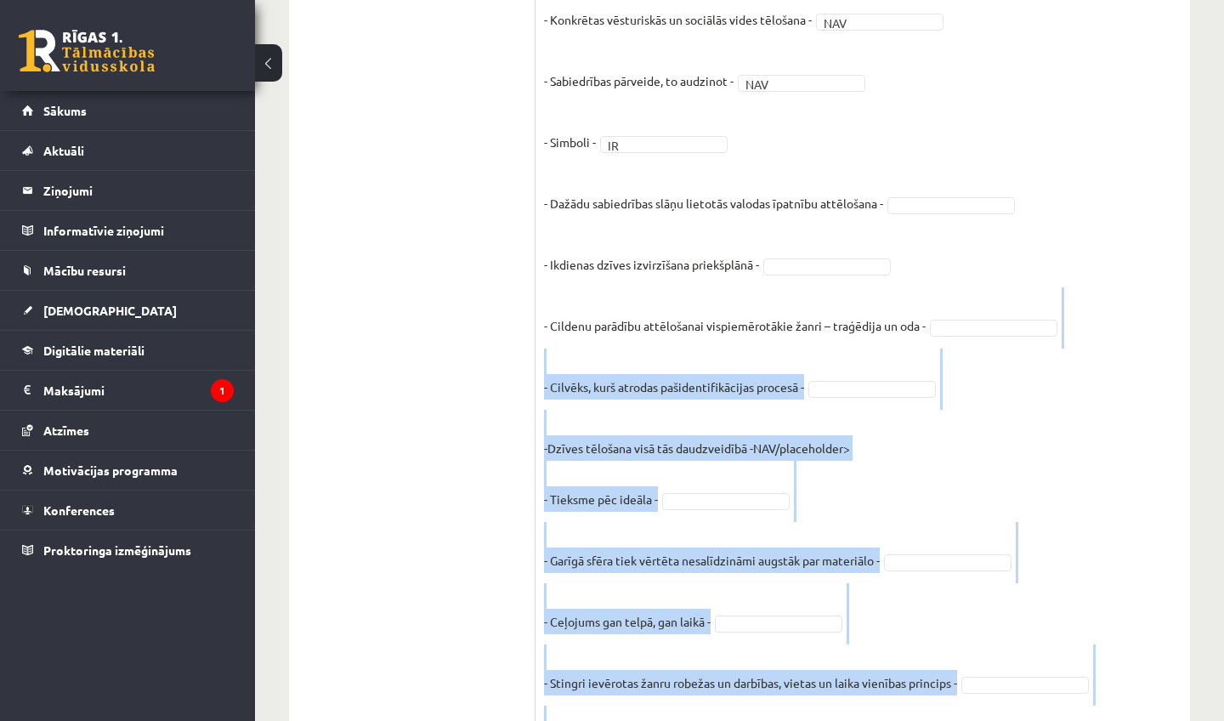
drag, startPoint x: 1095, startPoint y: 690, endPoint x: 1092, endPoint y: 720, distance: 29.9
click at [1092, 720] on fieldset "- Objektīvs skatījums uz attēlotajiem notikumiem - NAV *** - Pasaule tiek skatī…" at bounding box center [862, 290] width 637 height 1300
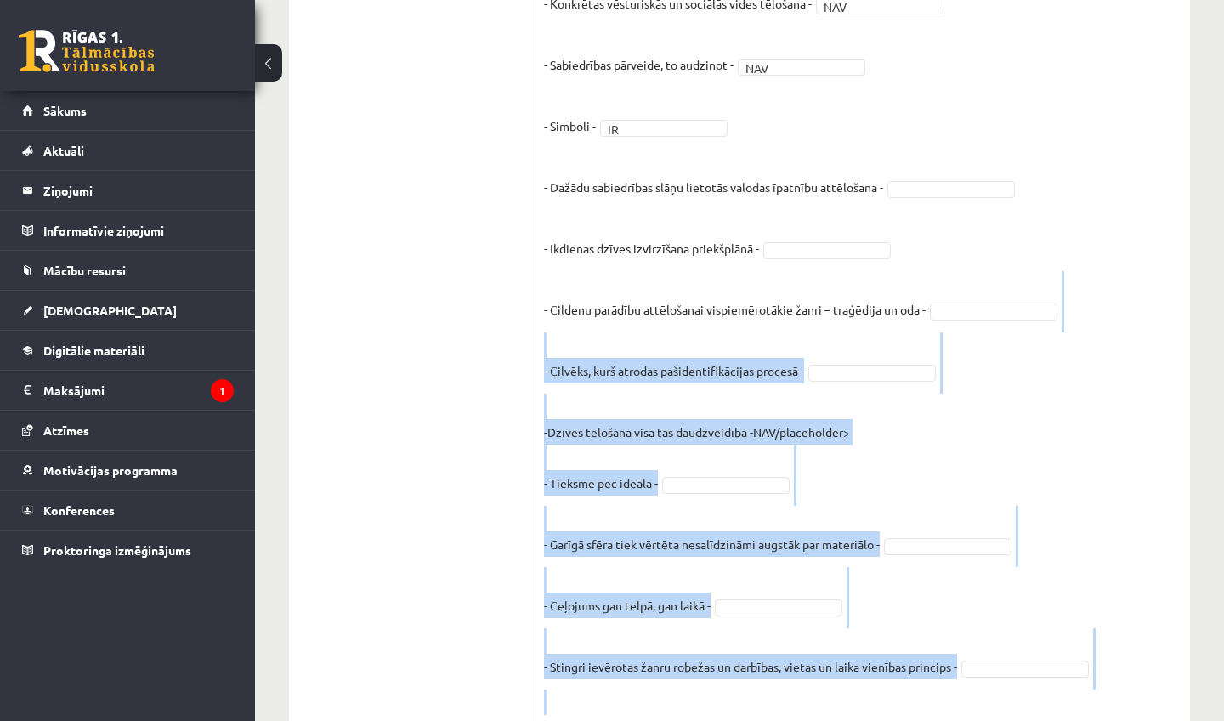
click at [1102, 521] on fieldset "- Objektīvs skatījums uz attēlotajiem notikumiem - NAV *** - Pasaule tiek skatī…" at bounding box center [862, 274] width 637 height 1300
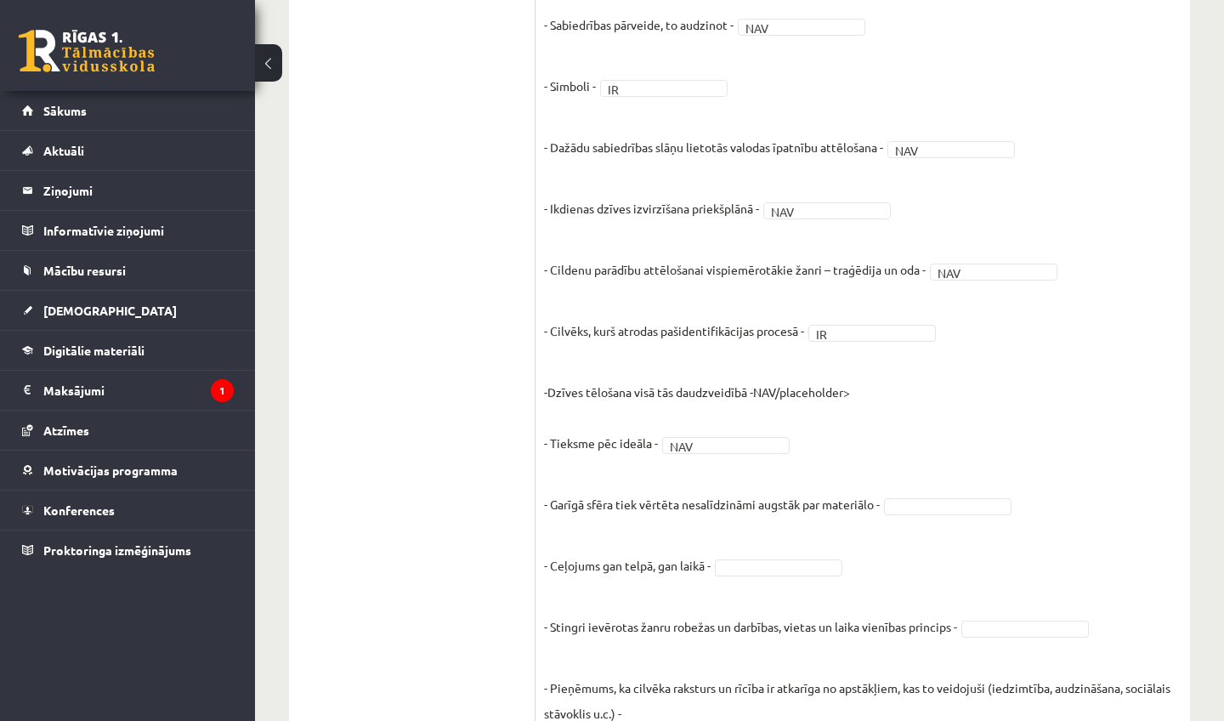
click at [746, 382] on fieldset "- Objektīvs skatījums uz attēlotajiem notikumiem - NAV *** - Pasaule tiek skatī…" at bounding box center [862, 234] width 637 height 1300
click at [766, 386] on placeholder "NAV/placeholder> - Tieksme pēc ideāla - NAV *** - Garīgā sfēra tiek vērtēta nes…" at bounding box center [862, 626] width 637 height 484
drag, startPoint x: 766, startPoint y: 386, endPoint x: 814, endPoint y: 386, distance: 48.4
click at [814, 386] on placeholder "NAV/placeholder> - Tieksme pēc ideāla - NAV *** - Garīgā sfēra tiek vērtēta nes…" at bounding box center [862, 626] width 637 height 484
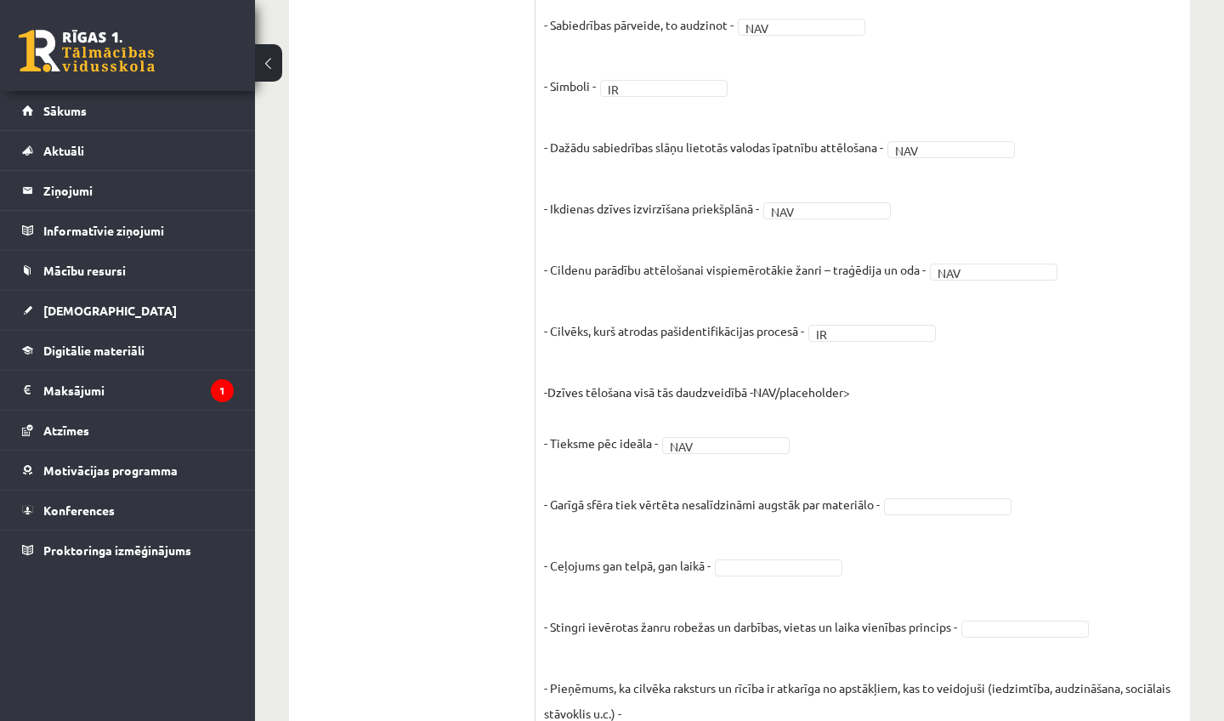
click at [725, 401] on fieldset "- Objektīvs skatījums uz attēlotajiem notikumiem - NAV *** - Pasaule tiek skatī…" at bounding box center [862, 234] width 637 height 1300
click at [758, 384] on placeholder "NAV/placeholder> - Tieksme pēc ideāla - NAV *** - Garīgā sfēra tiek vērtēta nes…" at bounding box center [862, 626] width 637 height 484
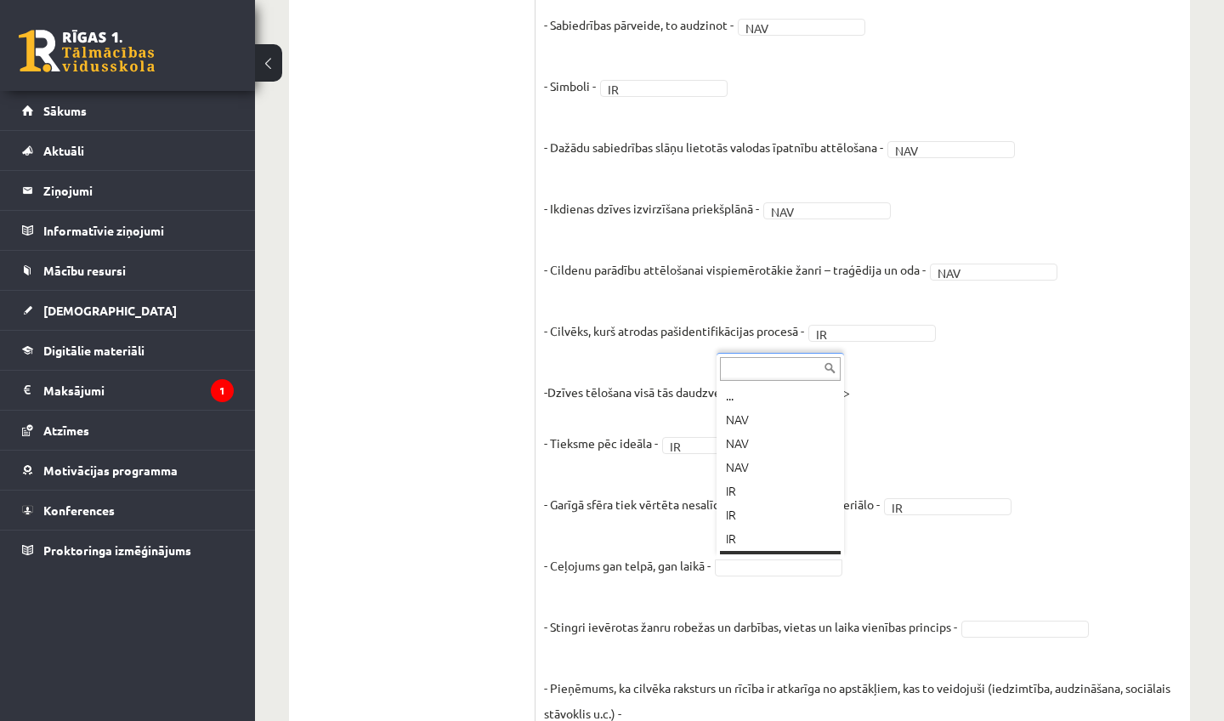
scroll to position [20, 0]
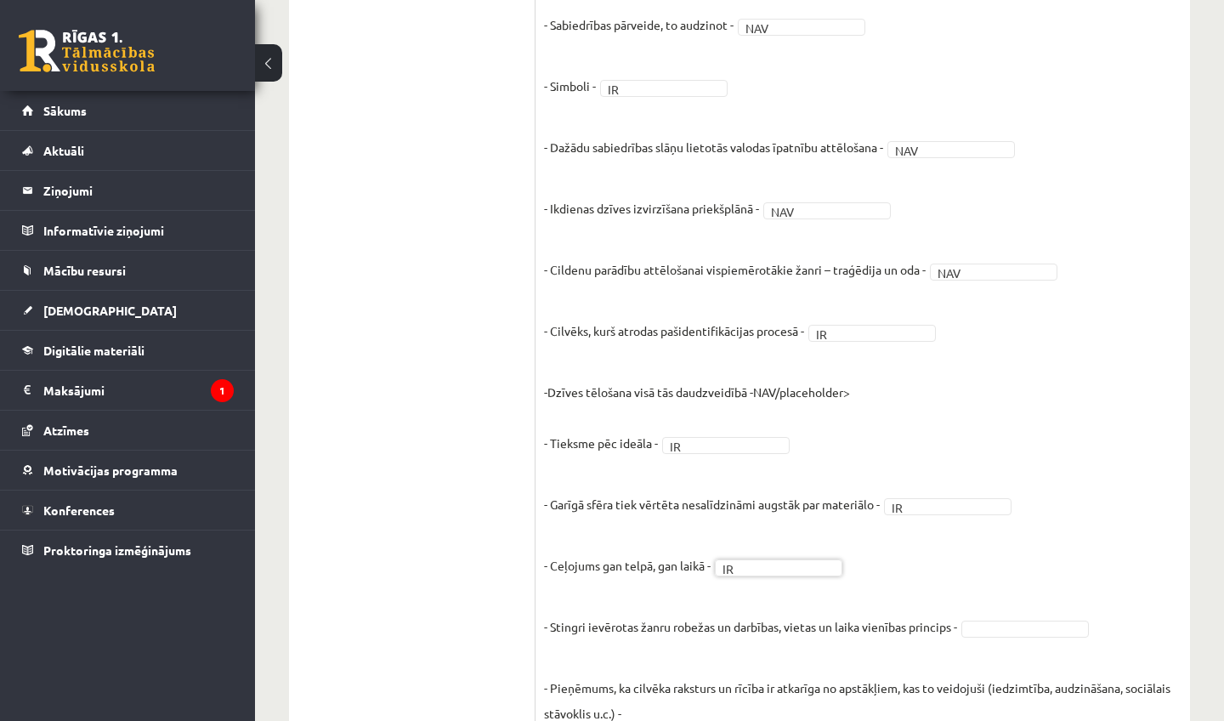
click at [964, 630] on span at bounding box center [1025, 626] width 136 height 15
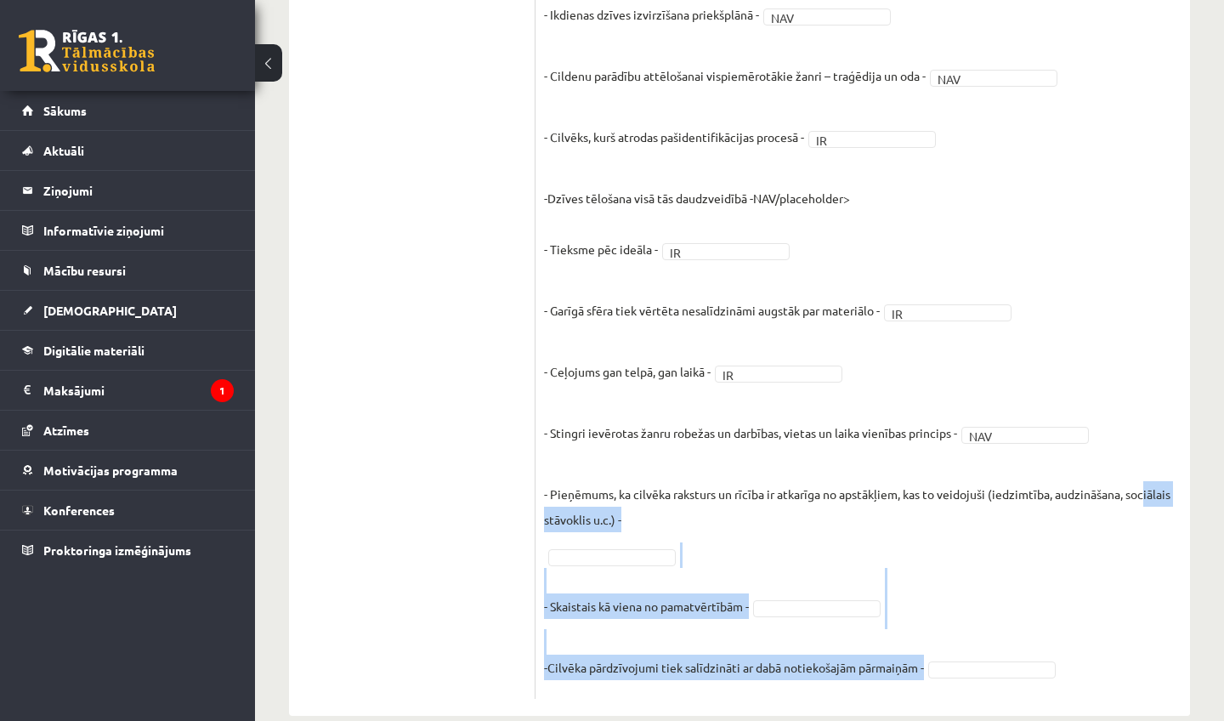
scroll to position [1122, 0]
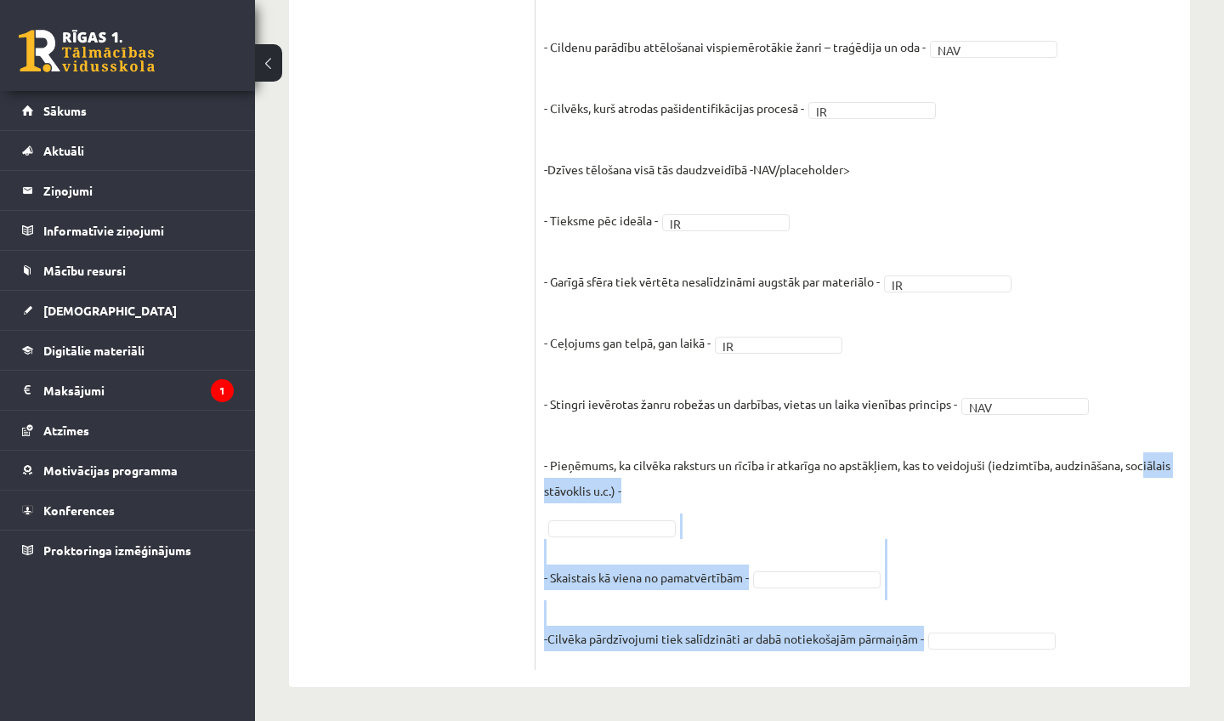
drag, startPoint x: 1149, startPoint y: 693, endPoint x: 1139, endPoint y: 720, distance: 28.8
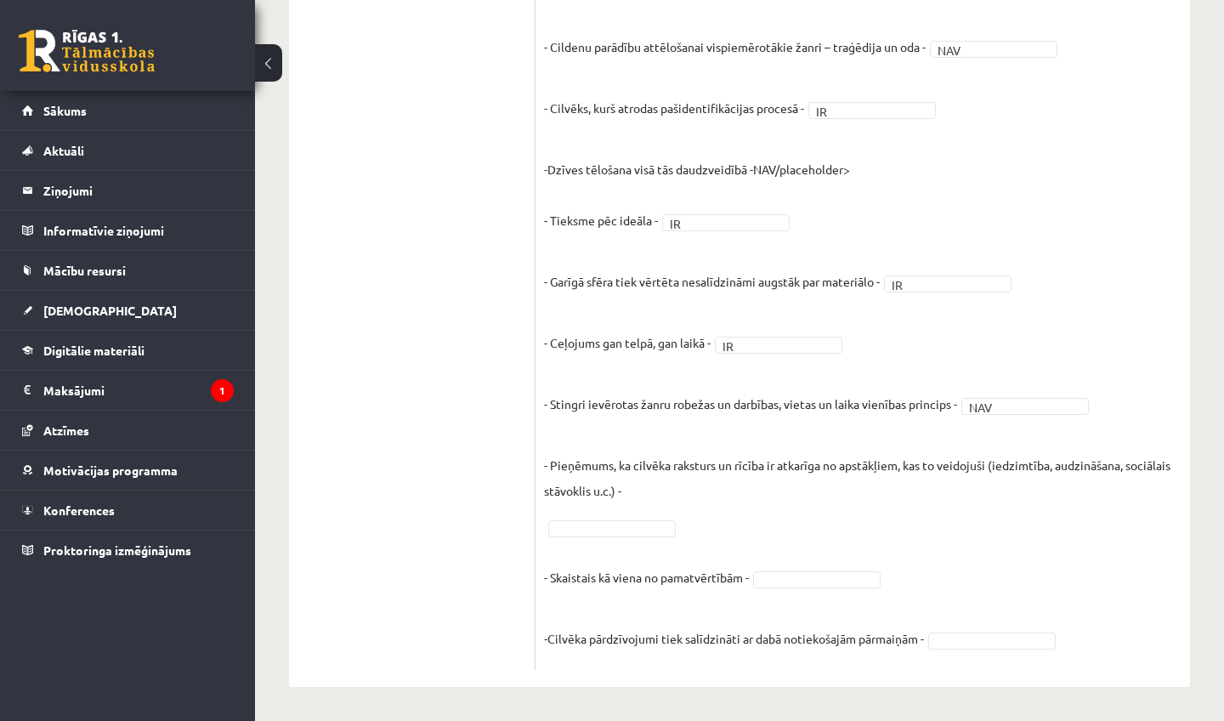
click at [628, 514] on fieldset "- Objektīvs skatījums uz attēlotajiem notikumiem - NAV *** - Pasaule tiek skatī…" at bounding box center [862, 11] width 637 height 1300
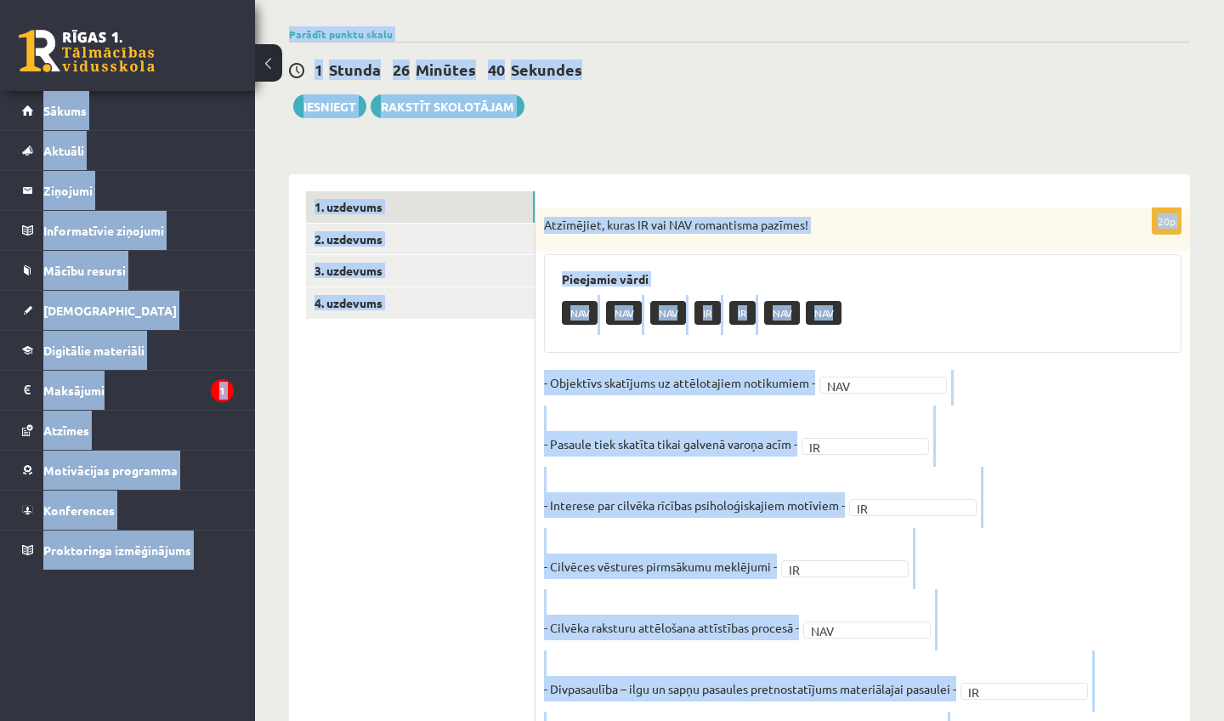
scroll to position [0, 0]
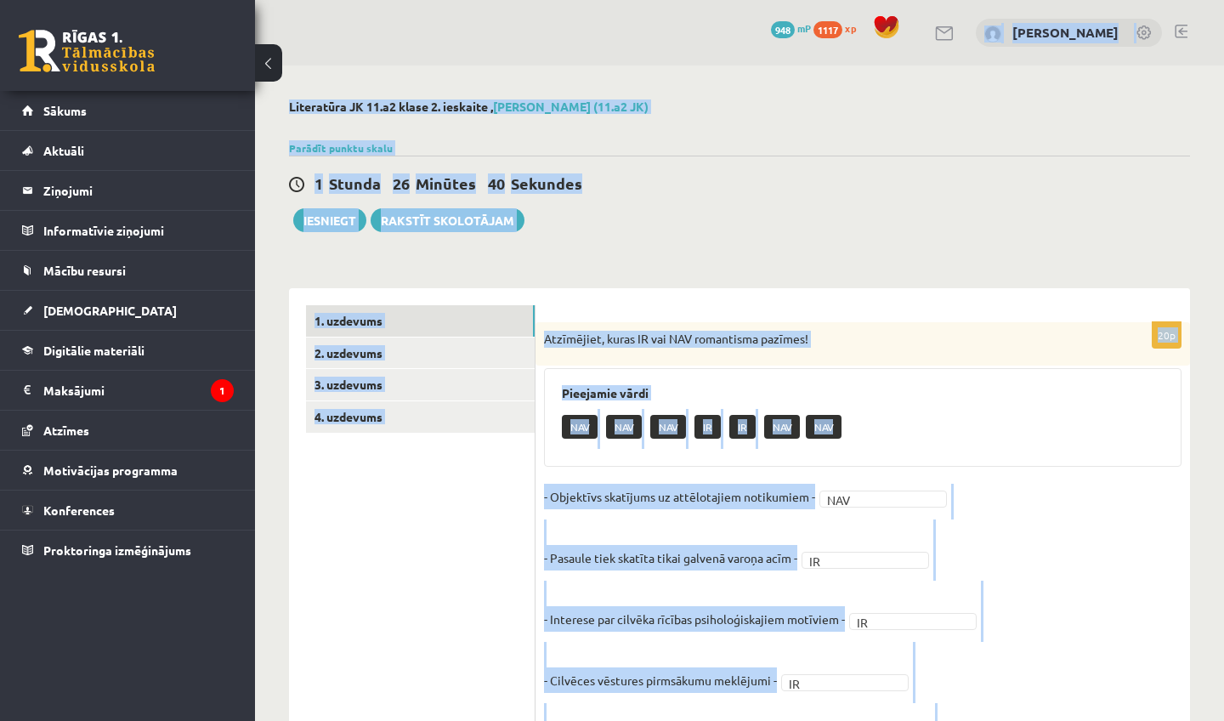
drag, startPoint x: 1072, startPoint y: 86, endPoint x: 1078, endPoint y: -44, distance: 130.1
click at [1078, 0] on html "0 Dāvanas 948 mP 1117 xp [PERSON_NAME] Sākums Aktuāli Kā mācīties eSKOLĀ Kontak…" at bounding box center [612, 360] width 1224 height 721
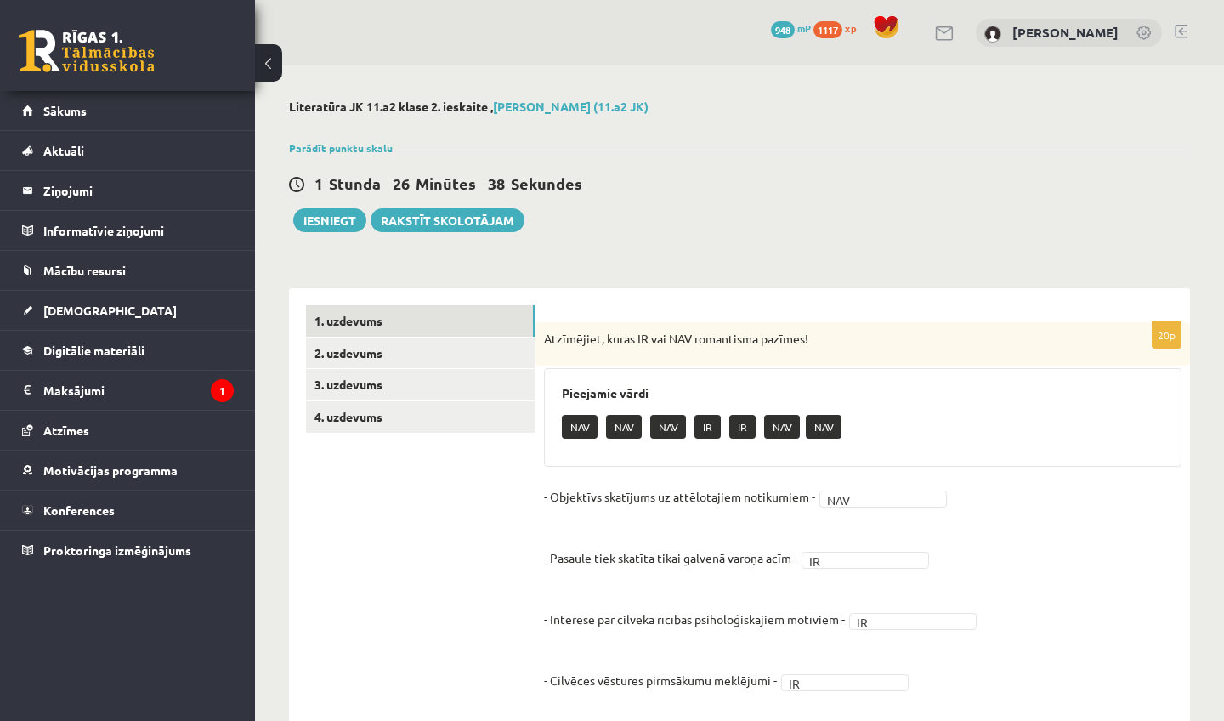
click at [463, 361] on link "2. uzdevums" at bounding box center [420, 352] width 229 height 31
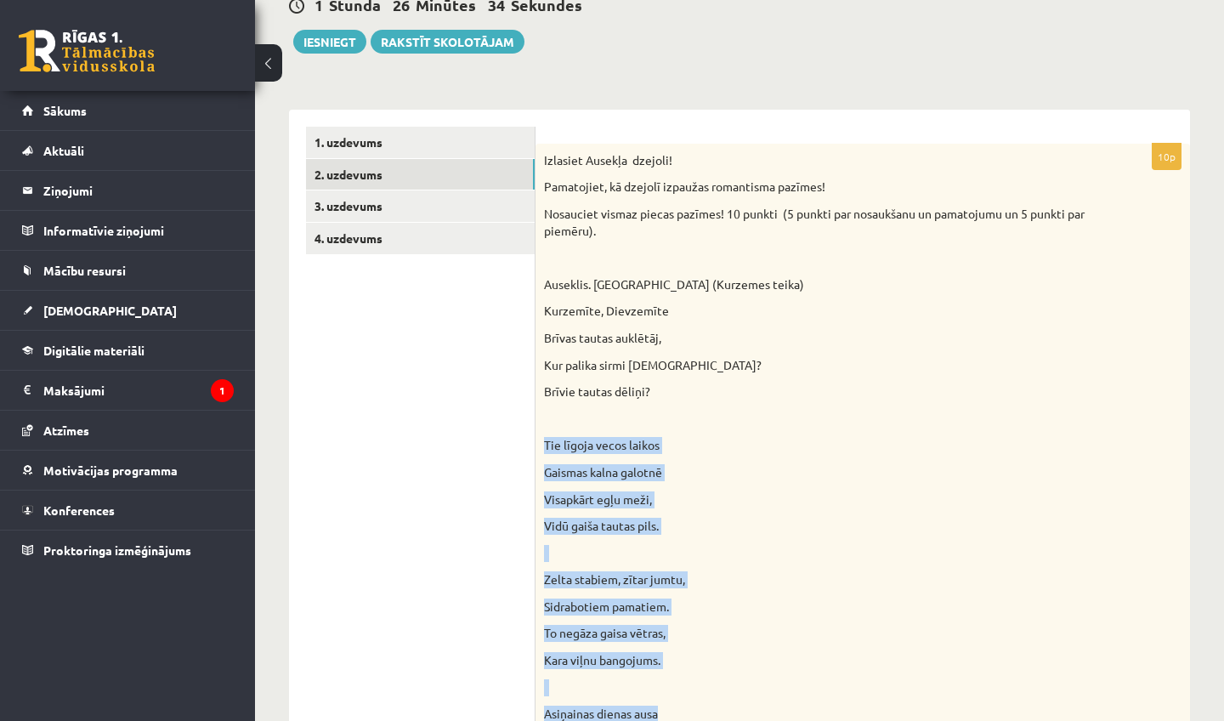
drag, startPoint x: 1091, startPoint y: 602, endPoint x: 1087, endPoint y: 720, distance: 117.3
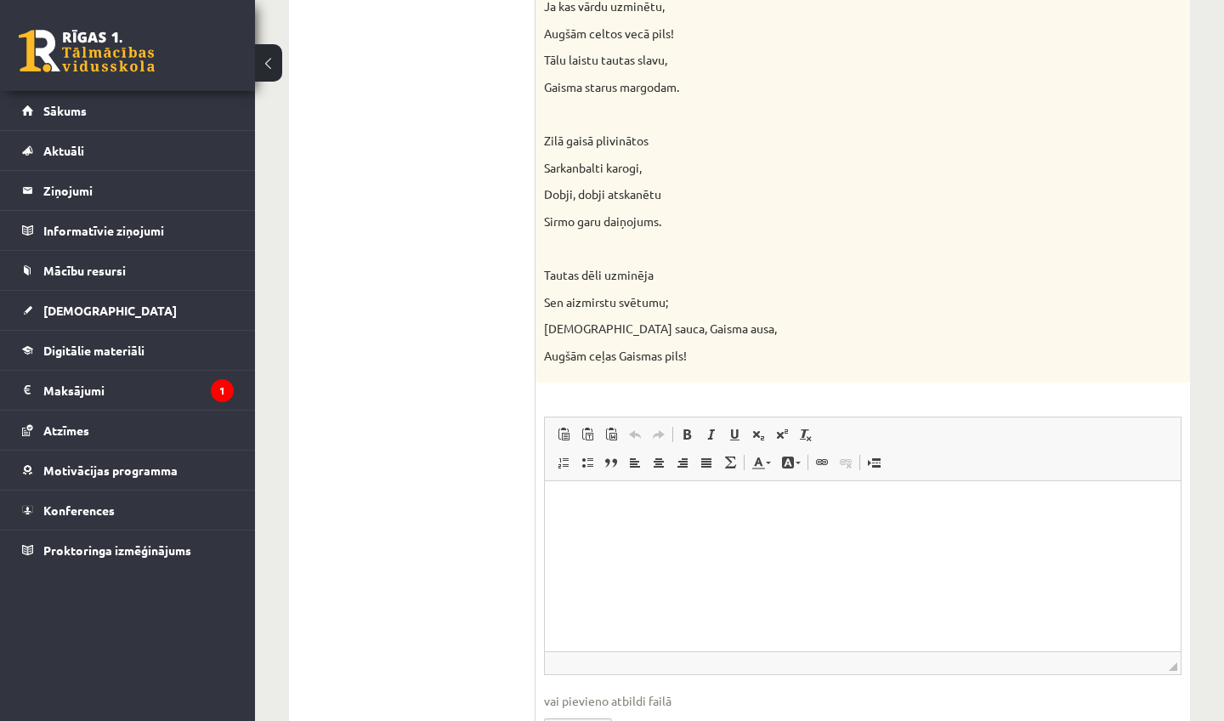
scroll to position [1366, 0]
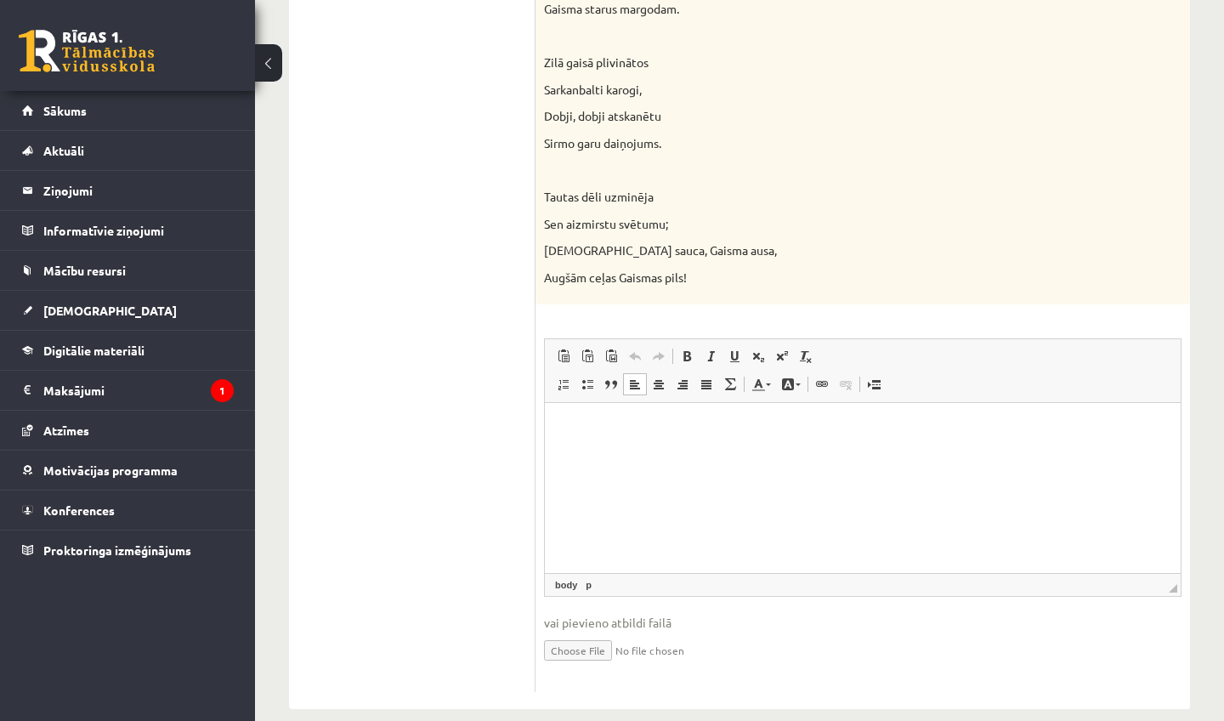
click at [913, 424] on p "Визуальный текстовый редактор, wiswyg-editor-user-answer-47024821618440" at bounding box center [863, 429] width 602 height 18
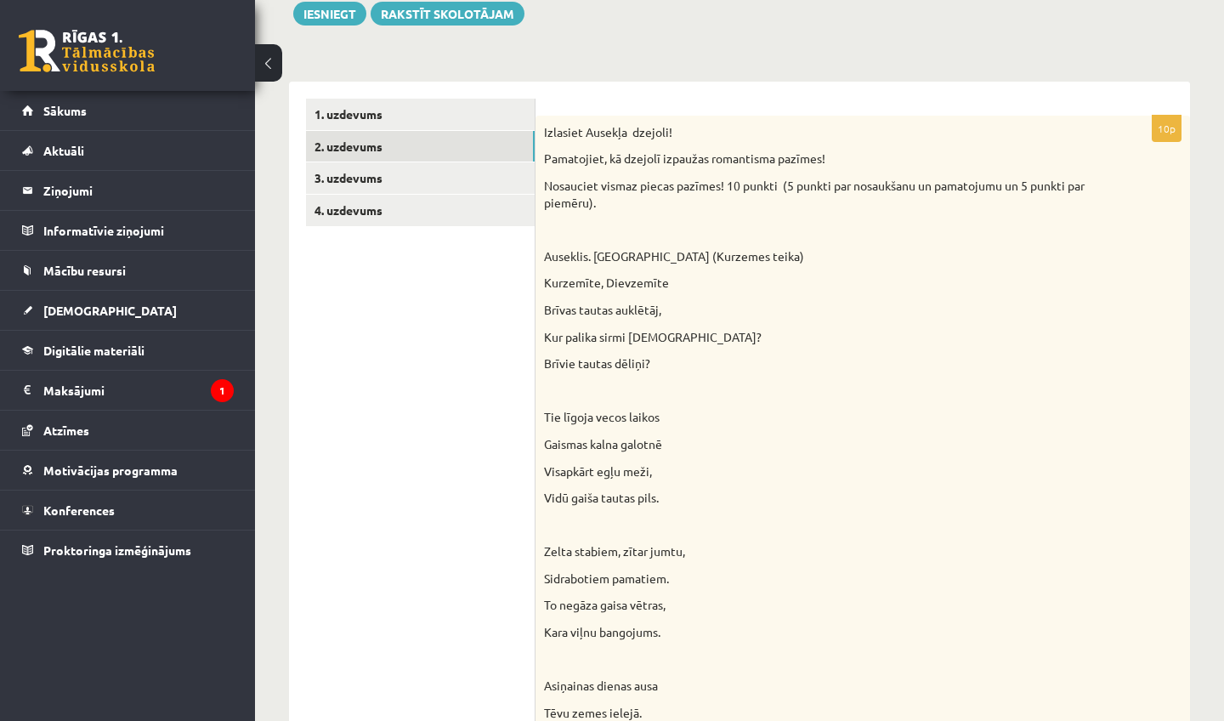
scroll to position [82, 0]
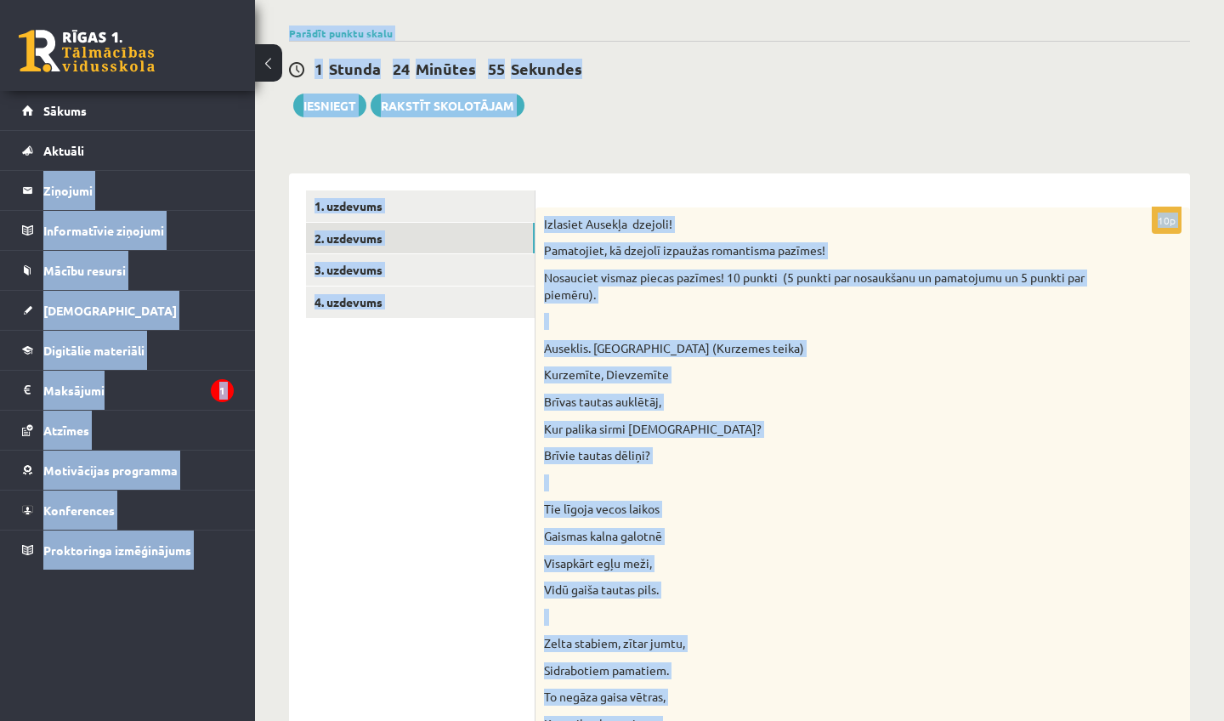
drag, startPoint x: 890, startPoint y: 32, endPoint x: 896, endPoint y: -31, distance: 63.2
click at [896, 0] on html "0 Dāvanas 948 mP 1117 xp [PERSON_NAME] Sākums Aktuāli Kā mācīties eSKOLĀ Kontak…" at bounding box center [612, 245] width 1224 height 721
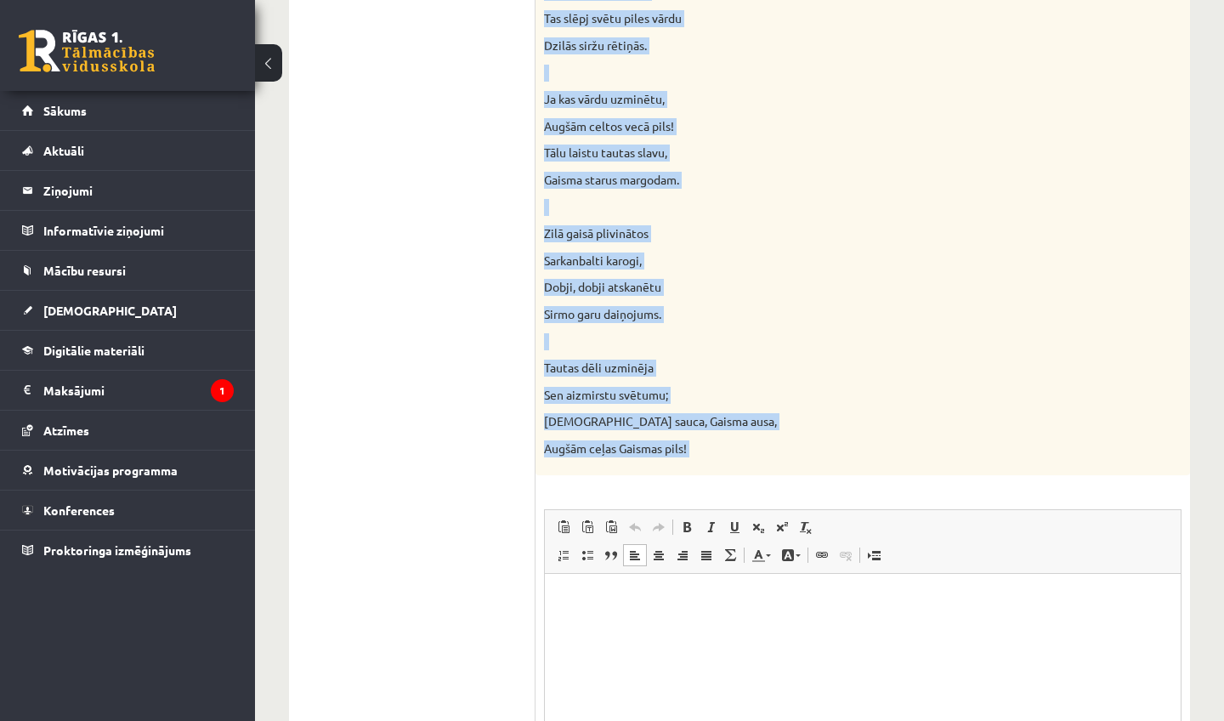
scroll to position [1212, 0]
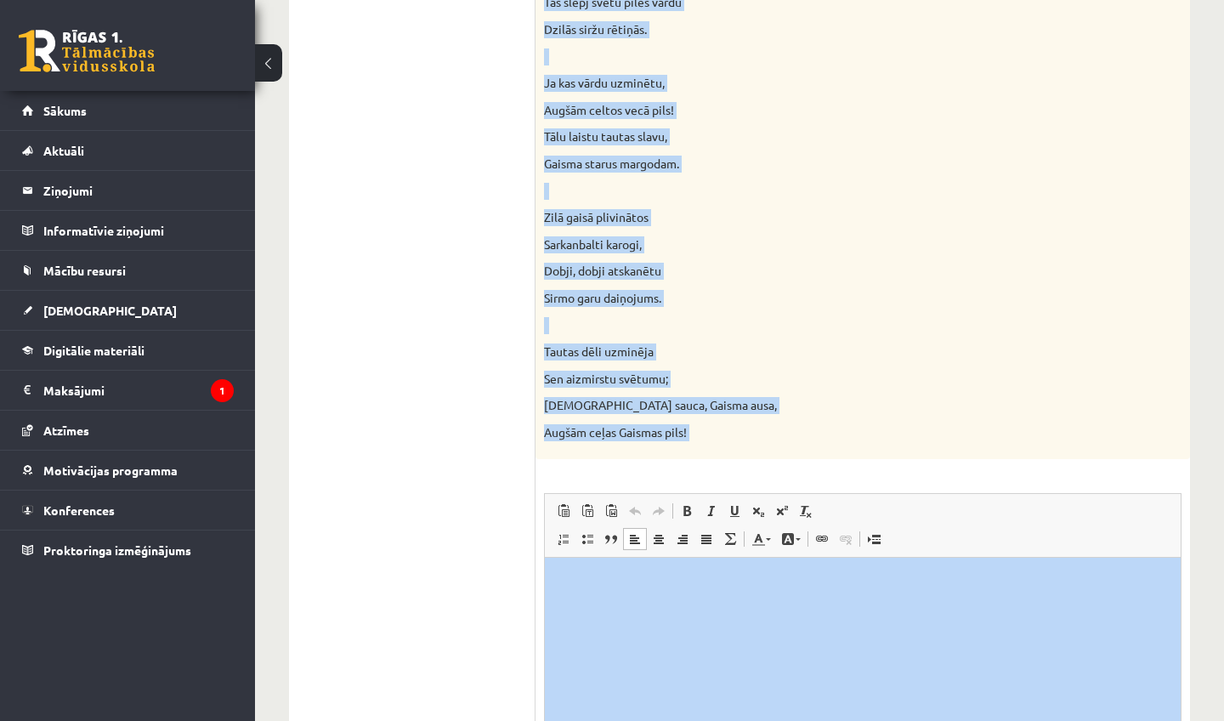
drag, startPoint x: 913, startPoint y: 510, endPoint x: 860, endPoint y: 720, distance: 216.4
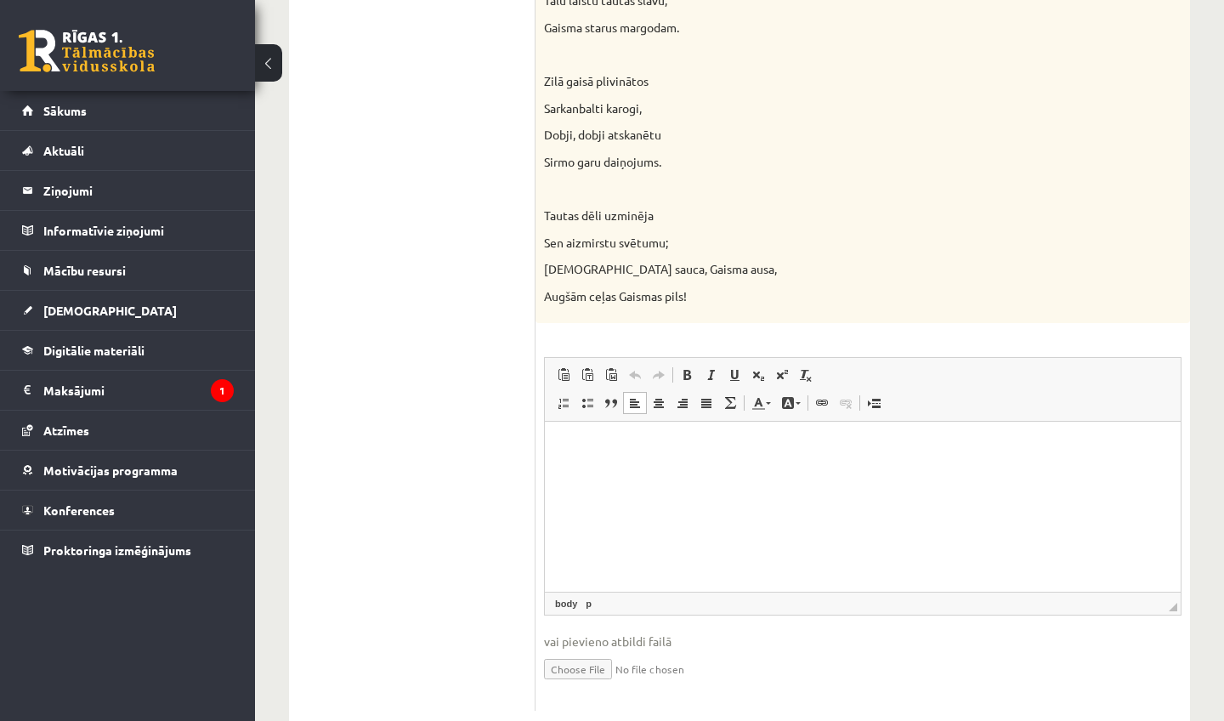
scroll to position [1365, 0]
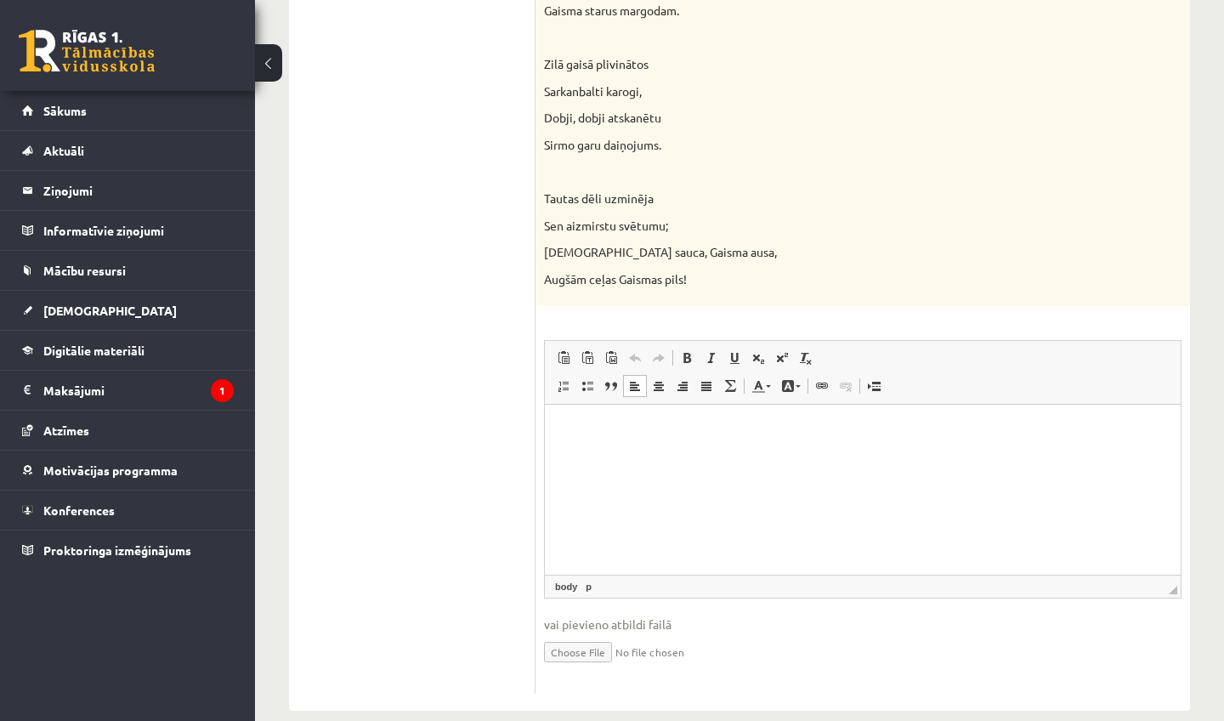
click at [957, 456] on html at bounding box center [863, 430] width 636 height 52
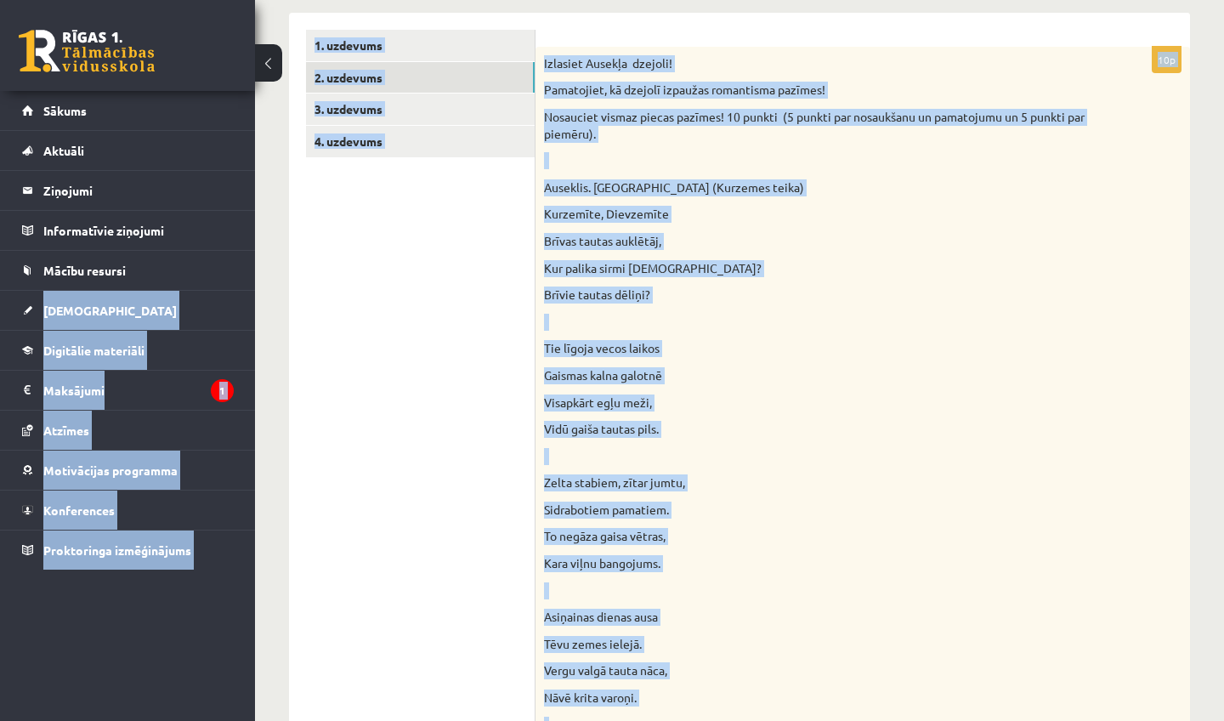
scroll to position [145, 0]
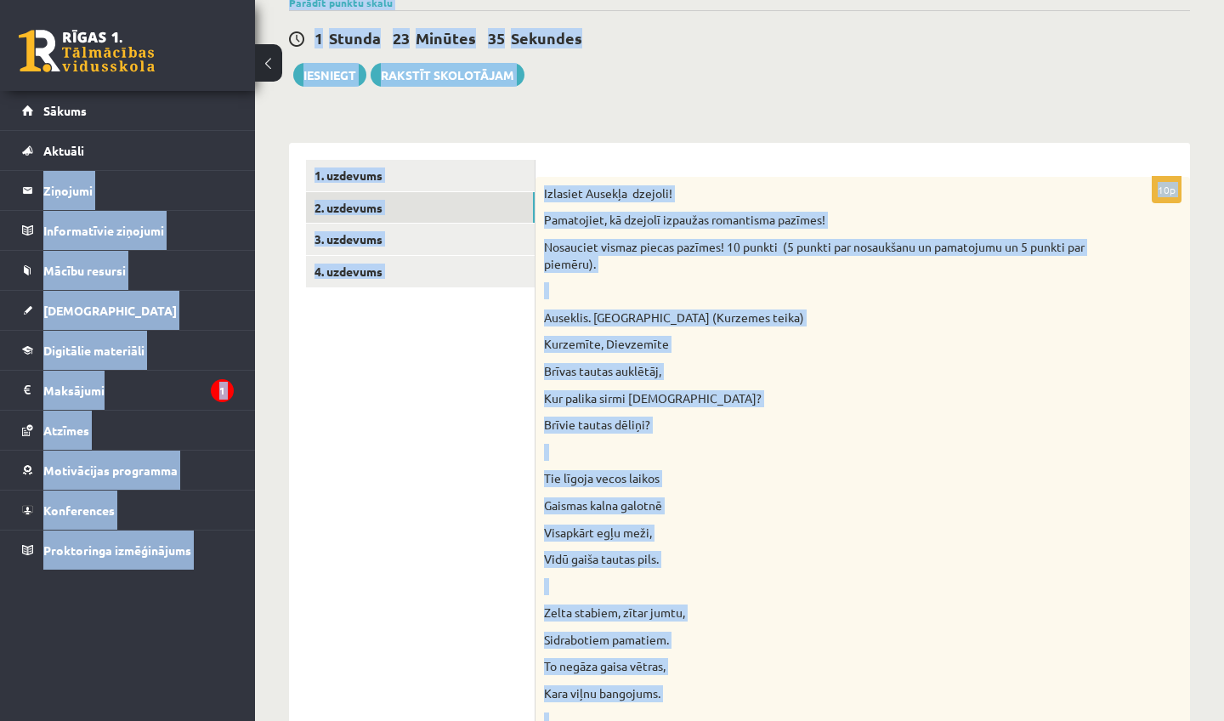
drag, startPoint x: 984, startPoint y: 125, endPoint x: 975, endPoint y: -31, distance: 156.6
click at [975, 0] on html "0 Dāvanas 948 mP 1117 xp [PERSON_NAME] Sākums Aktuāli Kā mācīties eSKOLĀ Kontak…" at bounding box center [612, 215] width 1224 height 721
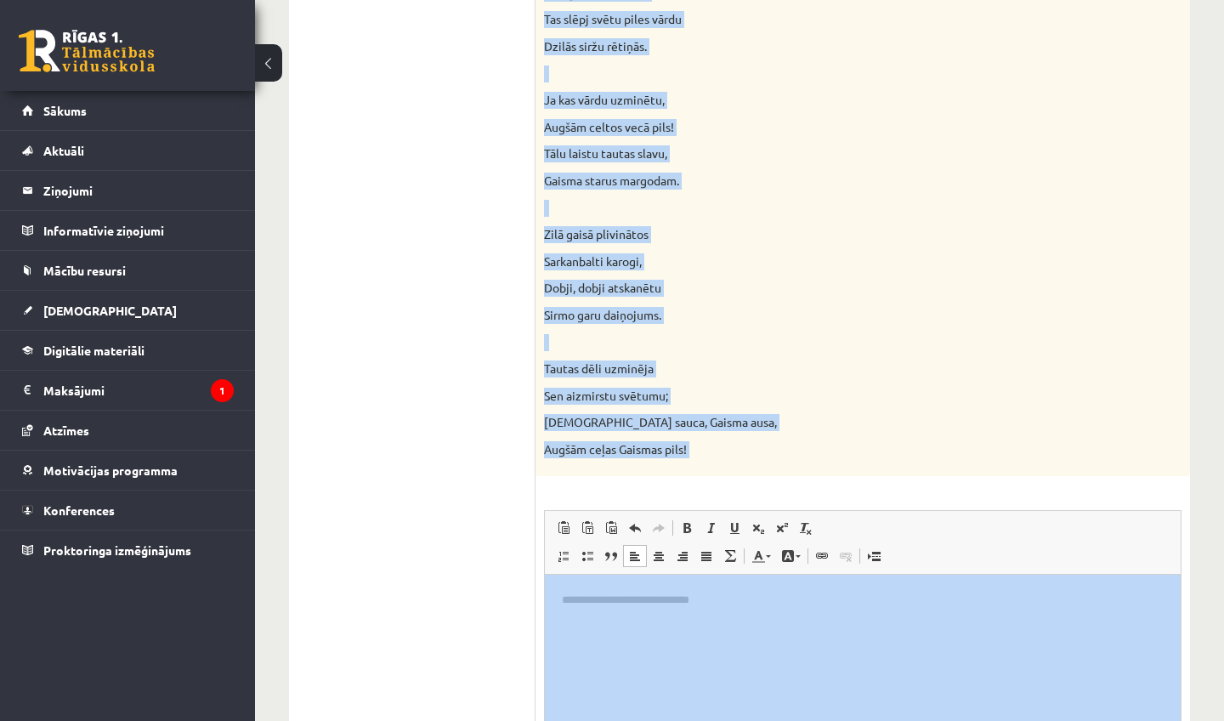
drag, startPoint x: 1046, startPoint y: 479, endPoint x: 981, endPoint y: 720, distance: 249.2
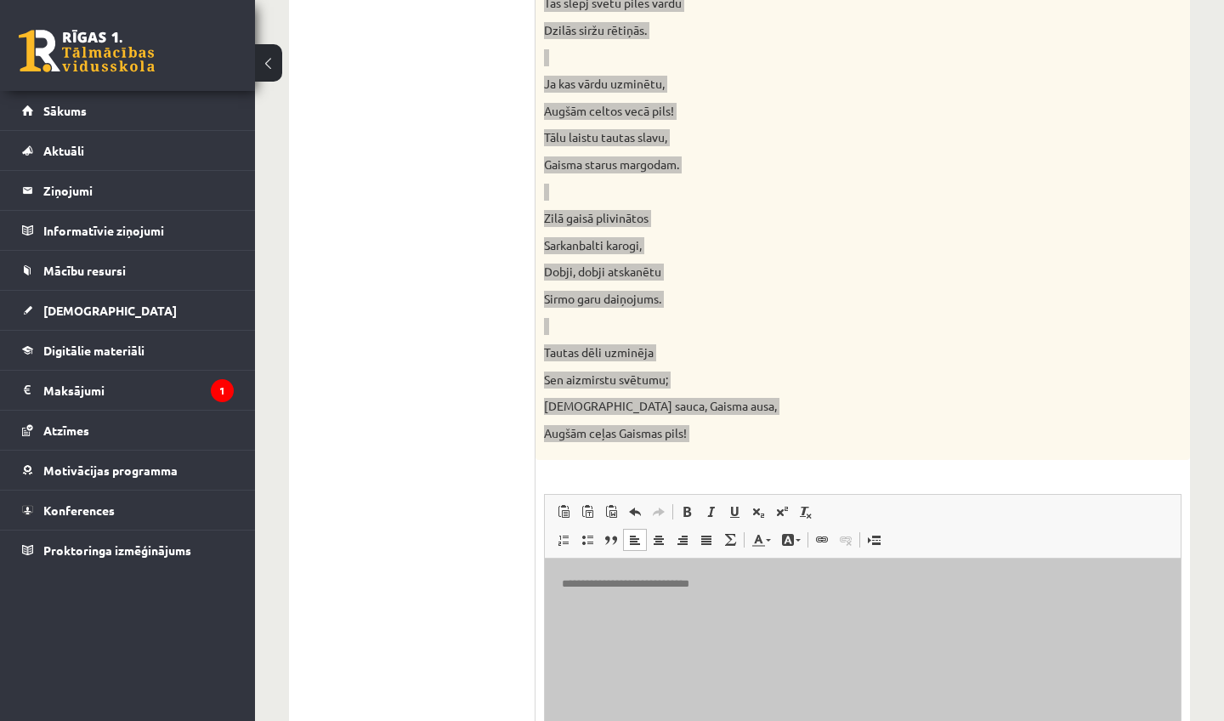
click at [939, 609] on html "**********" at bounding box center [863, 583] width 636 height 51
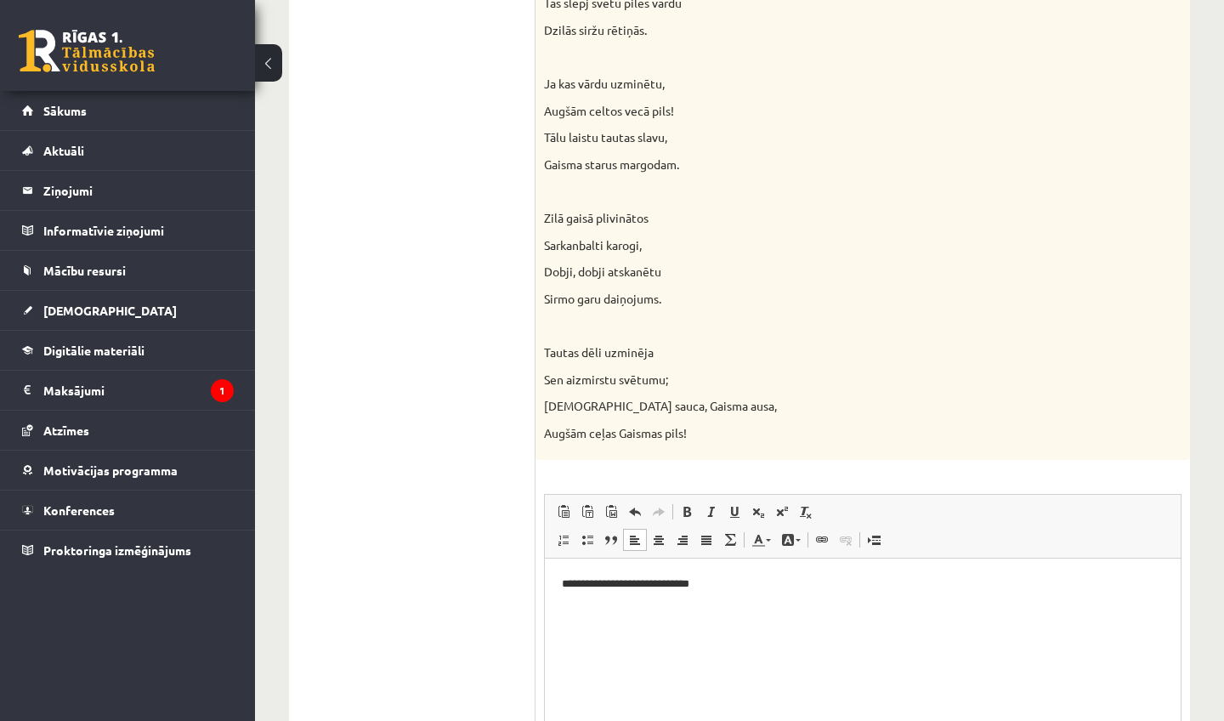
click at [811, 602] on html "**********" at bounding box center [863, 583] width 636 height 51
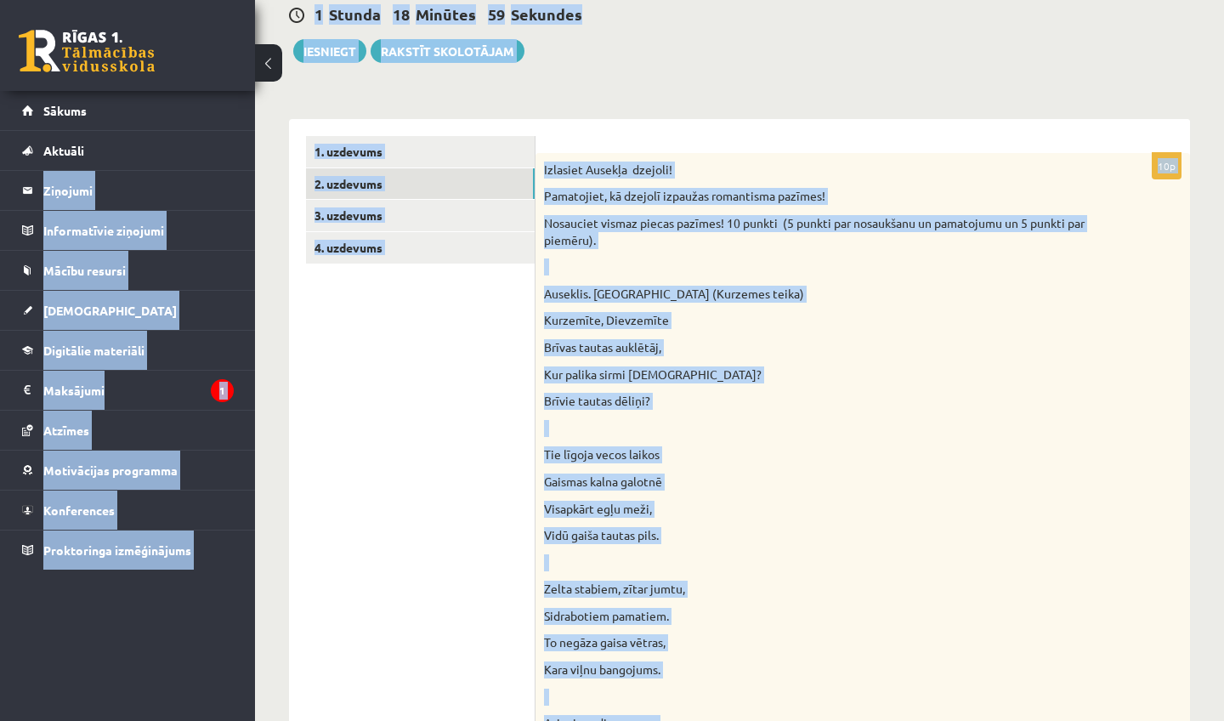
scroll to position [78, 0]
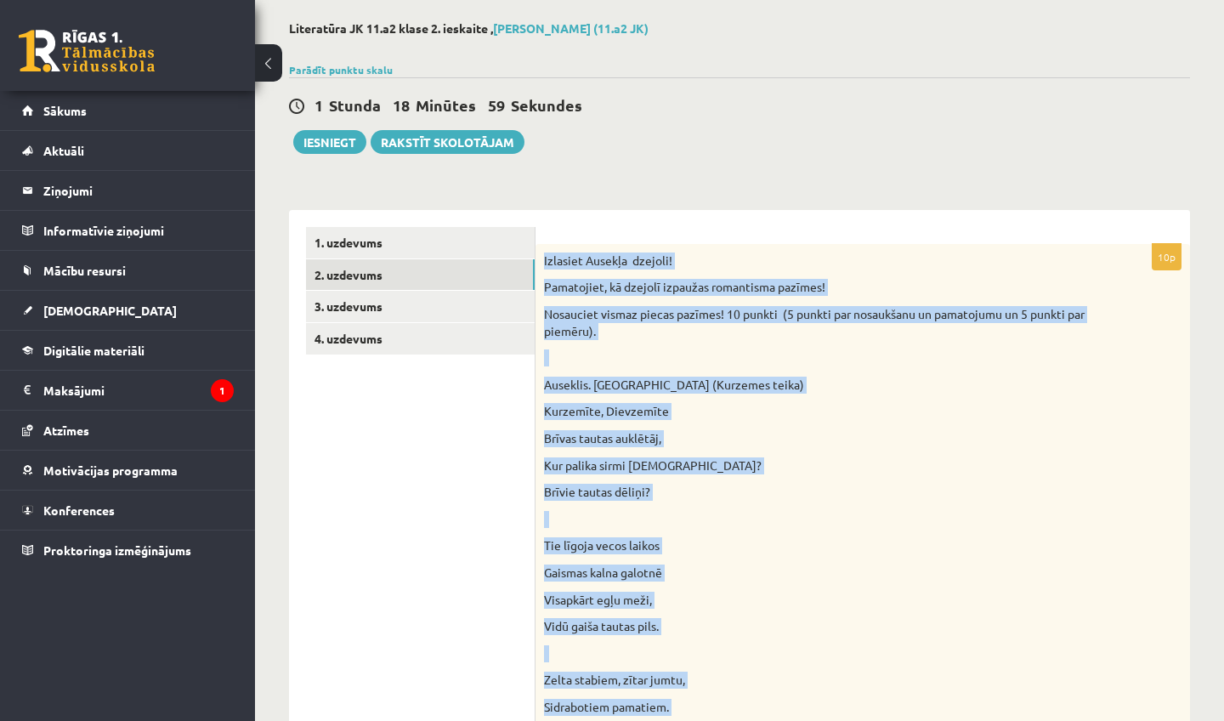
drag, startPoint x: 954, startPoint y: 215, endPoint x: 953, endPoint y: 236, distance: 21.3
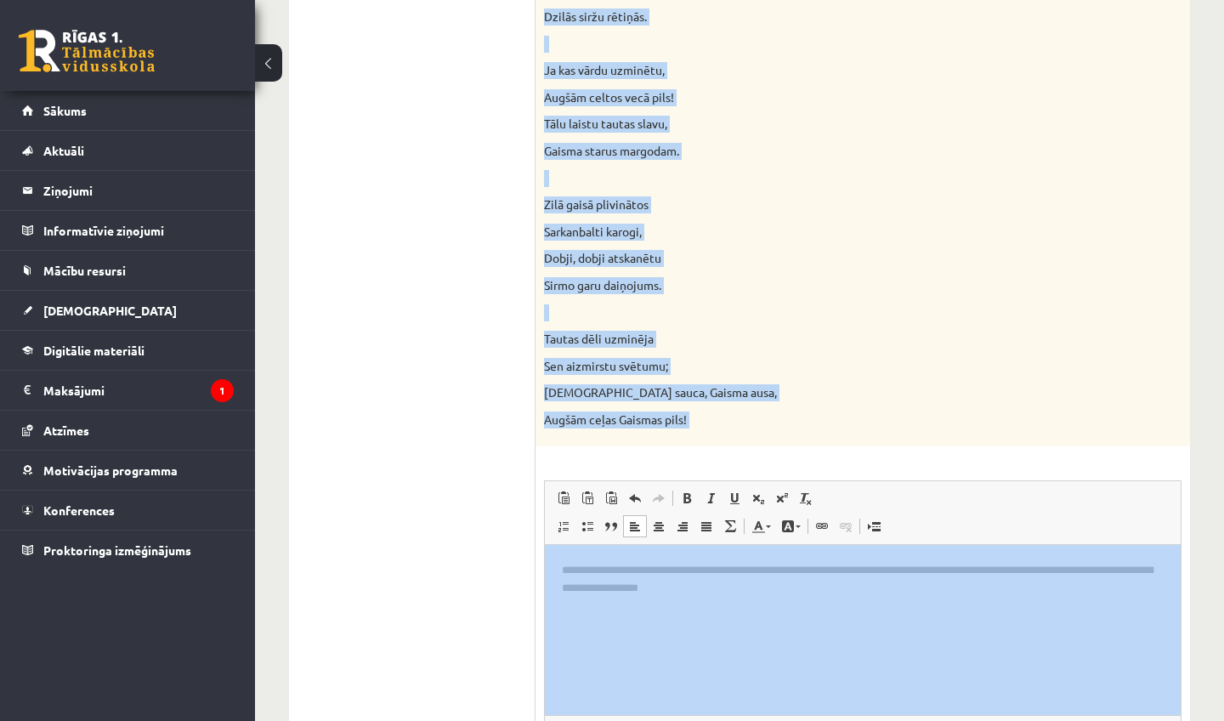
drag, startPoint x: 1004, startPoint y: 615, endPoint x: 969, endPoint y: 720, distance: 110.4
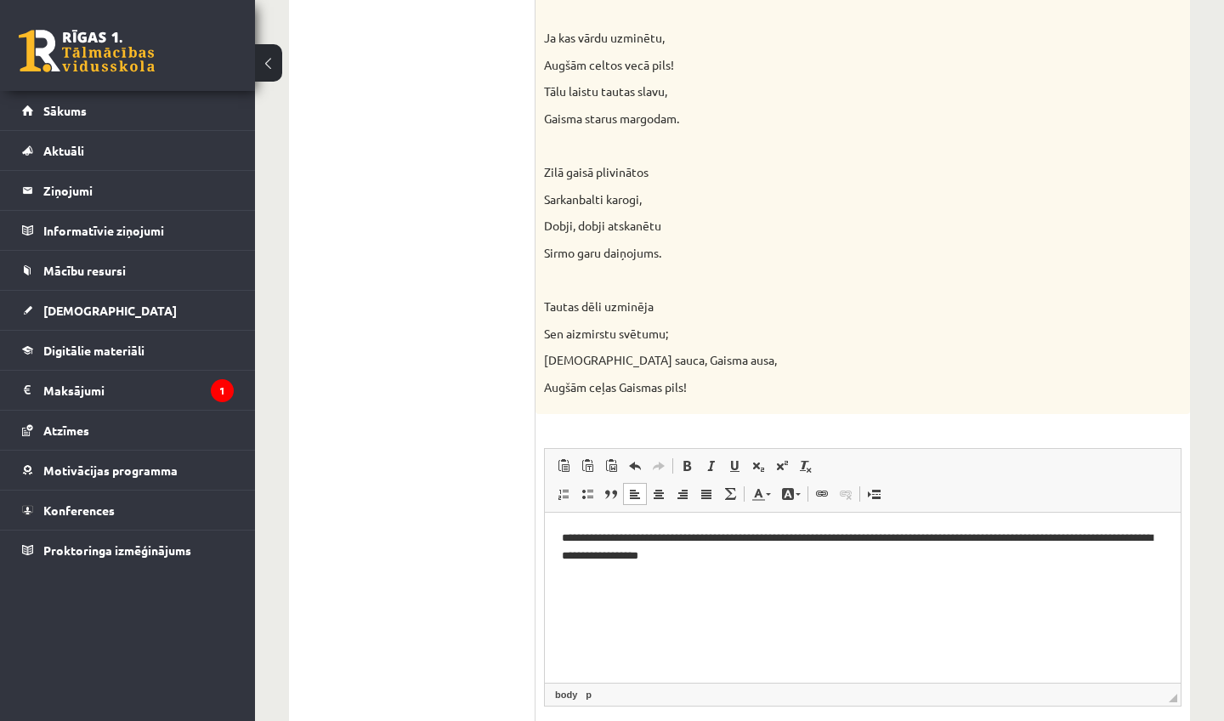
click at [908, 559] on p "**********" at bounding box center [863, 546] width 602 height 34
click at [1043, 556] on p "**********" at bounding box center [863, 546] width 602 height 34
click at [716, 570] on p "**********" at bounding box center [863, 554] width 602 height 51
click at [806, 581] on html "**********" at bounding box center [863, 554] width 636 height 85
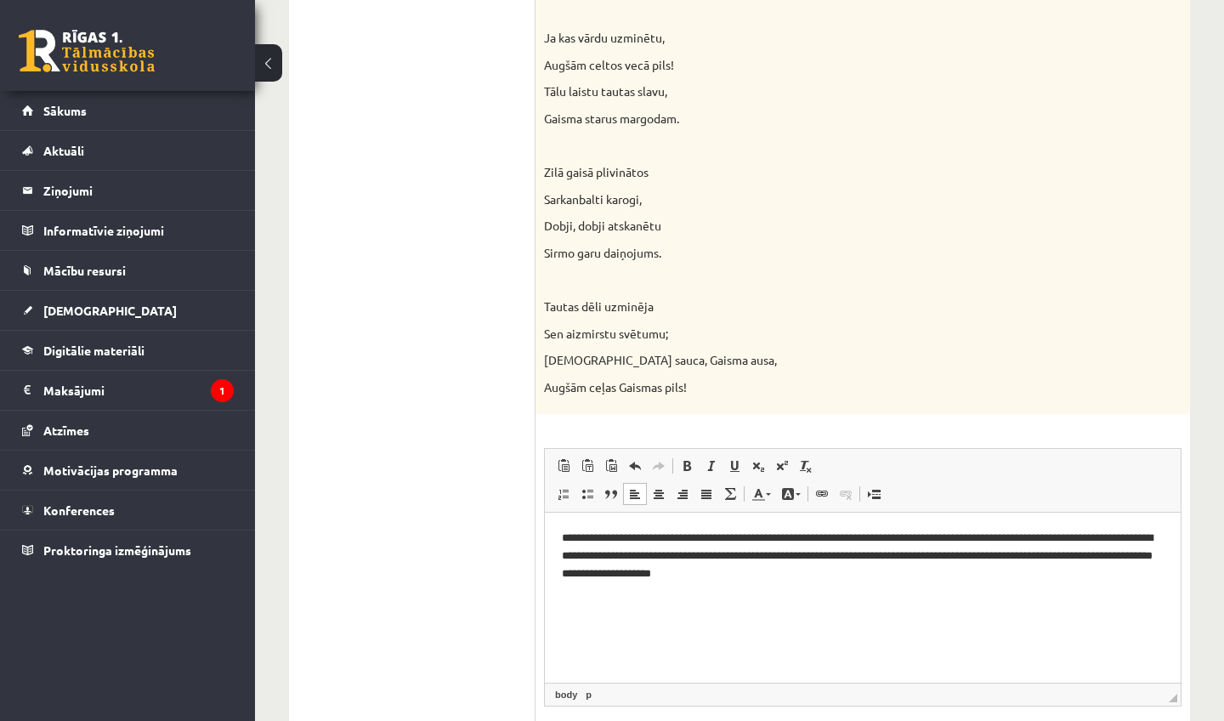
click at [813, 553] on p "**********" at bounding box center [863, 554] width 602 height 51
click at [680, 551] on p "**********" at bounding box center [863, 563] width 602 height 68
click at [852, 551] on p "**********" at bounding box center [863, 563] width 602 height 68
click at [861, 553] on p "**********" at bounding box center [863, 563] width 602 height 68
click at [638, 568] on p "**********" at bounding box center [863, 563] width 602 height 68
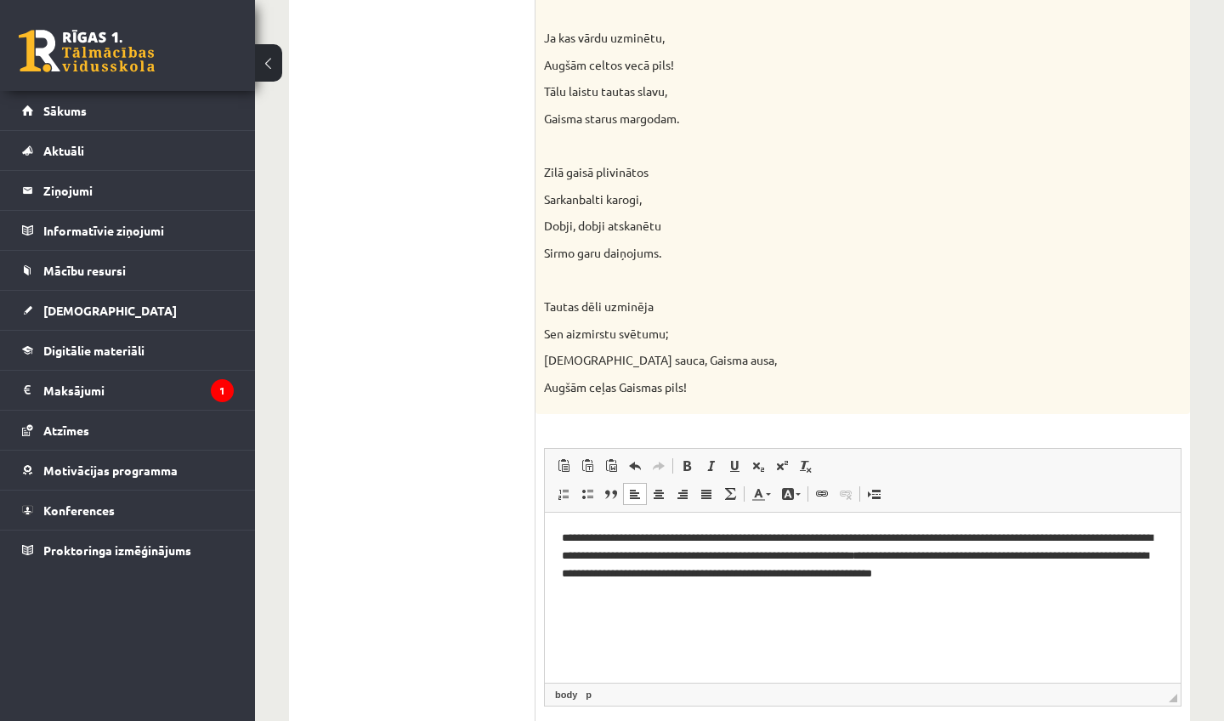
click at [1008, 551] on p "**********" at bounding box center [863, 554] width 602 height 51
click at [1147, 556] on p "**********" at bounding box center [863, 554] width 602 height 51
click at [1117, 572] on p "**********" at bounding box center [863, 554] width 602 height 51
click at [1020, 532] on p "**********" at bounding box center [863, 563] width 602 height 68
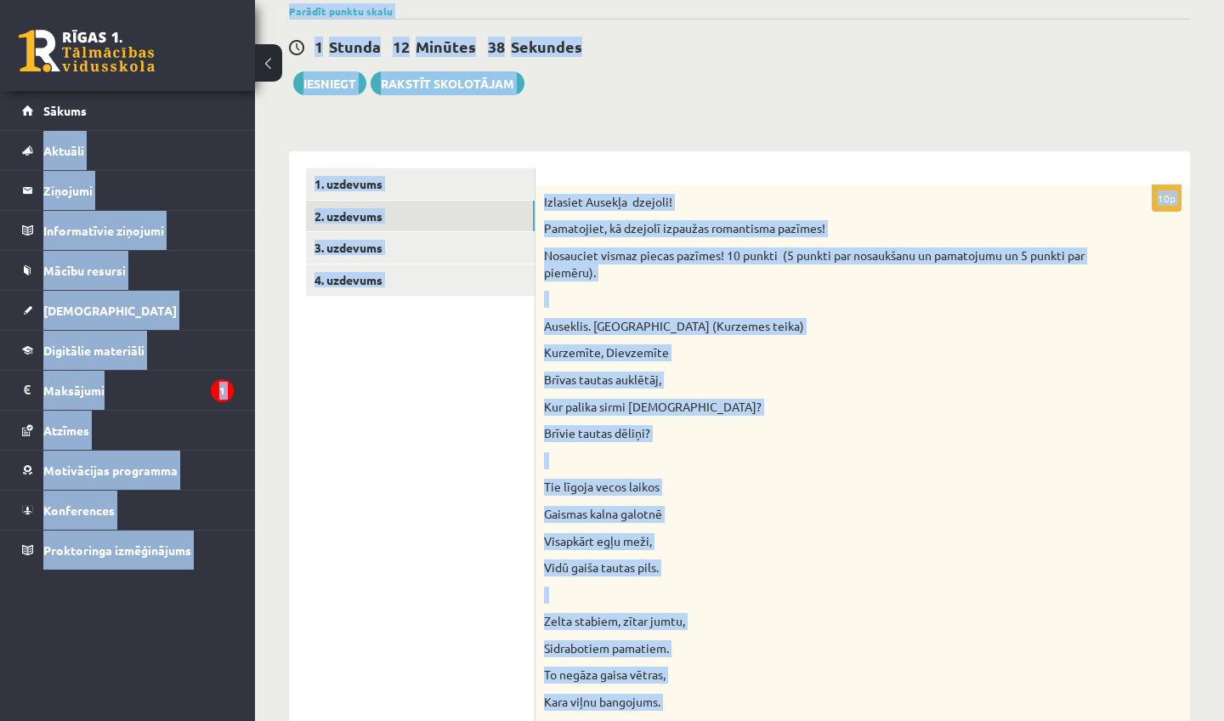
scroll to position [102, 0]
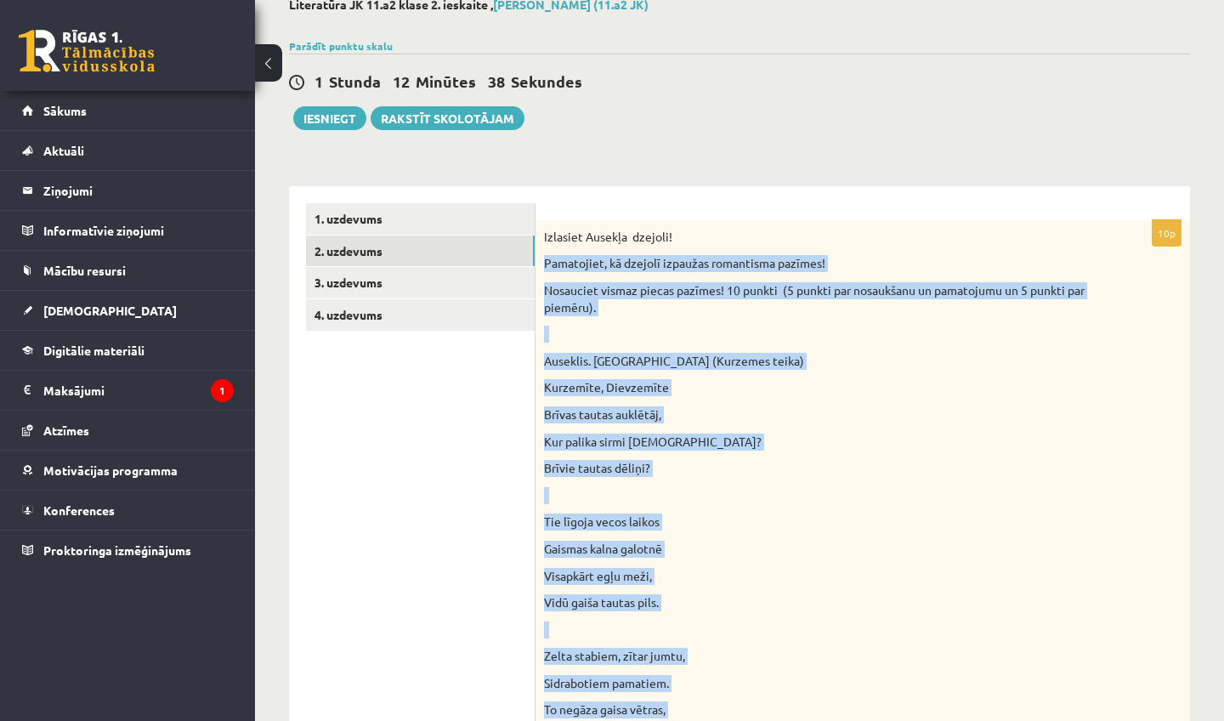
drag, startPoint x: 967, startPoint y: 139, endPoint x: 888, endPoint y: 246, distance: 133.1
click at [897, 409] on p "Brīvas tautas auklētāj," at bounding box center [820, 414] width 552 height 17
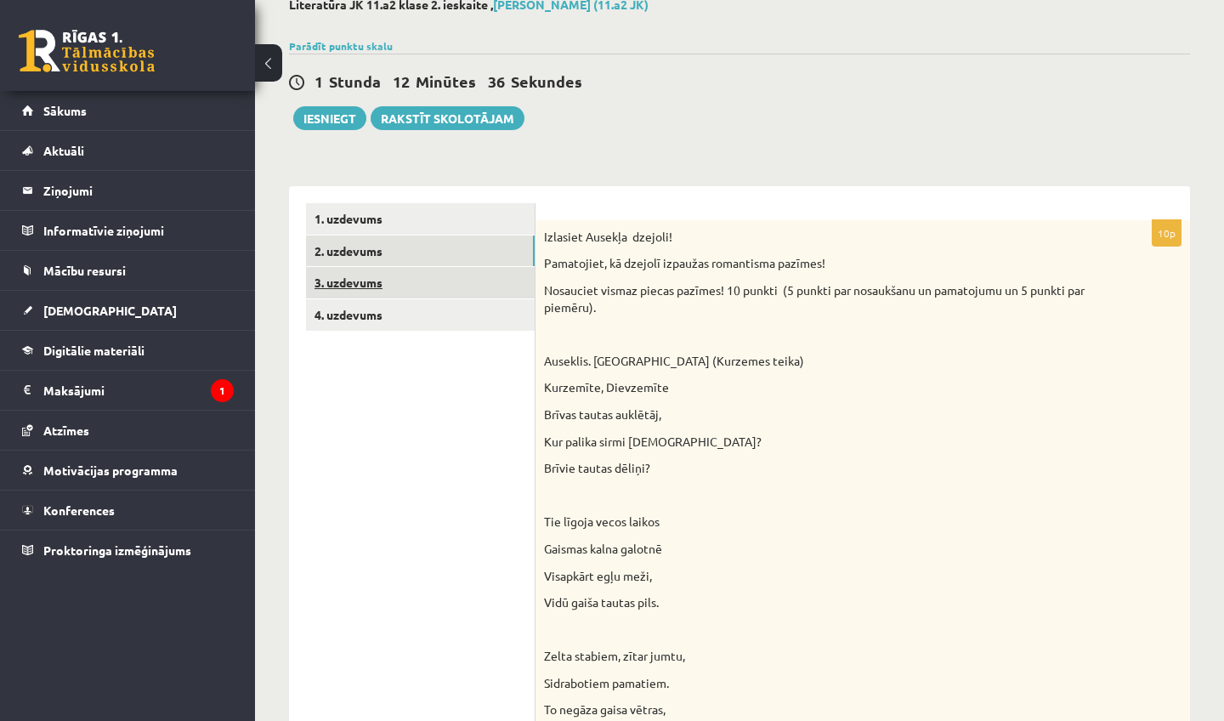
click at [477, 280] on link "3. uzdevums" at bounding box center [420, 282] width 229 height 31
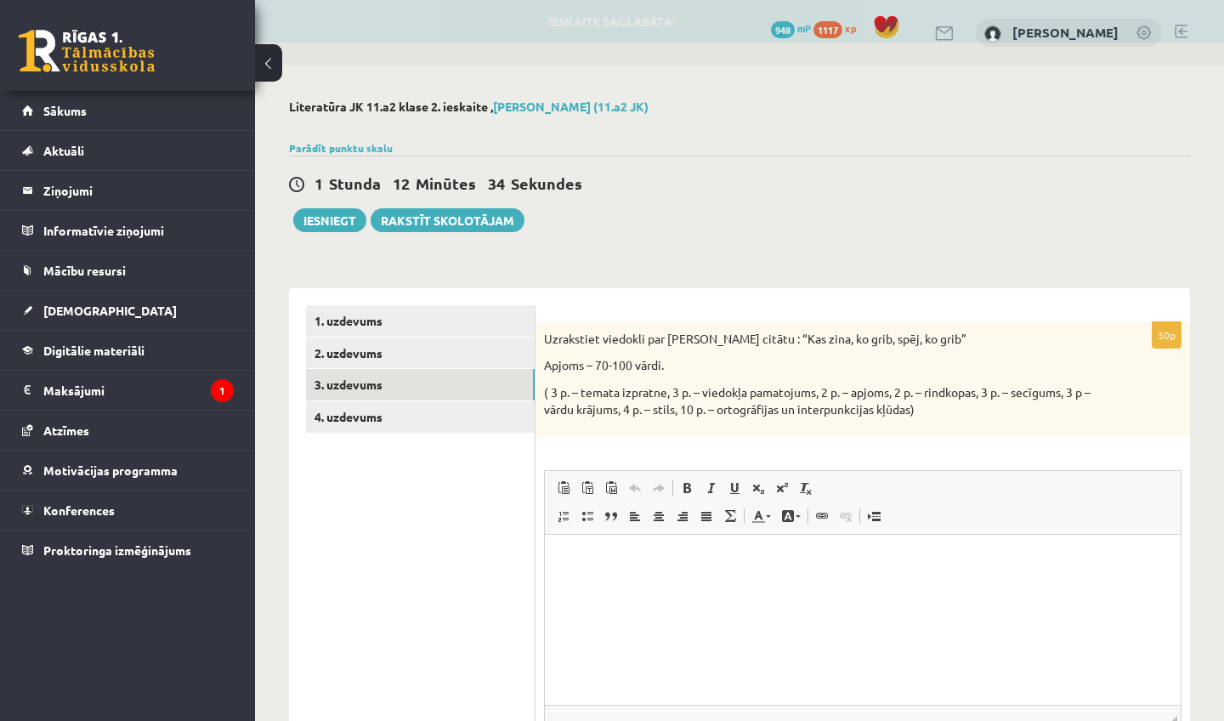
scroll to position [0, 0]
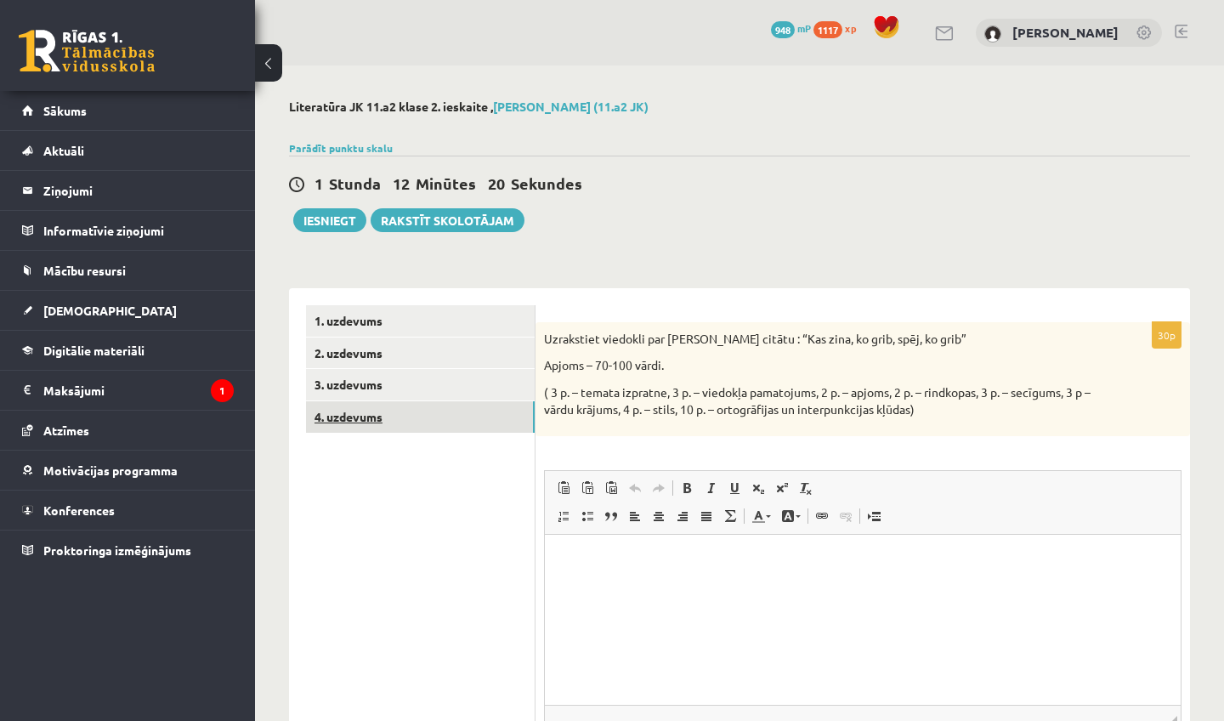
click at [348, 413] on link "4. uzdevums" at bounding box center [420, 416] width 229 height 31
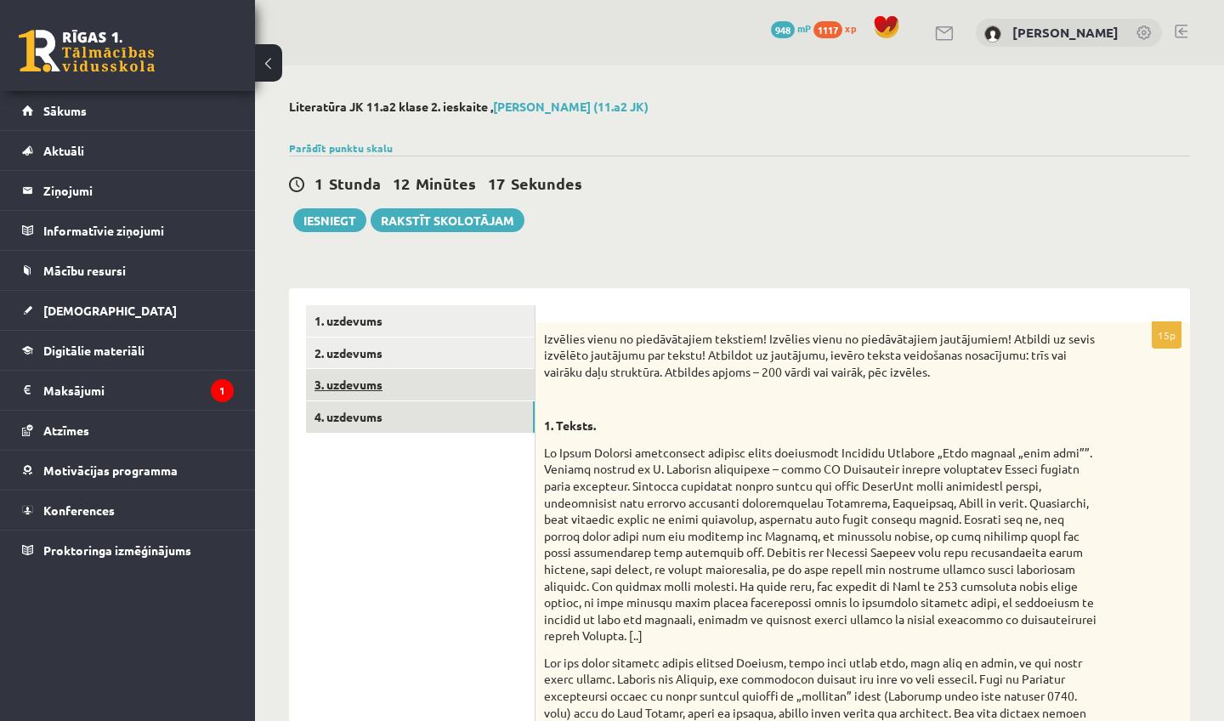
click at [351, 390] on link "3. uzdevums" at bounding box center [420, 384] width 229 height 31
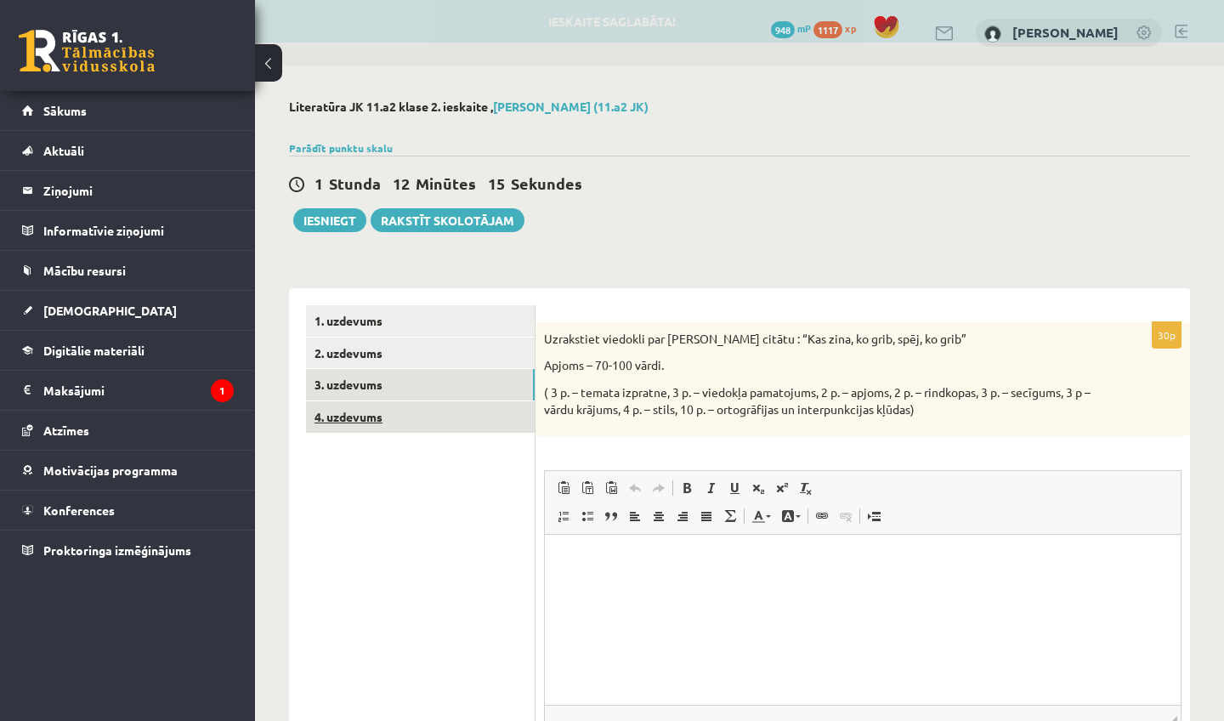
click at [351, 419] on link "4. uzdevums" at bounding box center [420, 416] width 229 height 31
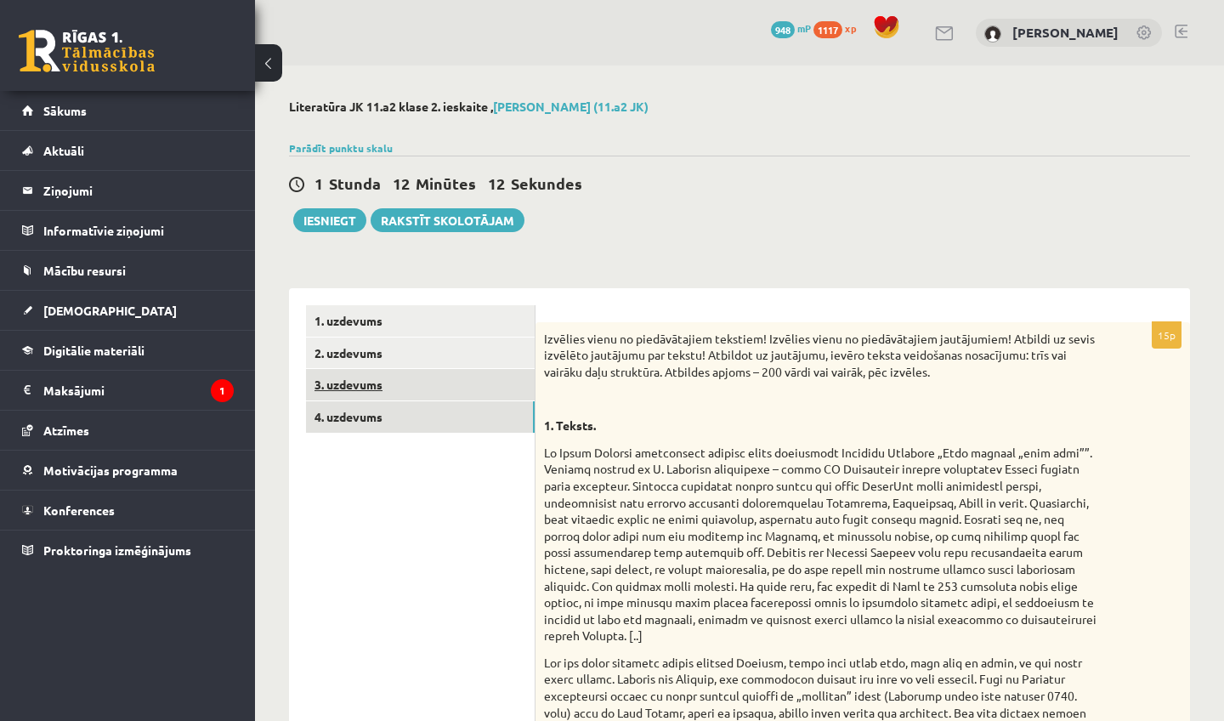
click at [360, 385] on link "3. uzdevums" at bounding box center [420, 384] width 229 height 31
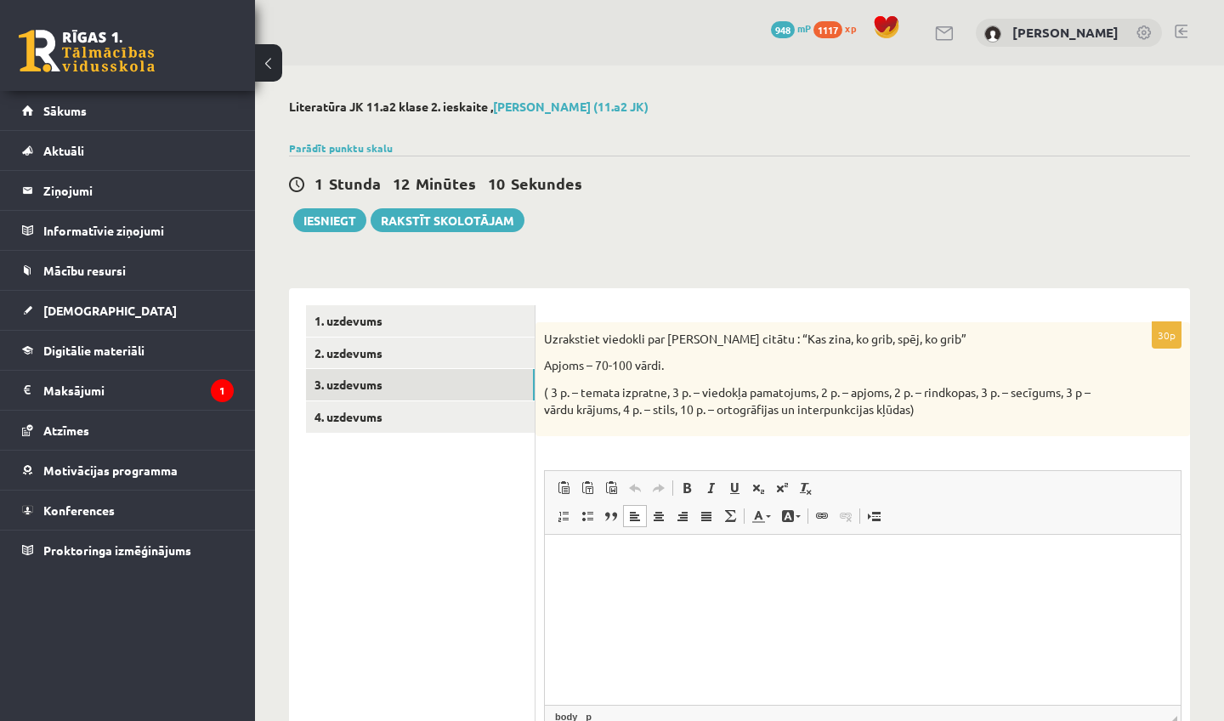
click at [625, 586] on html at bounding box center [863, 560] width 636 height 52
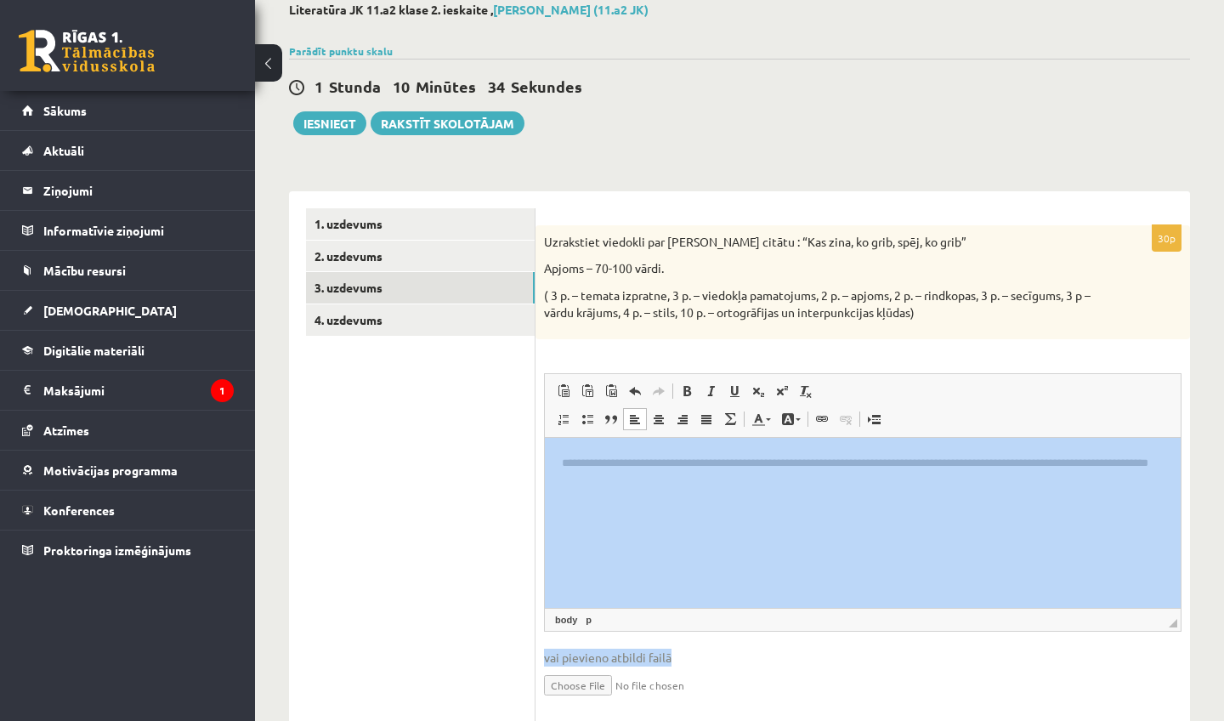
scroll to position [145, 0]
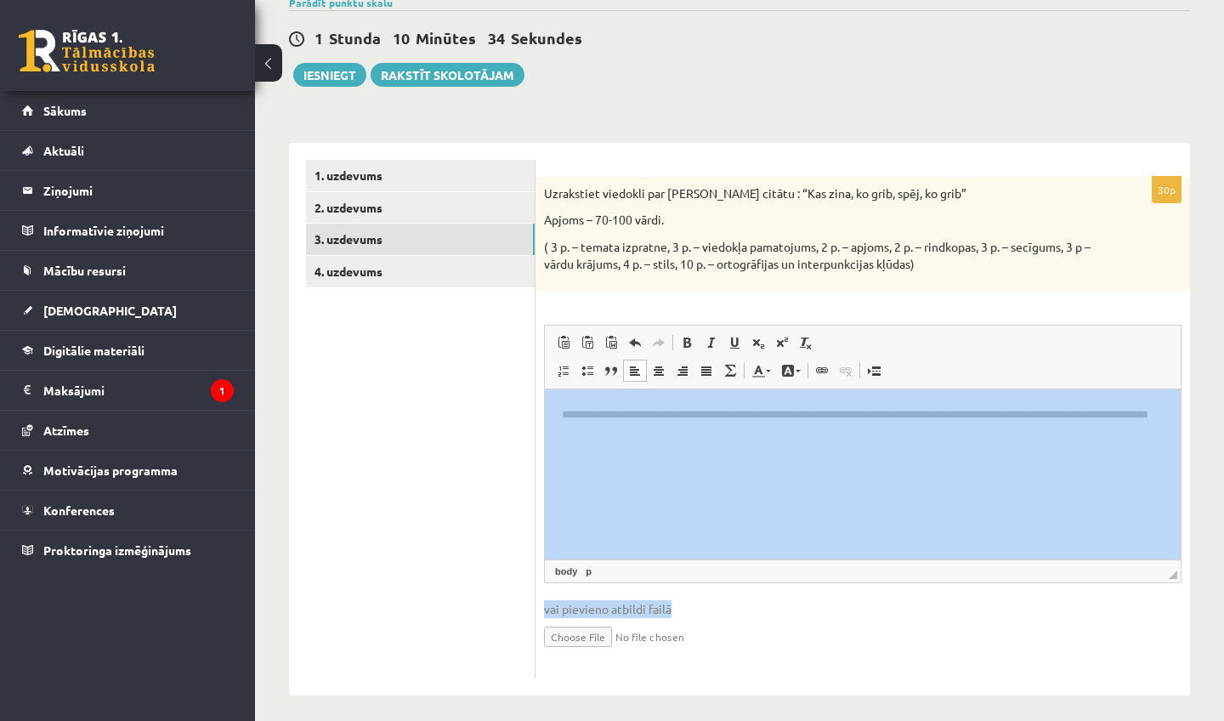
drag, startPoint x: 1203, startPoint y: 697, endPoint x: 1197, endPoint y: 720, distance: 23.7
click at [1197, 720] on div "**********" at bounding box center [739, 324] width 969 height 809
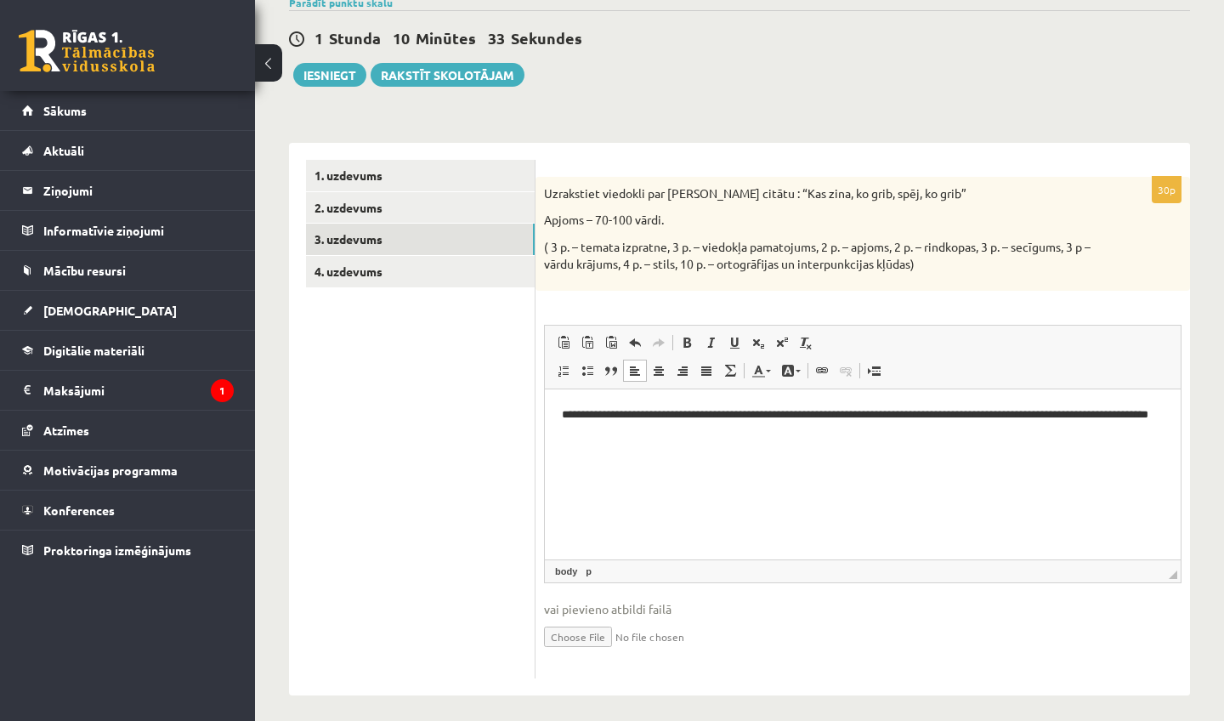
click at [958, 457] on html "**********" at bounding box center [863, 423] width 636 height 68
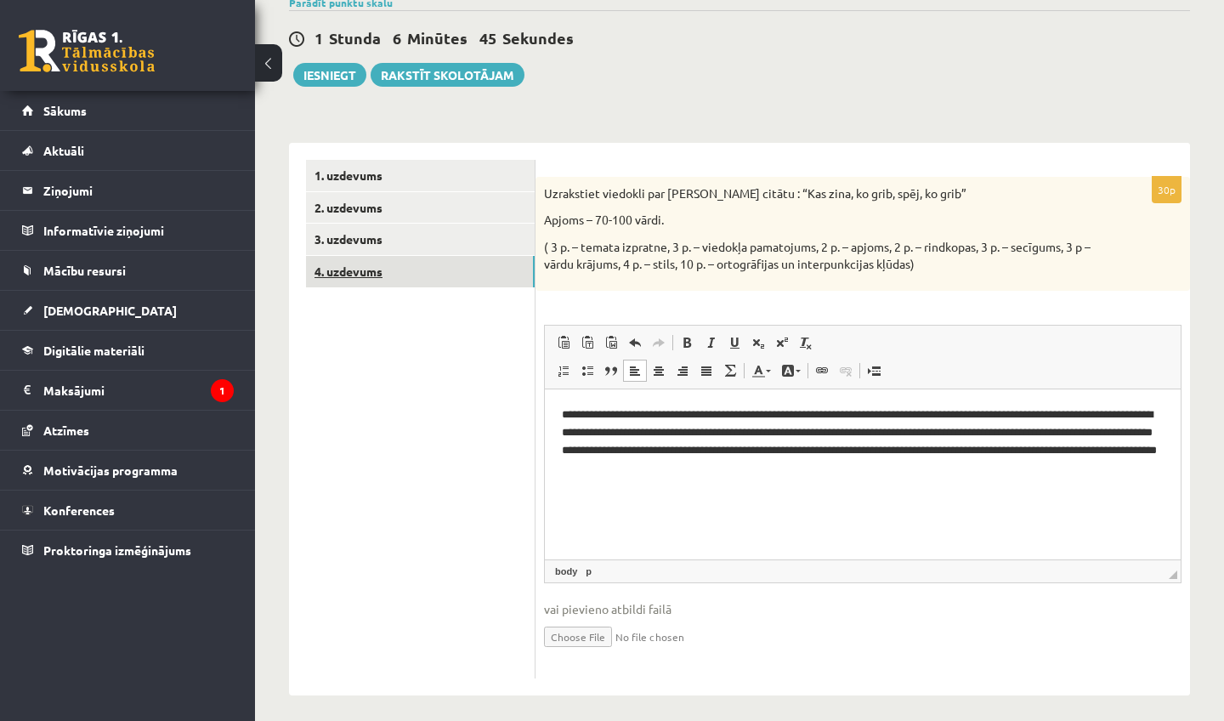
click at [389, 267] on link "4. uzdevums" at bounding box center [420, 271] width 229 height 31
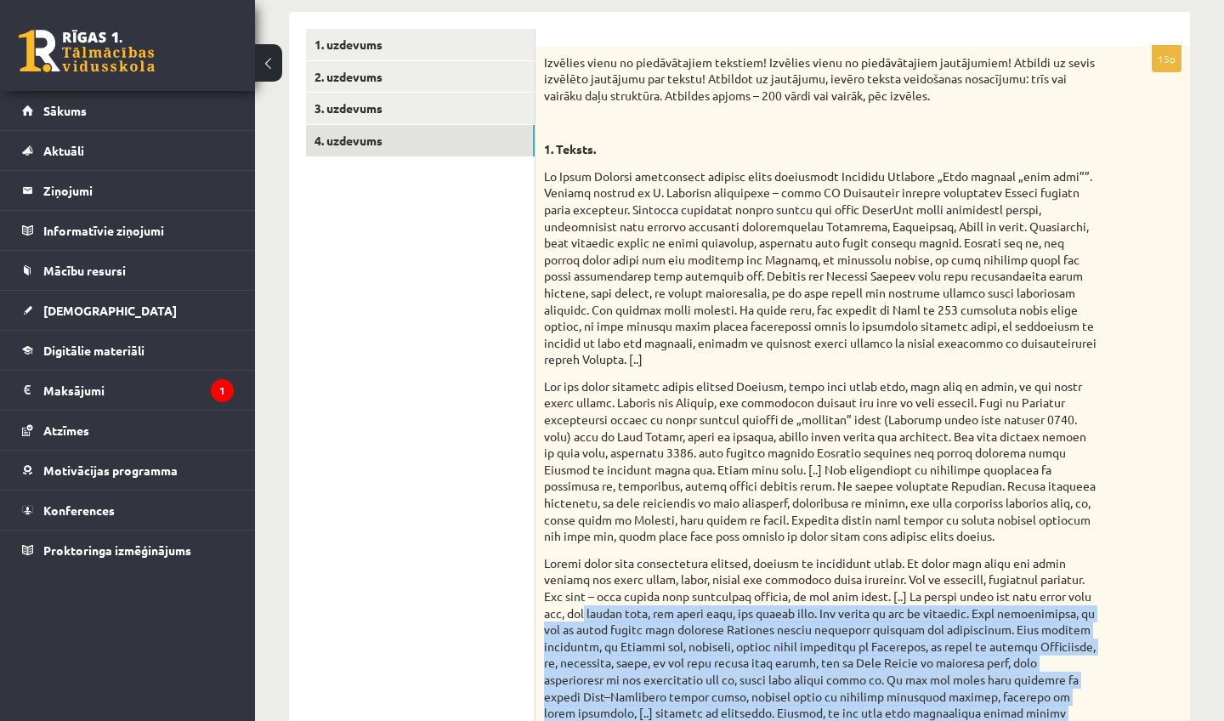
drag, startPoint x: 1177, startPoint y: 698, endPoint x: 1165, endPoint y: 720, distance: 25.1
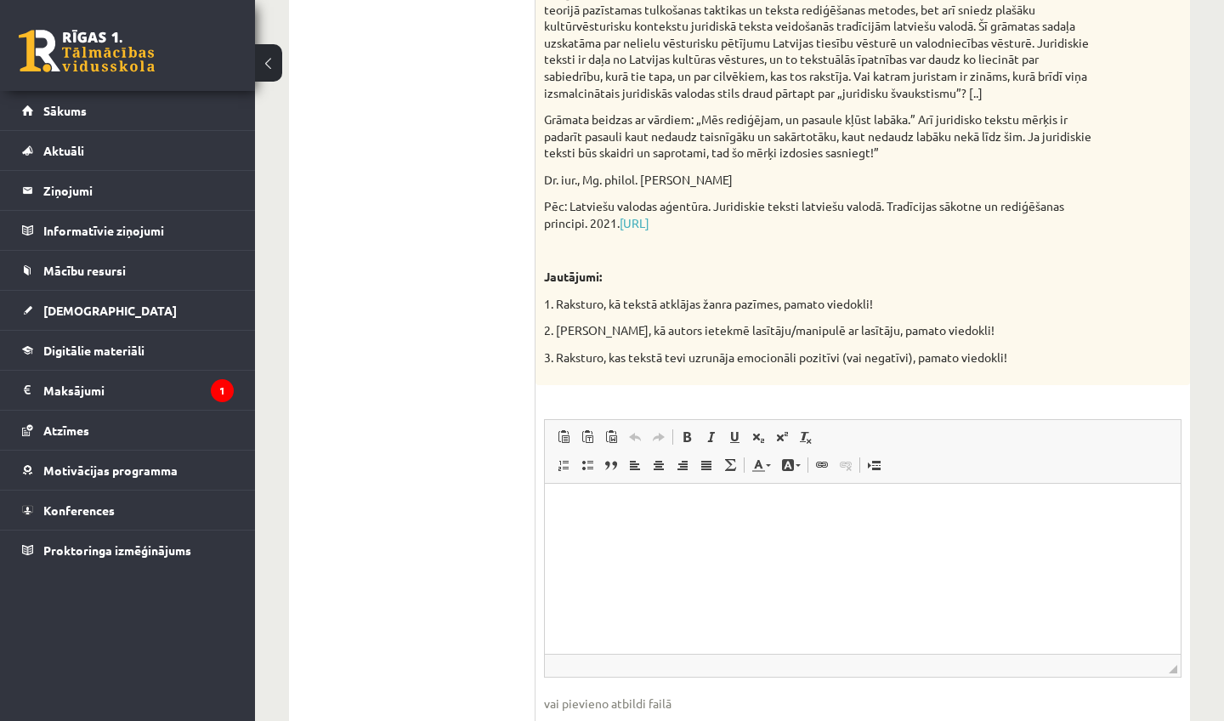
scroll to position [1681, 0]
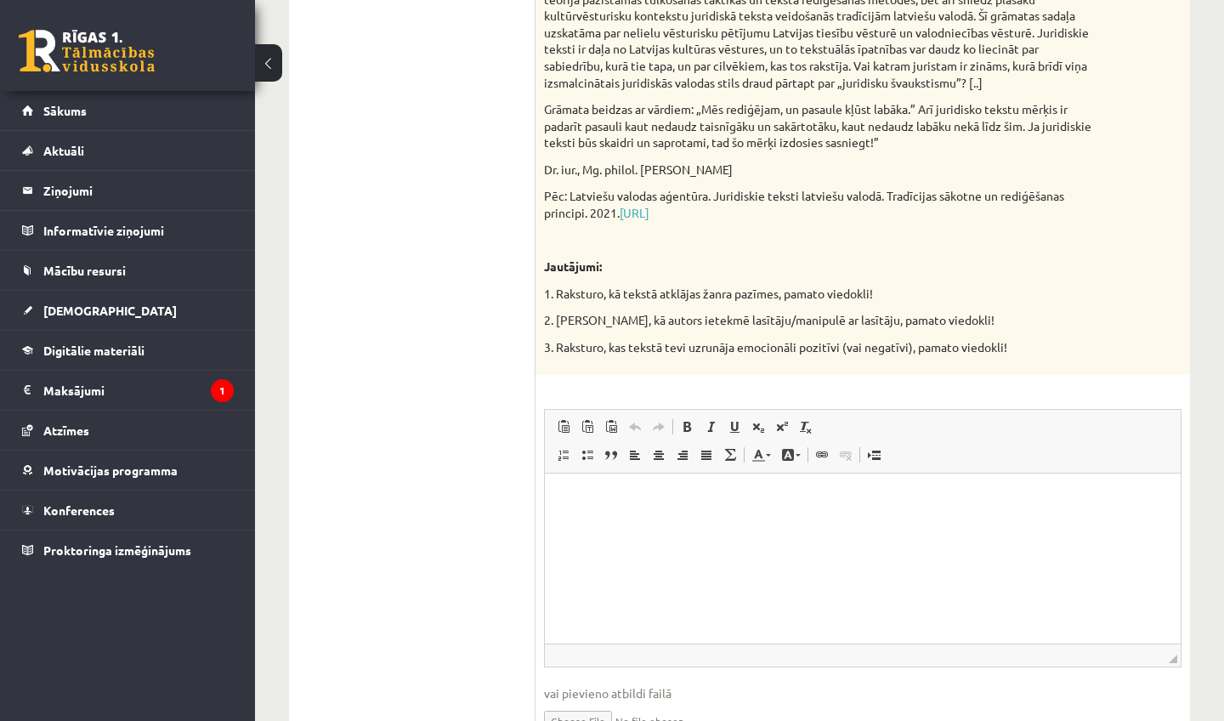
drag, startPoint x: 1073, startPoint y: 654, endPoint x: 1065, endPoint y: 720, distance: 66.0
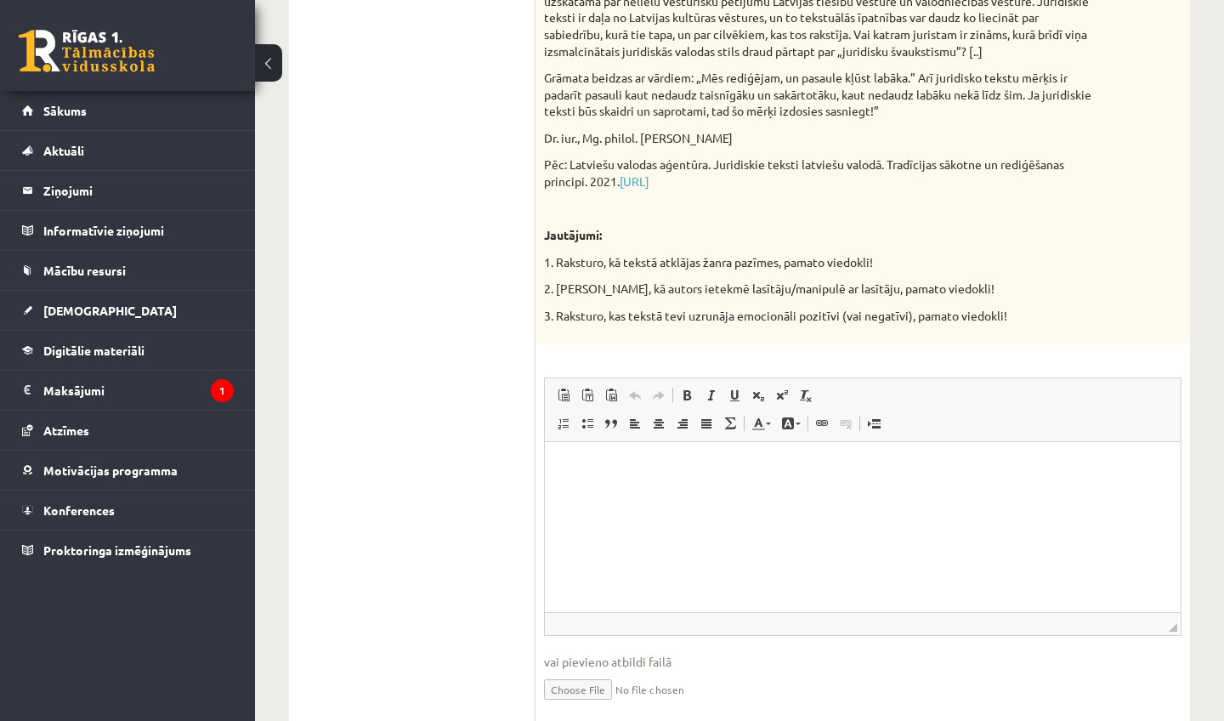
drag, startPoint x: 1045, startPoint y: 701, endPoint x: 1044, endPoint y: 720, distance: 18.7
click at [1007, 649] on fieldset "Rich Text Editor, wiswyg-editor-user-answer-47024821178420 Панели инструментов …" at bounding box center [862, 549] width 637 height 345
click at [918, 612] on span "◢ Путь элементов" at bounding box center [863, 623] width 636 height 23
click at [905, 493] on html at bounding box center [863, 467] width 636 height 52
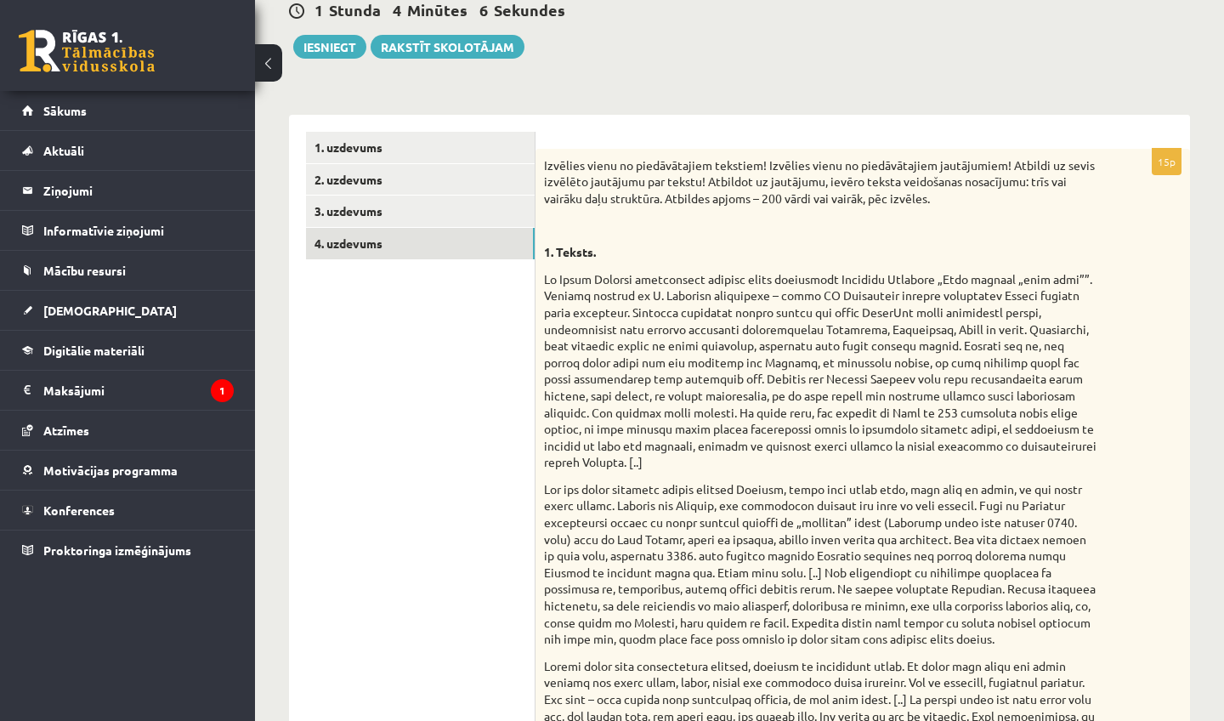
scroll to position [96, 0]
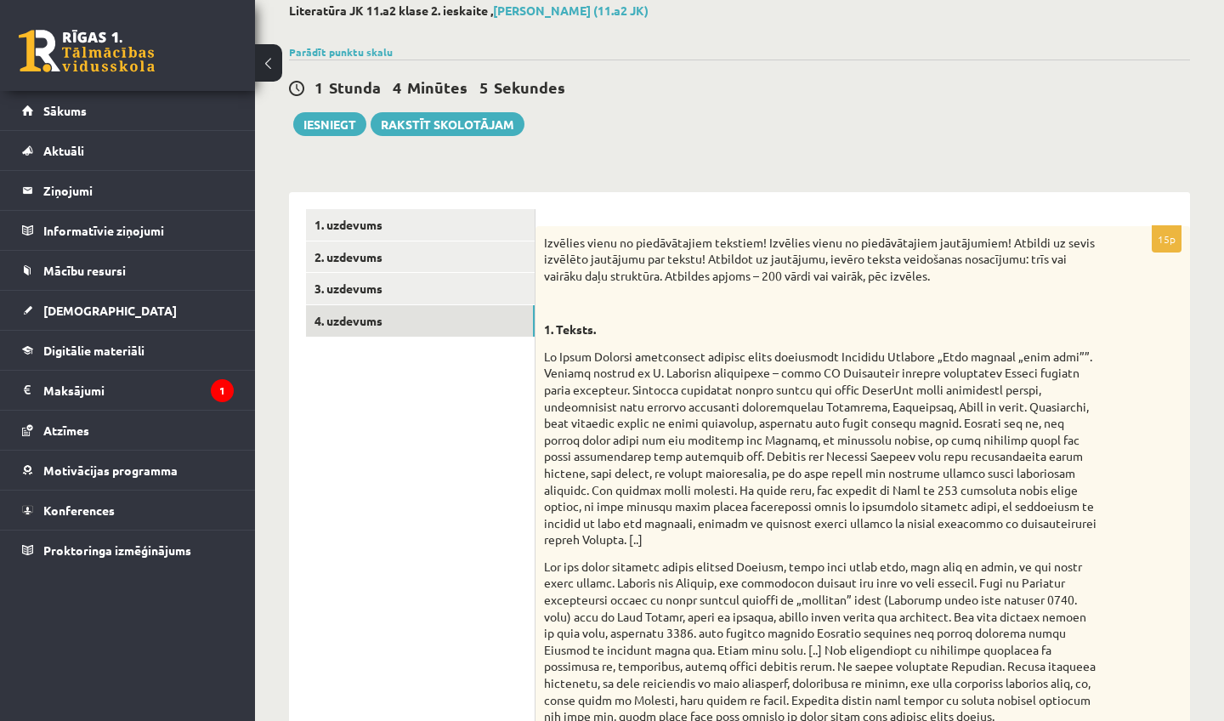
drag, startPoint x: 1058, startPoint y: 127, endPoint x: 1029, endPoint y: 309, distance: 185.0
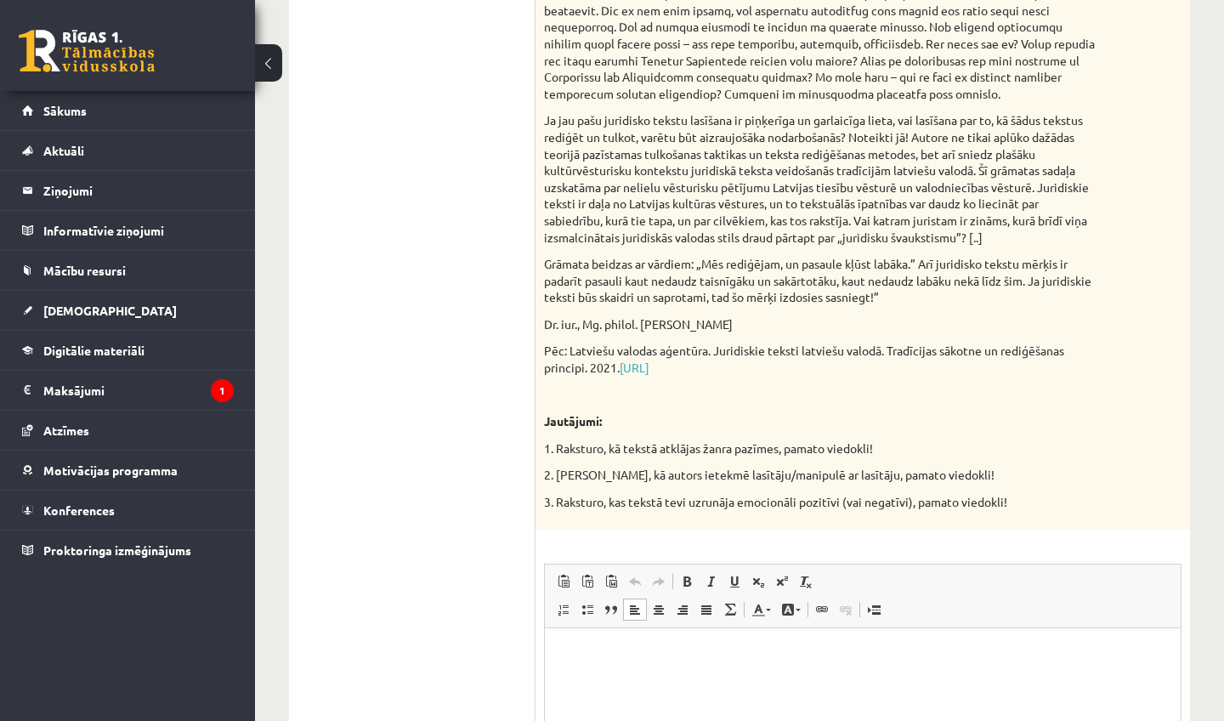
scroll to position [1649, 0]
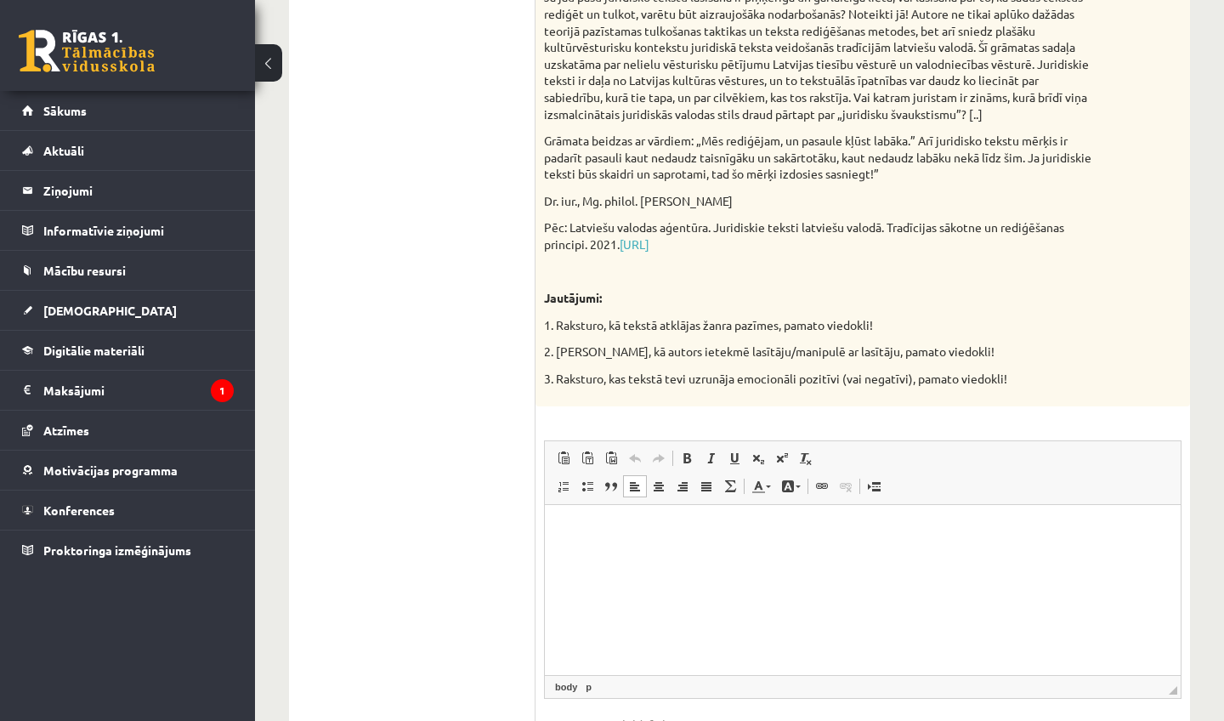
click at [1012, 556] on html at bounding box center [863, 530] width 636 height 52
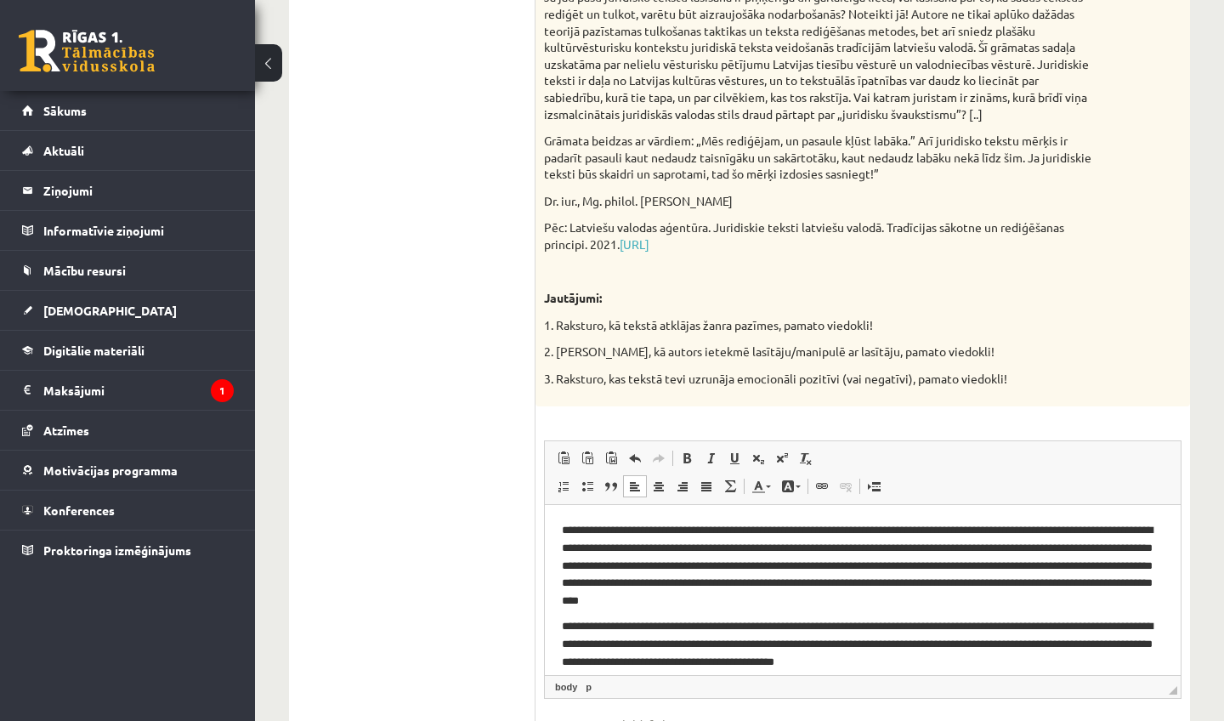
click at [1049, 559] on p "**********" at bounding box center [863, 563] width 602 height 85
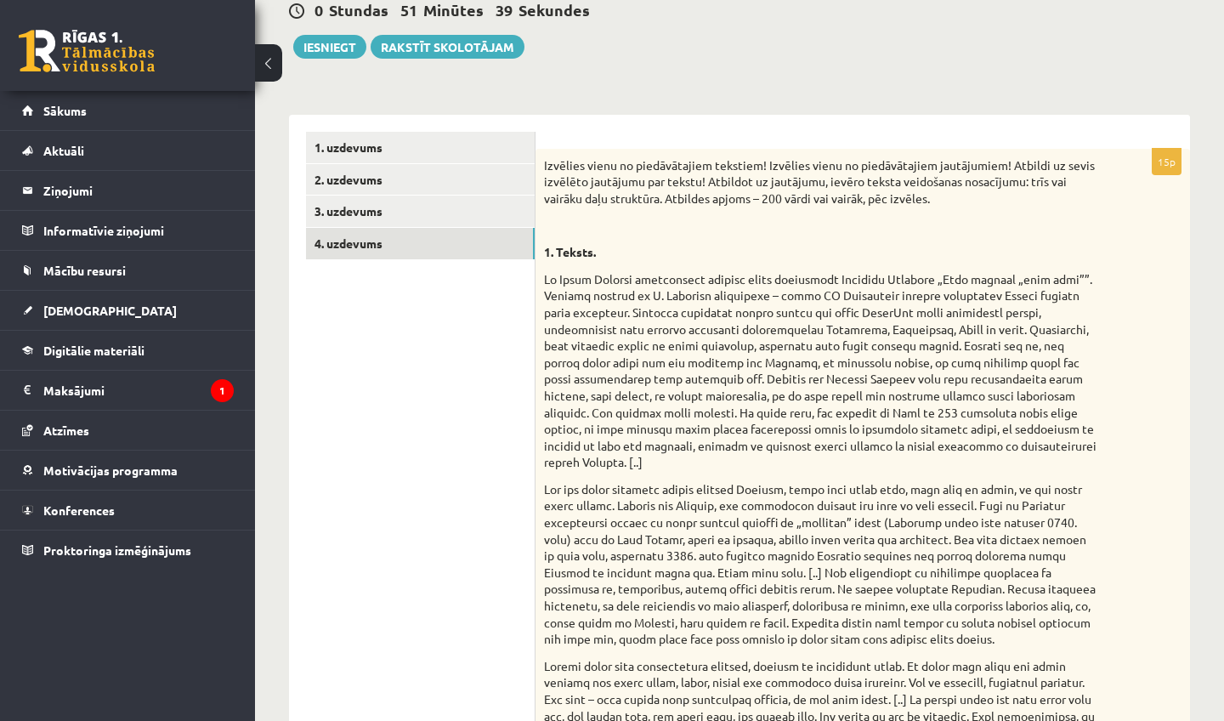
scroll to position [0, 0]
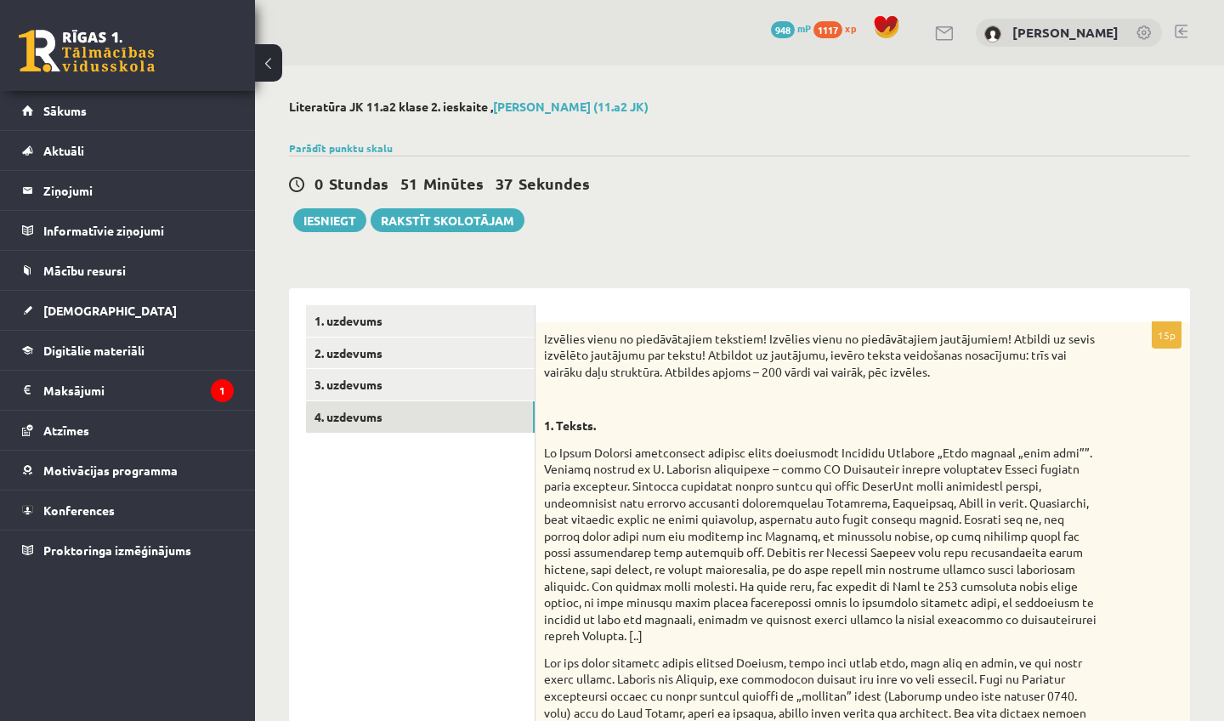
drag, startPoint x: 1110, startPoint y: 186, endPoint x: 1114, endPoint y: 331, distance: 144.5
click at [410, 391] on link "3. uzdevums" at bounding box center [420, 384] width 229 height 31
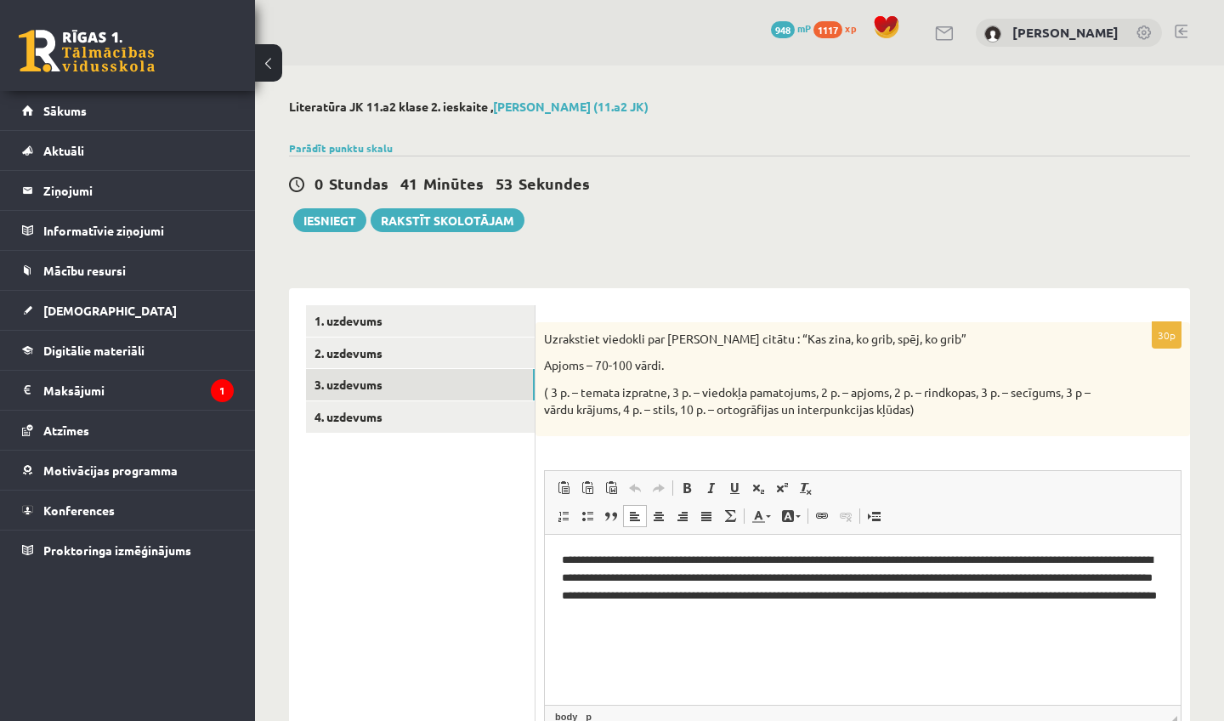
click at [958, 579] on p "**********" at bounding box center [863, 585] width 602 height 68
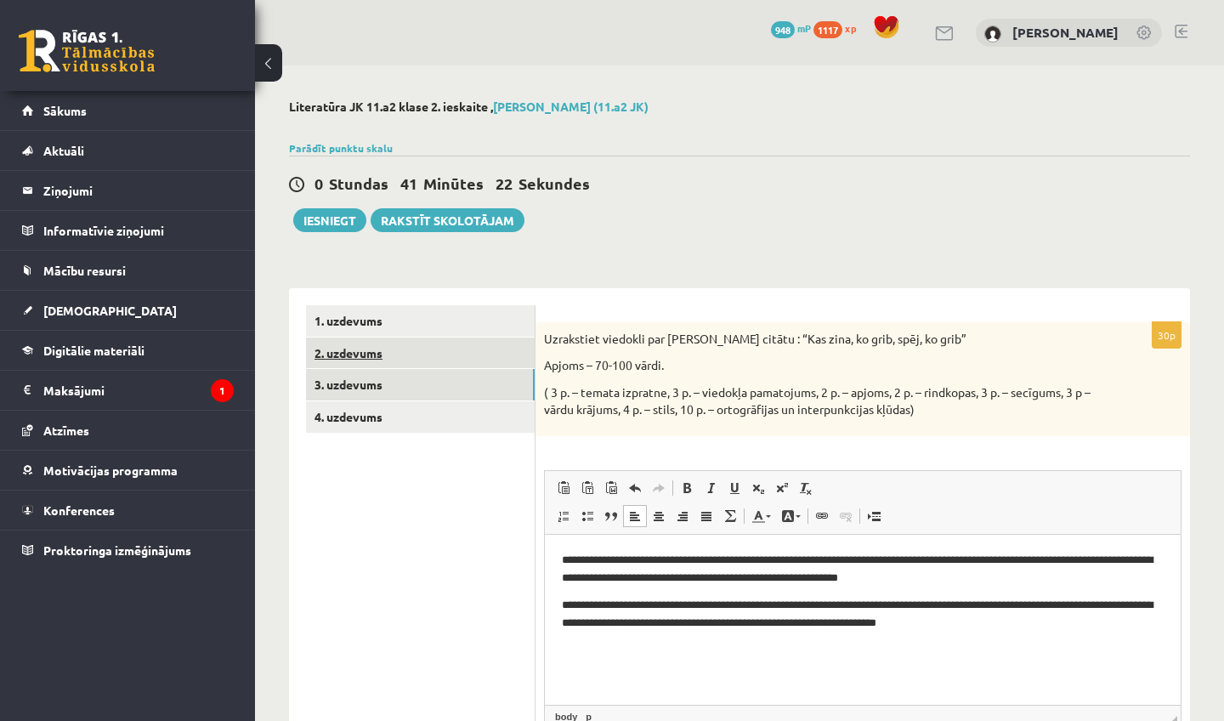
click at [485, 365] on link "2. uzdevums" at bounding box center [420, 352] width 229 height 31
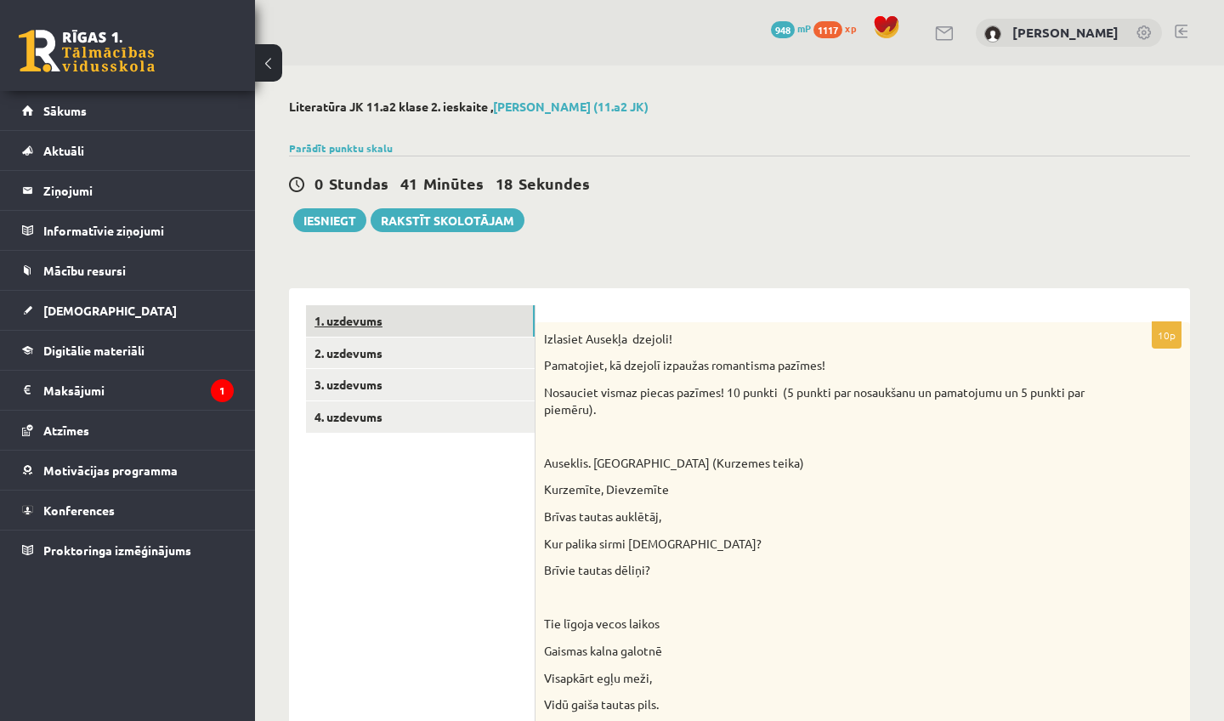
click at [478, 328] on link "1. uzdevums" at bounding box center [420, 320] width 229 height 31
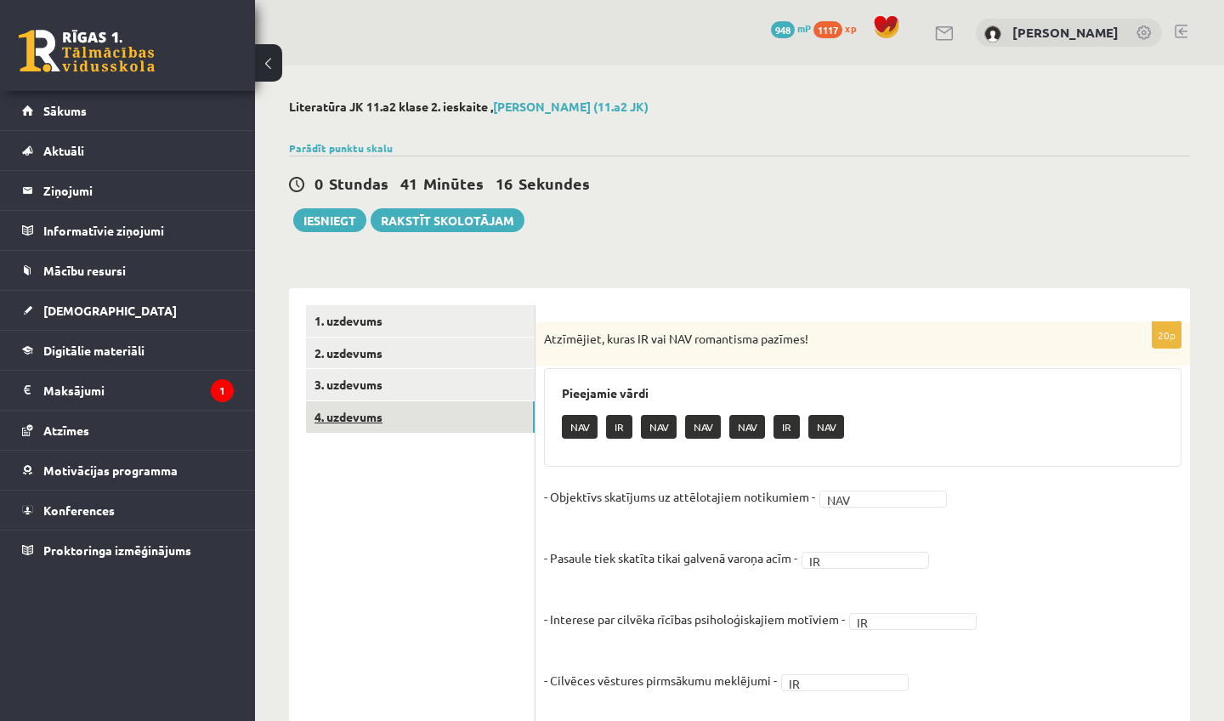
click at [460, 429] on link "4. uzdevums" at bounding box center [420, 416] width 229 height 31
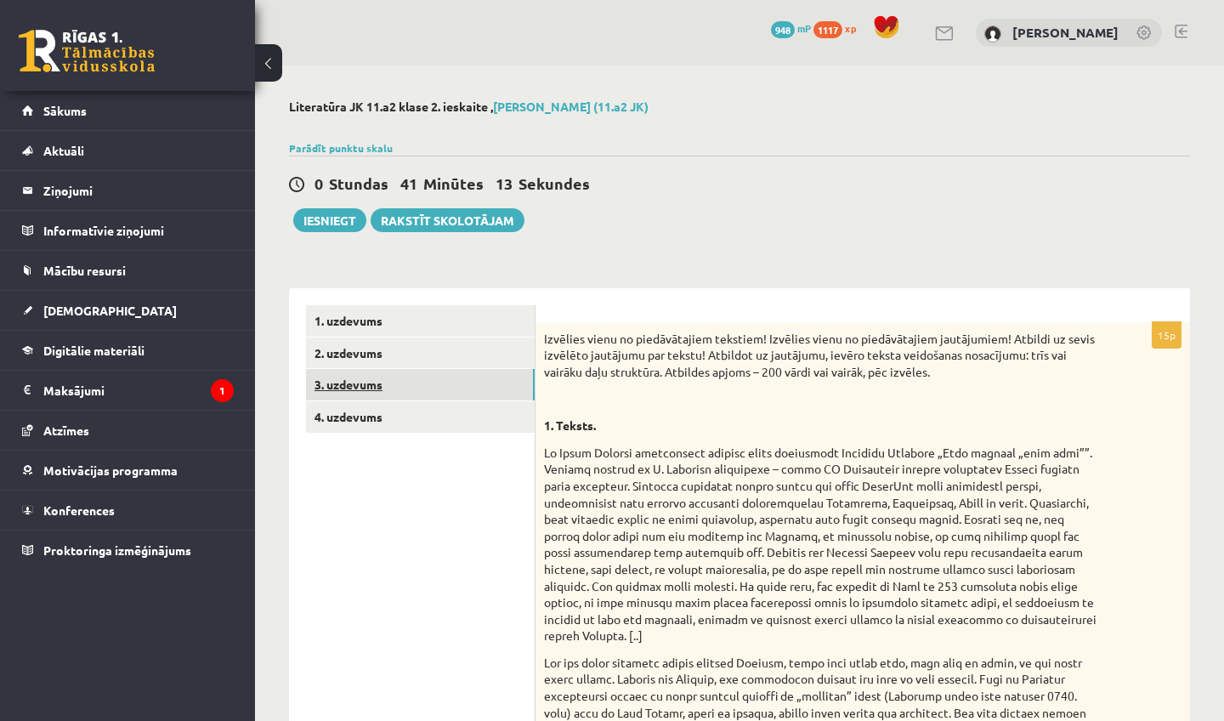
click at [455, 387] on link "3. uzdevums" at bounding box center [420, 384] width 229 height 31
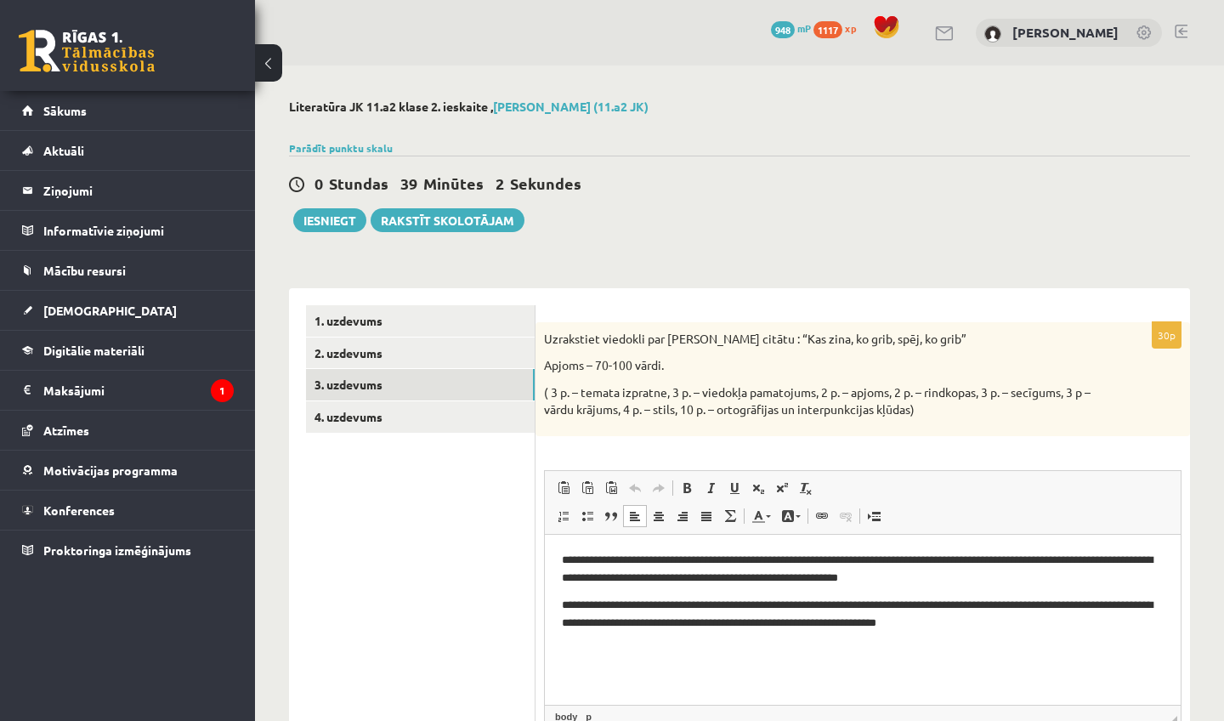
click at [1003, 577] on p "**********" at bounding box center [863, 568] width 602 height 34
click at [975, 603] on p "**********" at bounding box center [863, 613] width 602 height 34
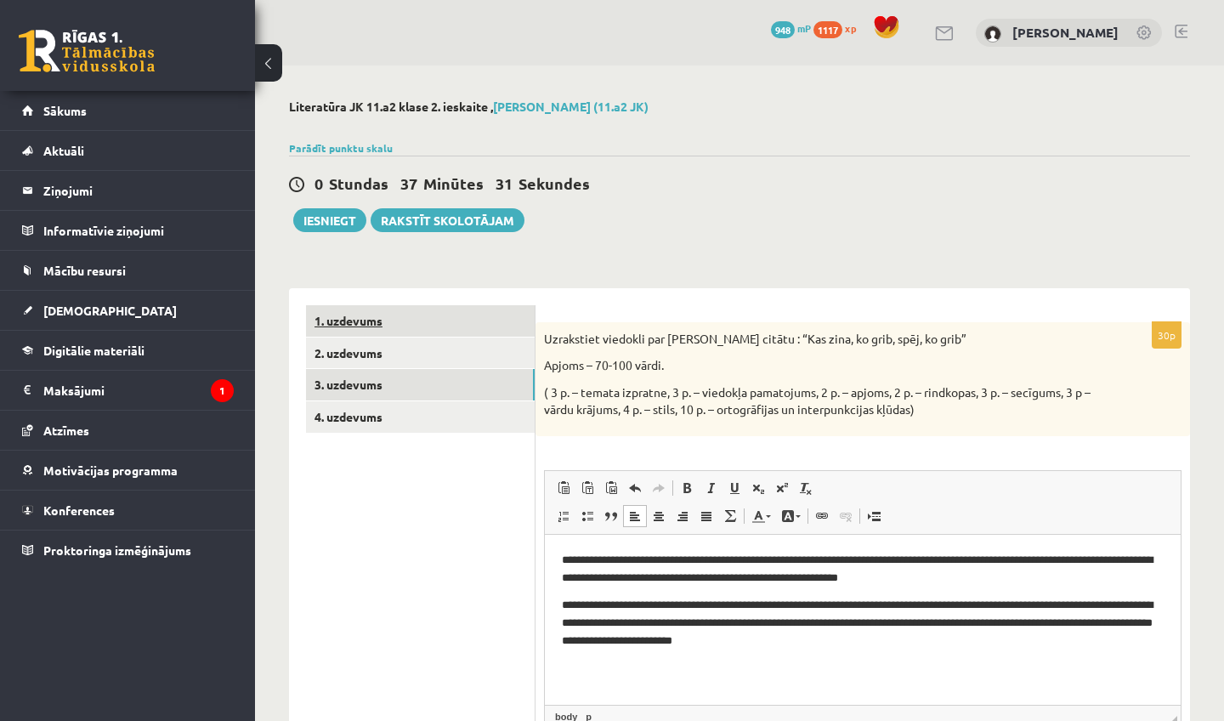
click at [328, 330] on link "1. uzdevums" at bounding box center [420, 320] width 229 height 31
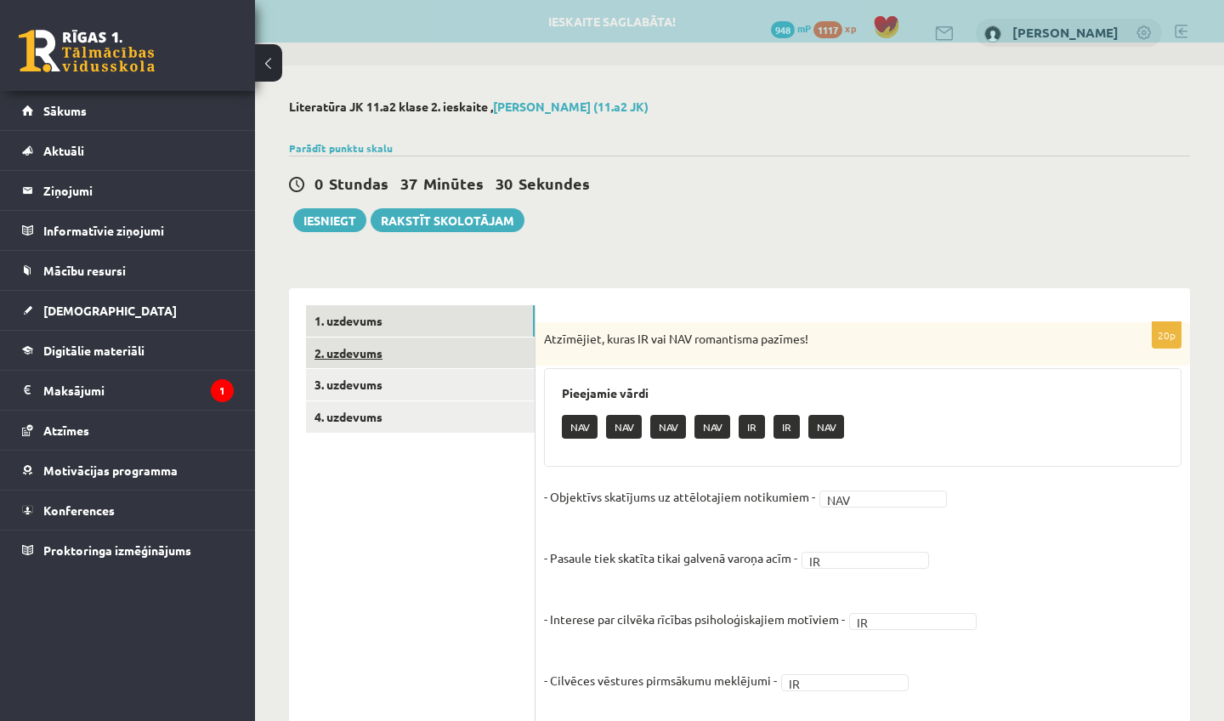
click at [345, 365] on link "2. uzdevums" at bounding box center [420, 352] width 229 height 31
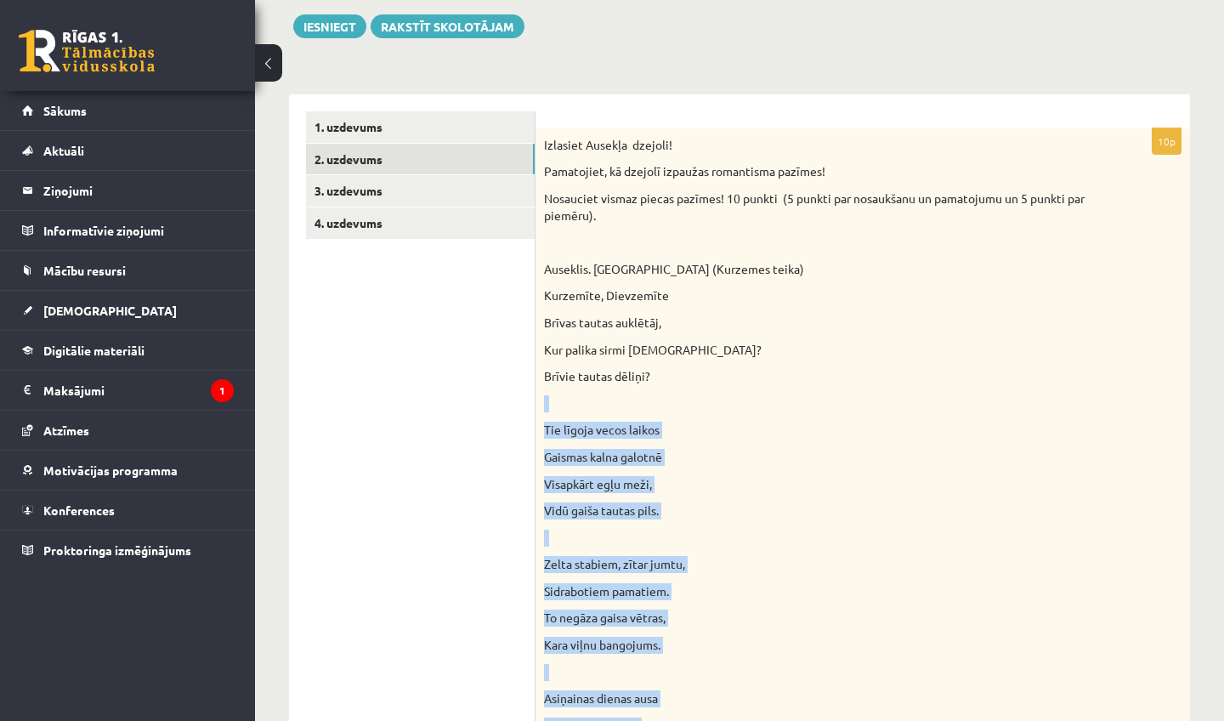
scroll to position [226, 0]
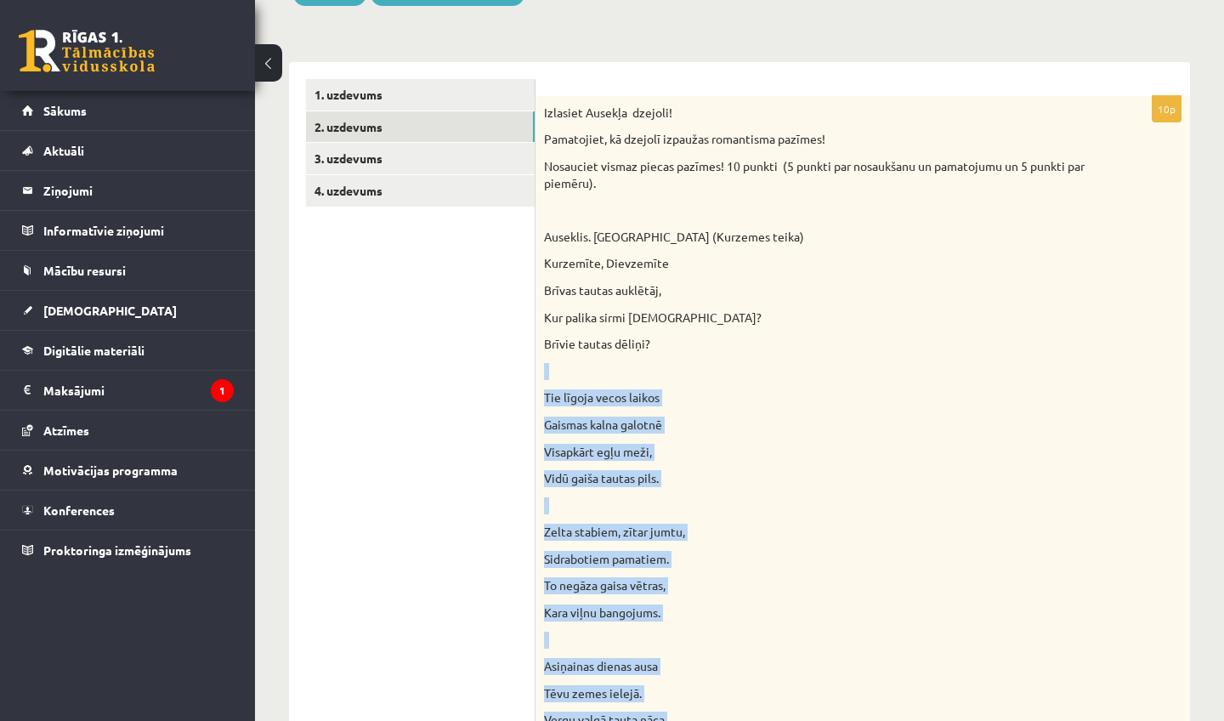
drag, startPoint x: 1190, startPoint y: 569, endPoint x: 1128, endPoint y: 720, distance: 162.7
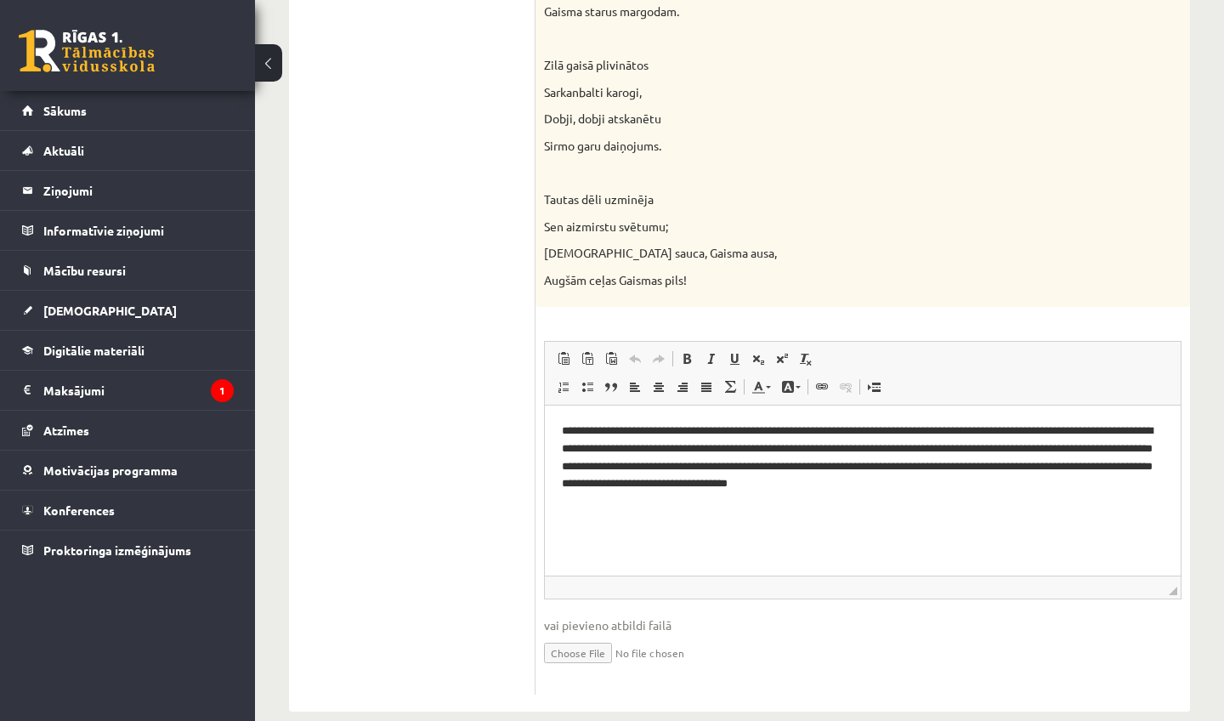
scroll to position [0, 0]
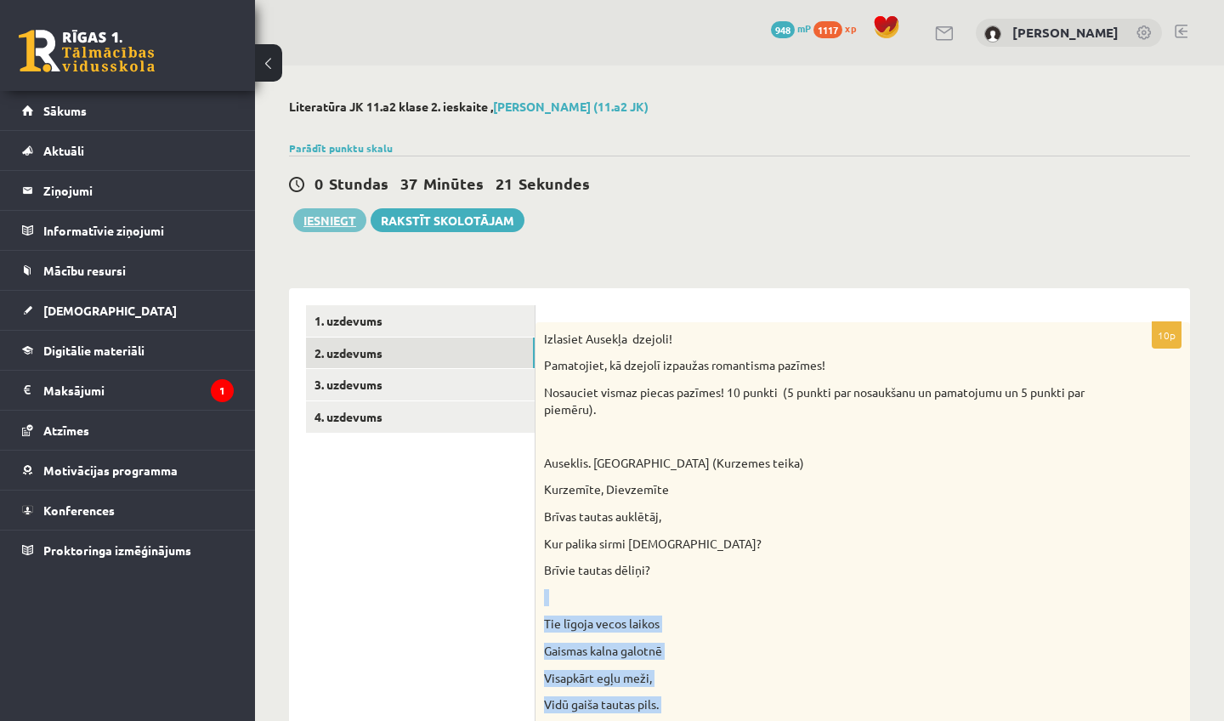
click at [316, 223] on button "Iesniegt" at bounding box center [329, 220] width 73 height 24
